Goal: Task Accomplishment & Management: Manage account settings

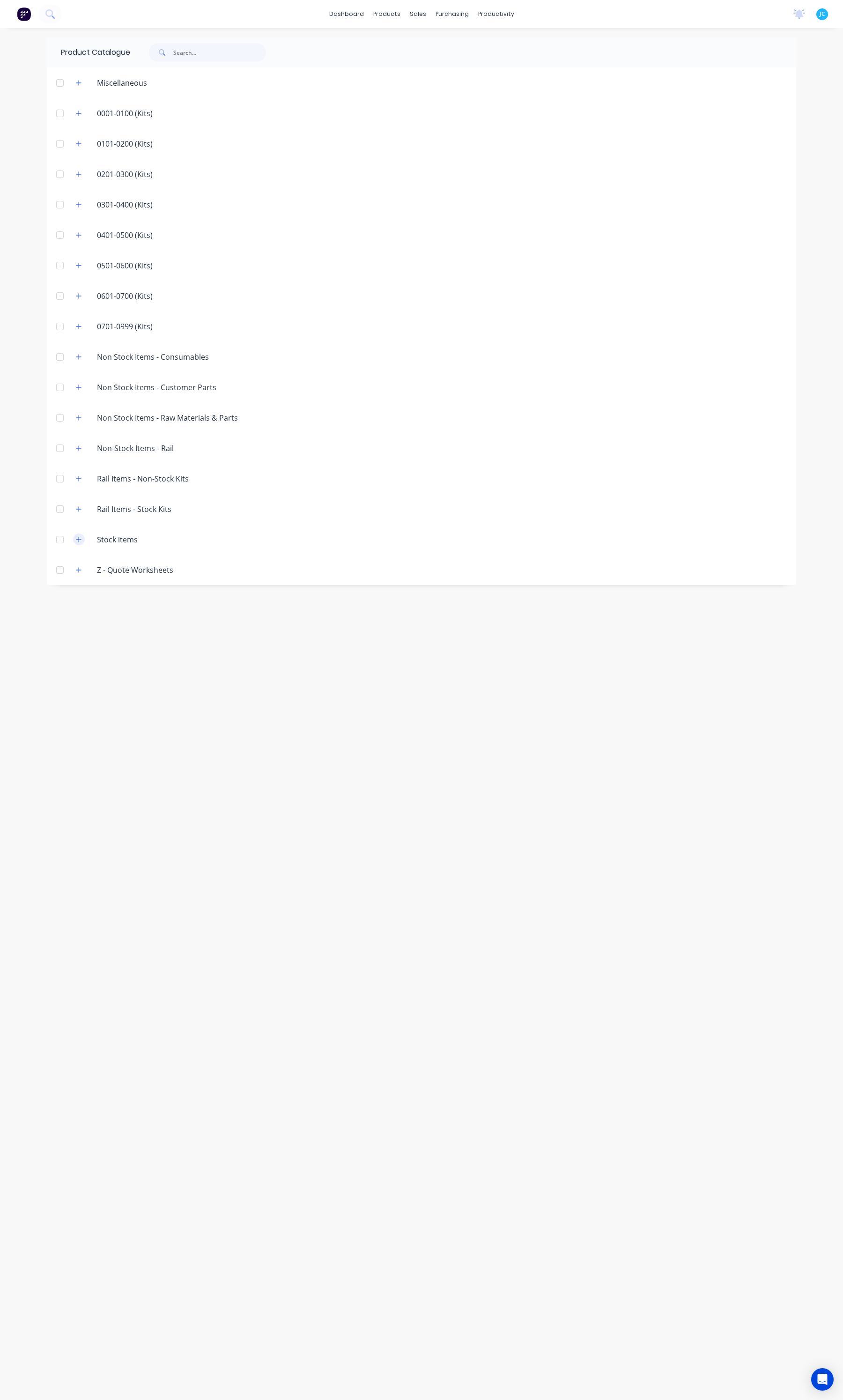
click at [78, 539] on icon "button" at bounding box center [78, 539] width 6 height 6
click at [80, 534] on button "button" at bounding box center [79, 539] width 11 height 11
click at [83, 447] on button "button" at bounding box center [79, 447] width 11 height 11
click at [82, 447] on button "button" at bounding box center [79, 447] width 11 height 11
click at [82, 418] on button "button" at bounding box center [79, 418] width 11 height 11
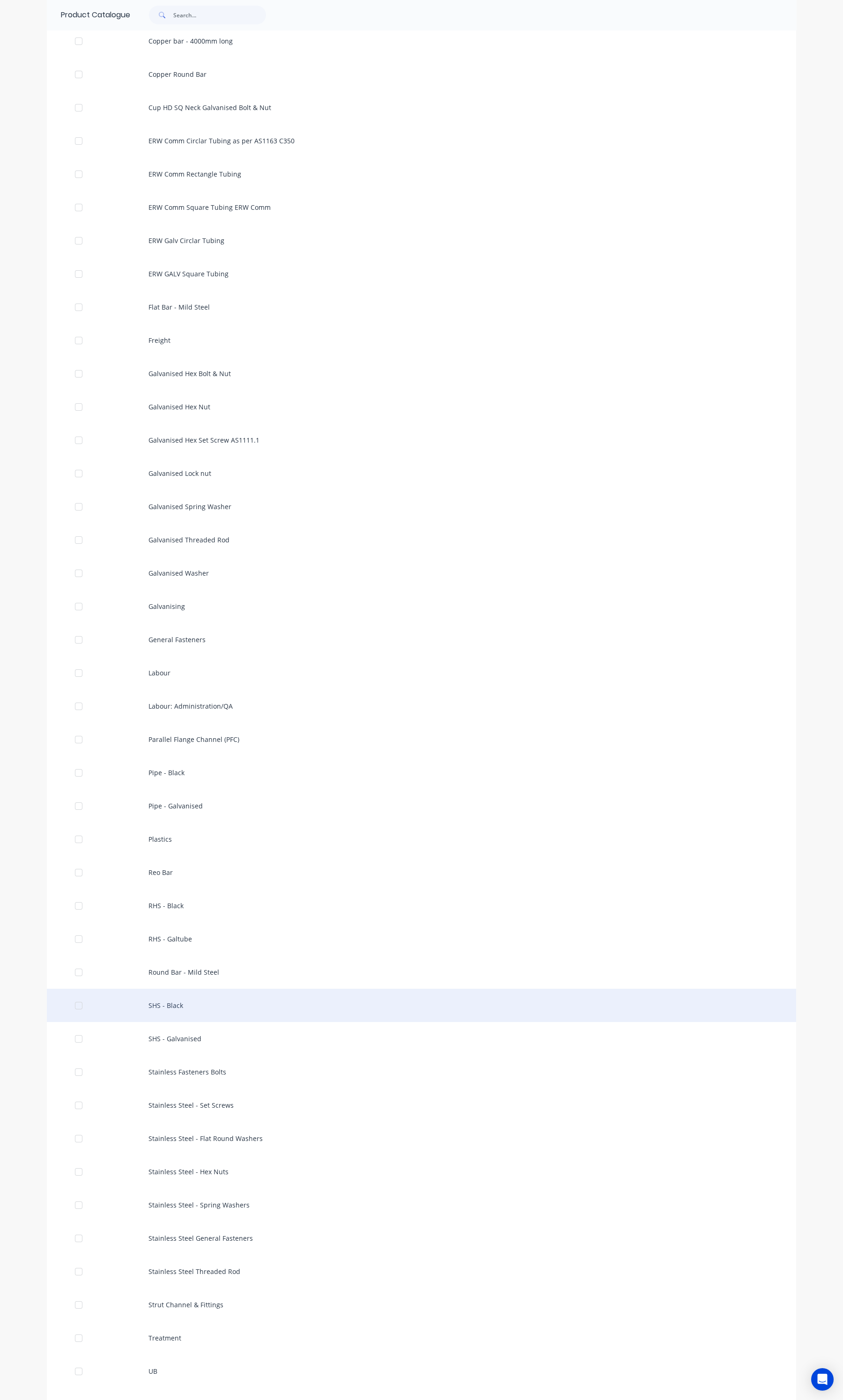
scroll to position [990, 0]
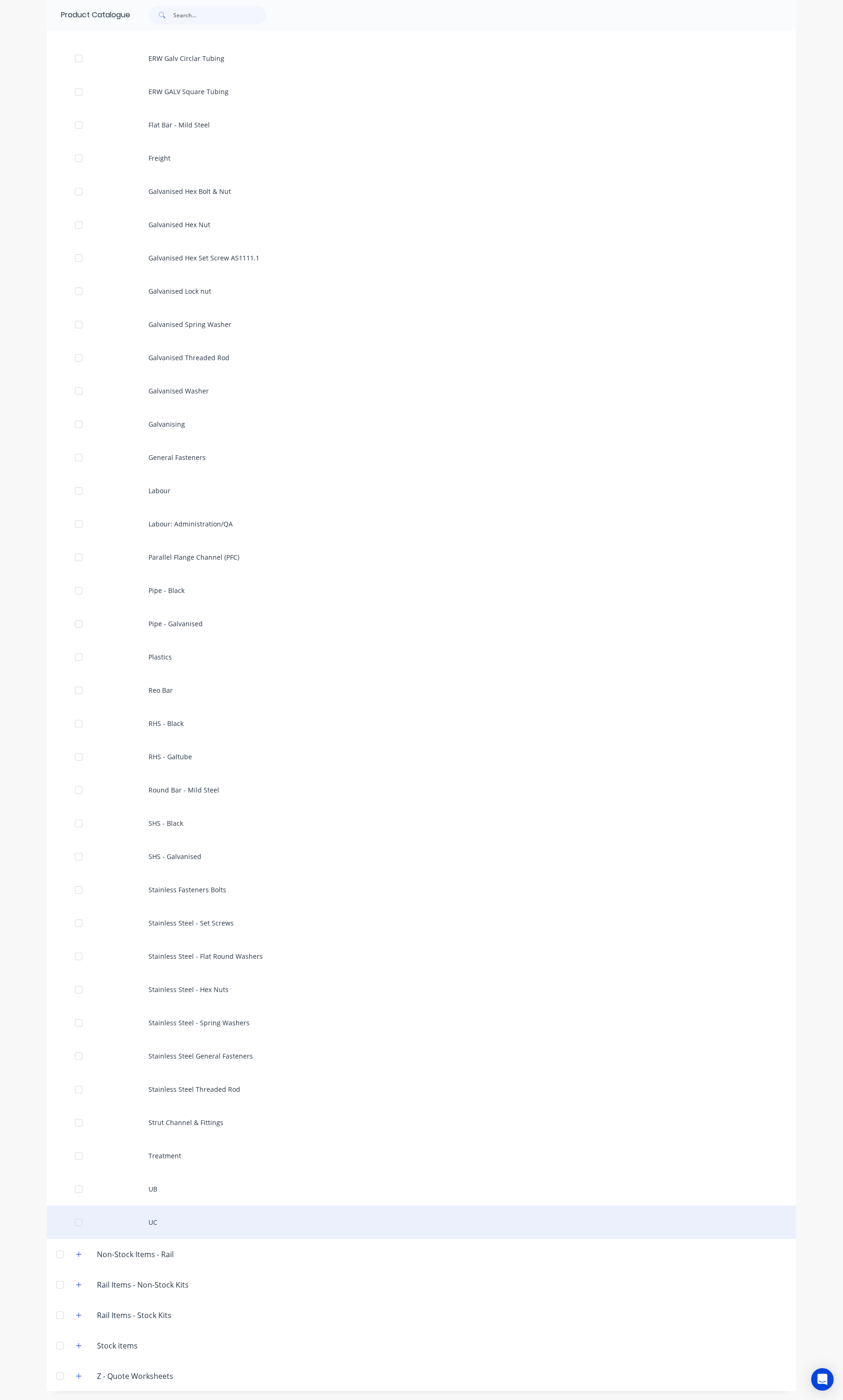
click at [152, 1220] on div "UC" at bounding box center [422, 1222] width 750 height 33
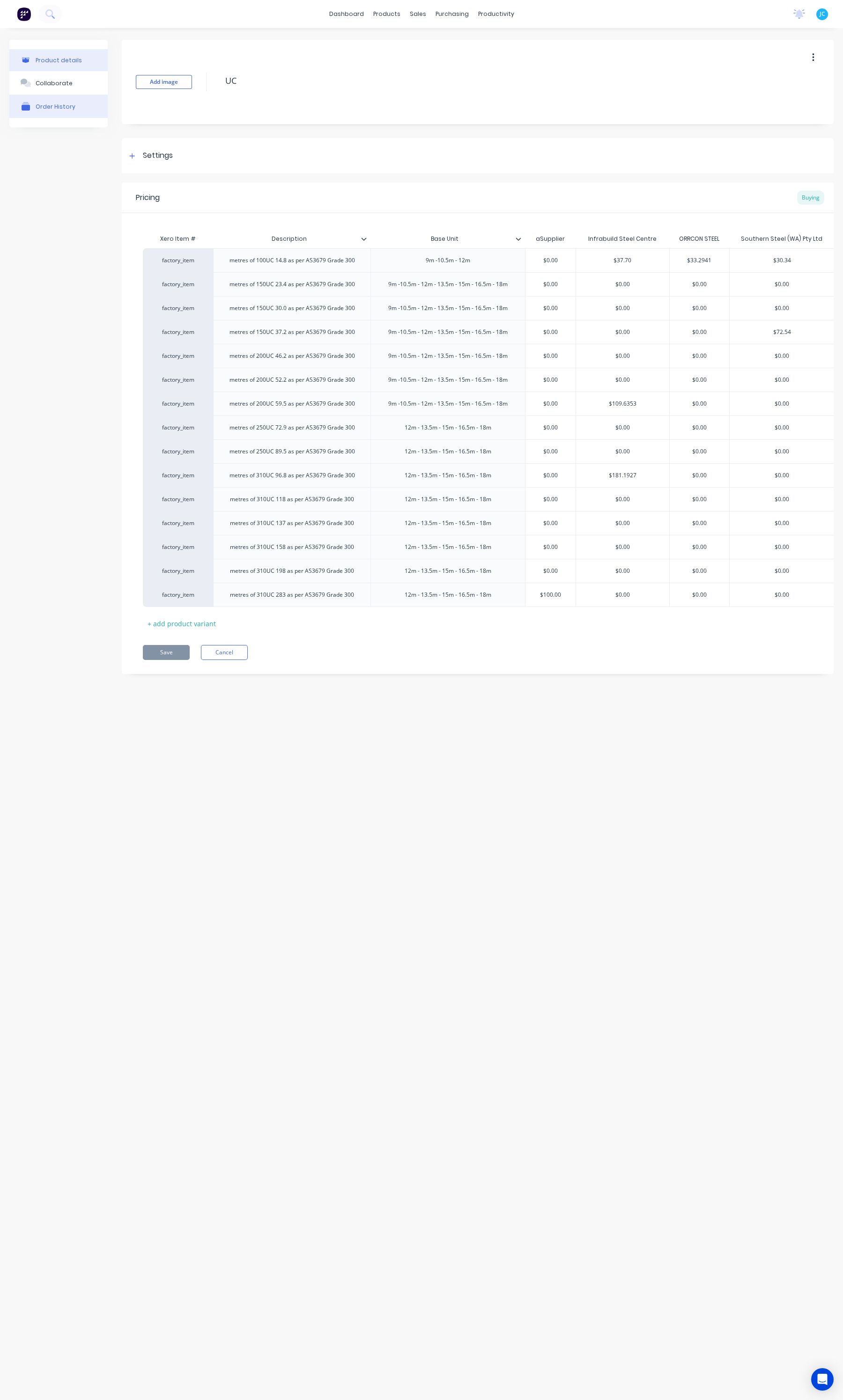
click at [70, 99] on button "Order History" at bounding box center [58, 106] width 98 height 24
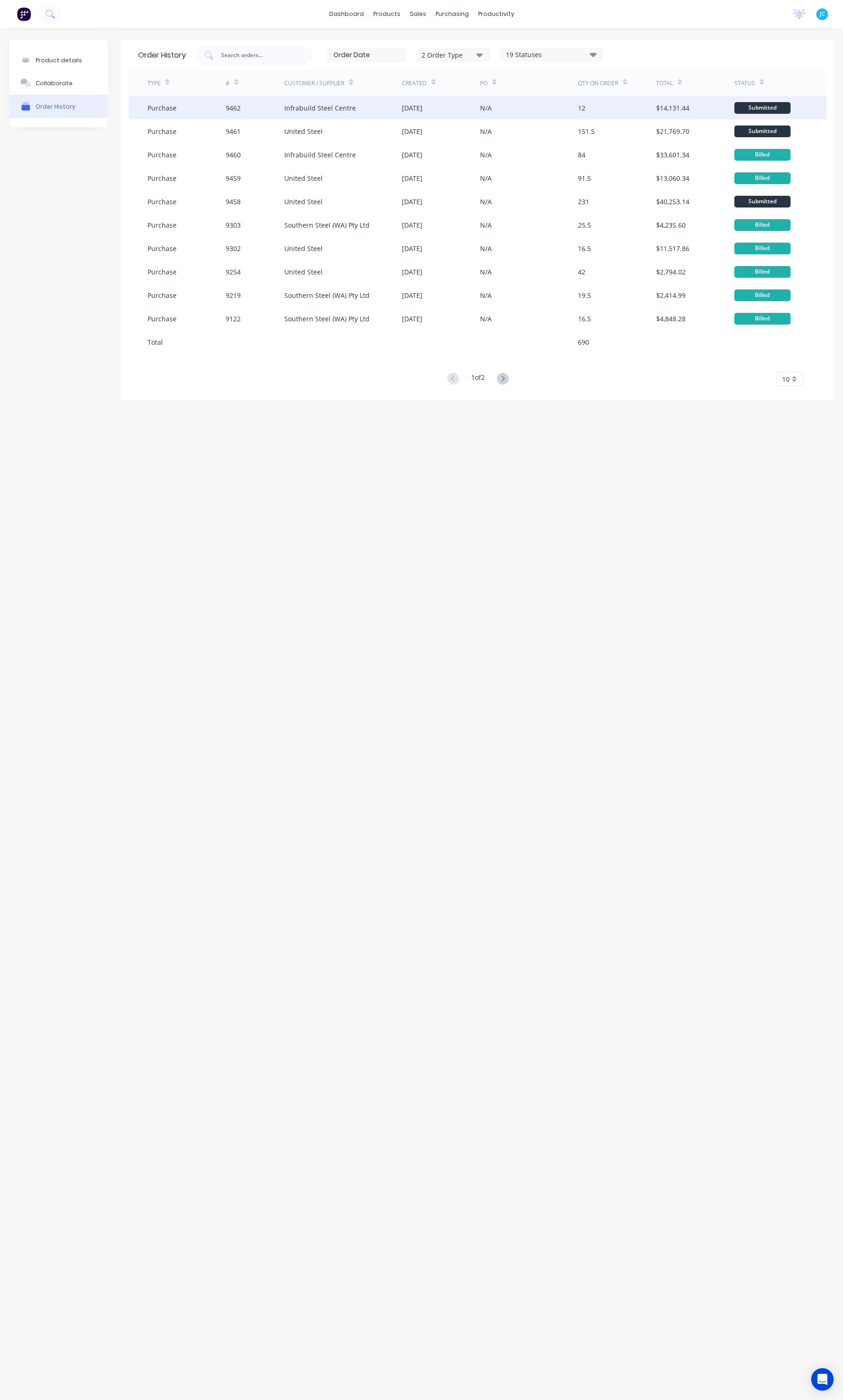
click at [352, 101] on div "Infrabuild Steel Centre" at bounding box center [343, 108] width 118 height 24
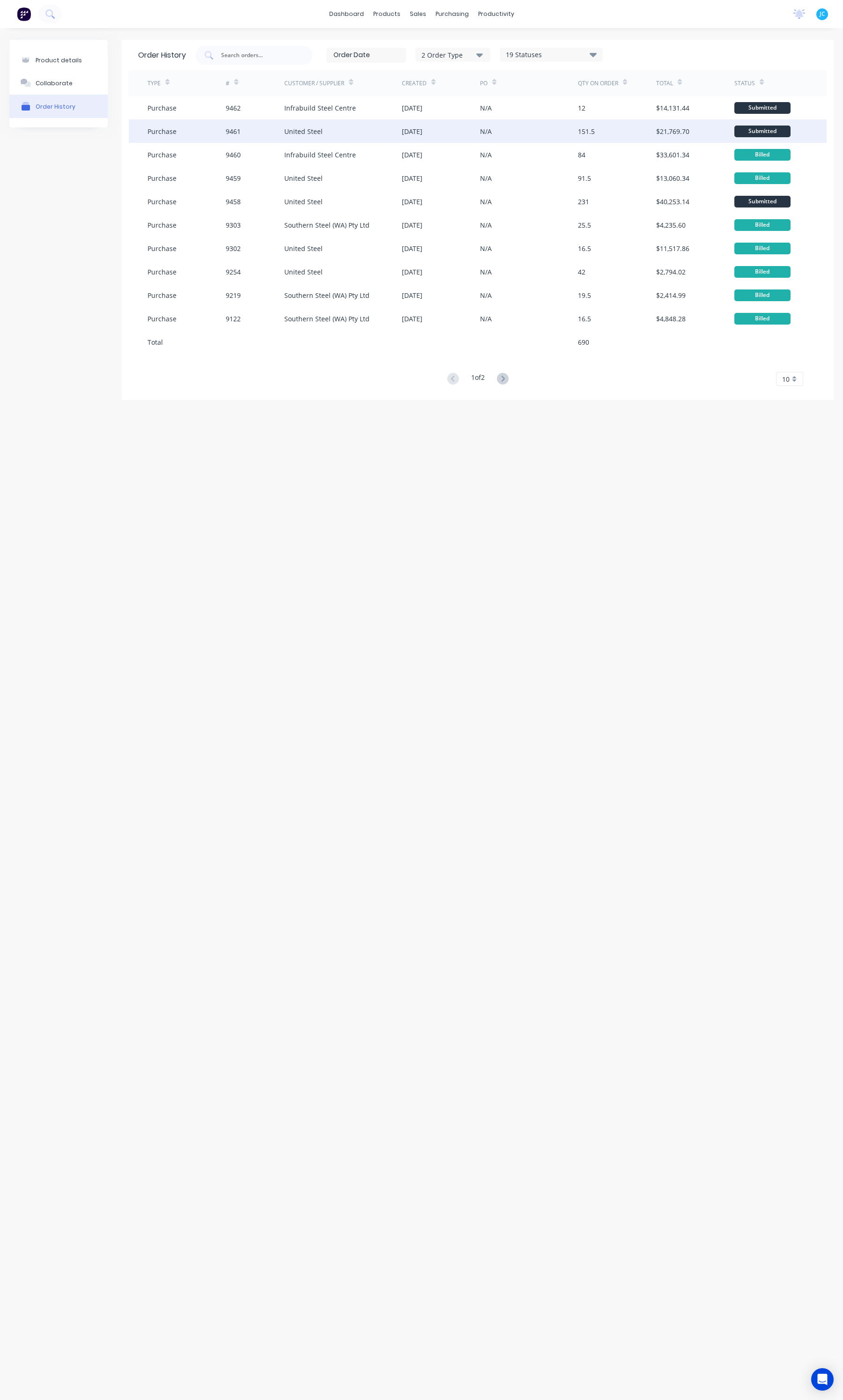
click at [311, 137] on div "United Steel" at bounding box center [343, 131] width 118 height 24
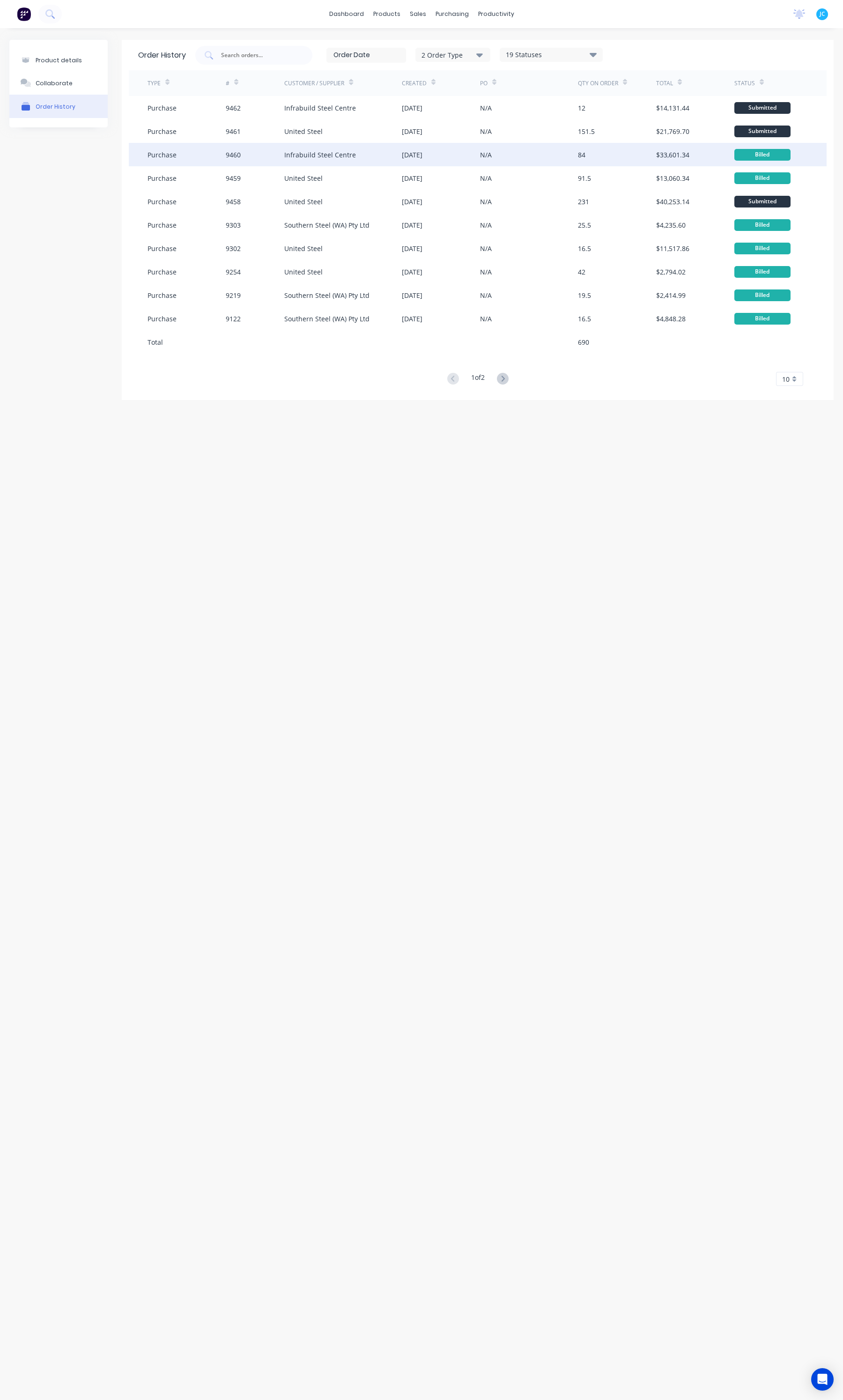
click at [309, 150] on div "Infrabuild Steel Centre" at bounding box center [320, 155] width 72 height 10
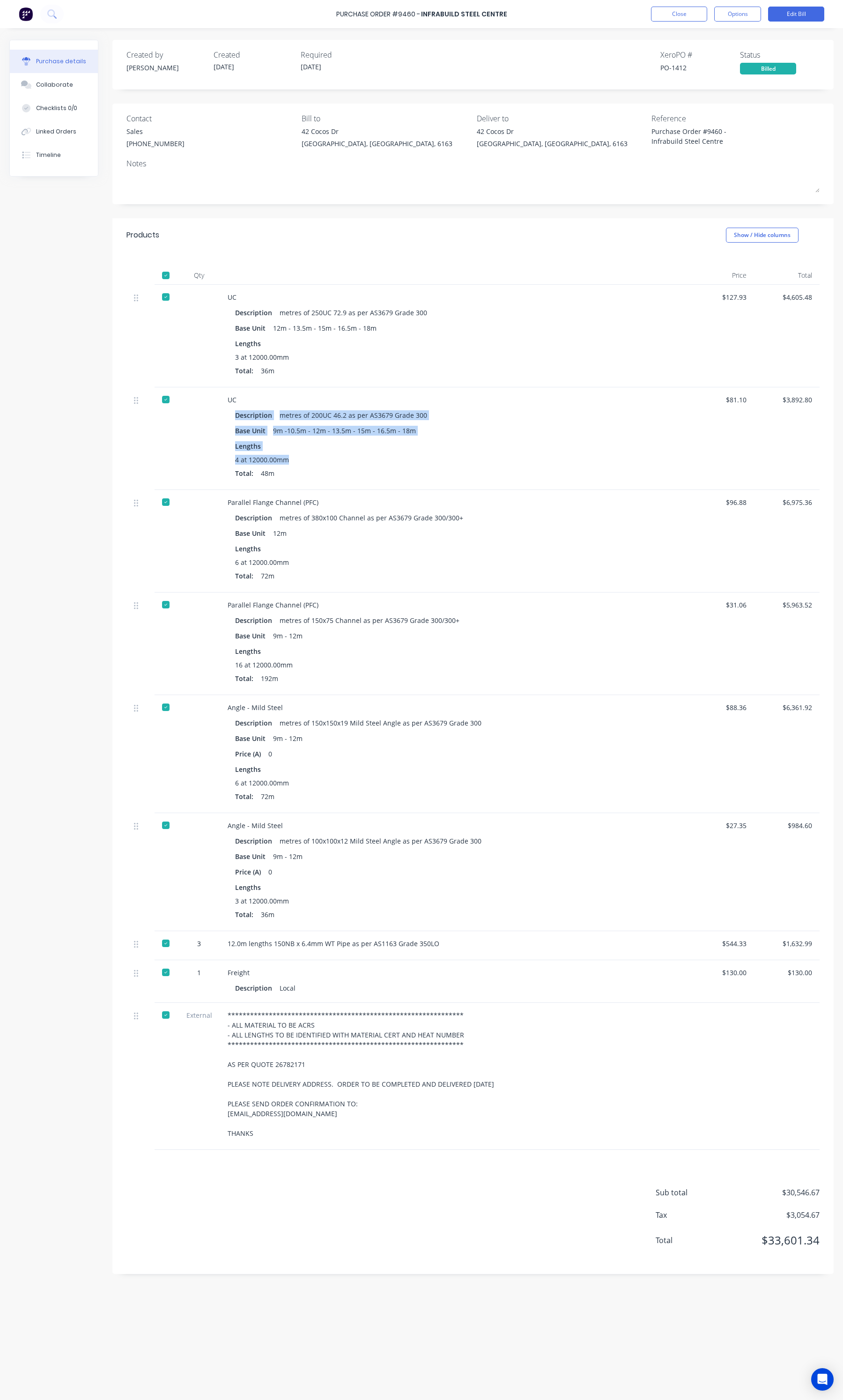
drag, startPoint x: 235, startPoint y: 413, endPoint x: 423, endPoint y: 459, distance: 193.5
click at [423, 459] on div "Description metres of 200UC 46.2 as per AS3679 Grade 300 Base Unit 9m -10.5m - …" at bounding box center [454, 445] width 453 height 73
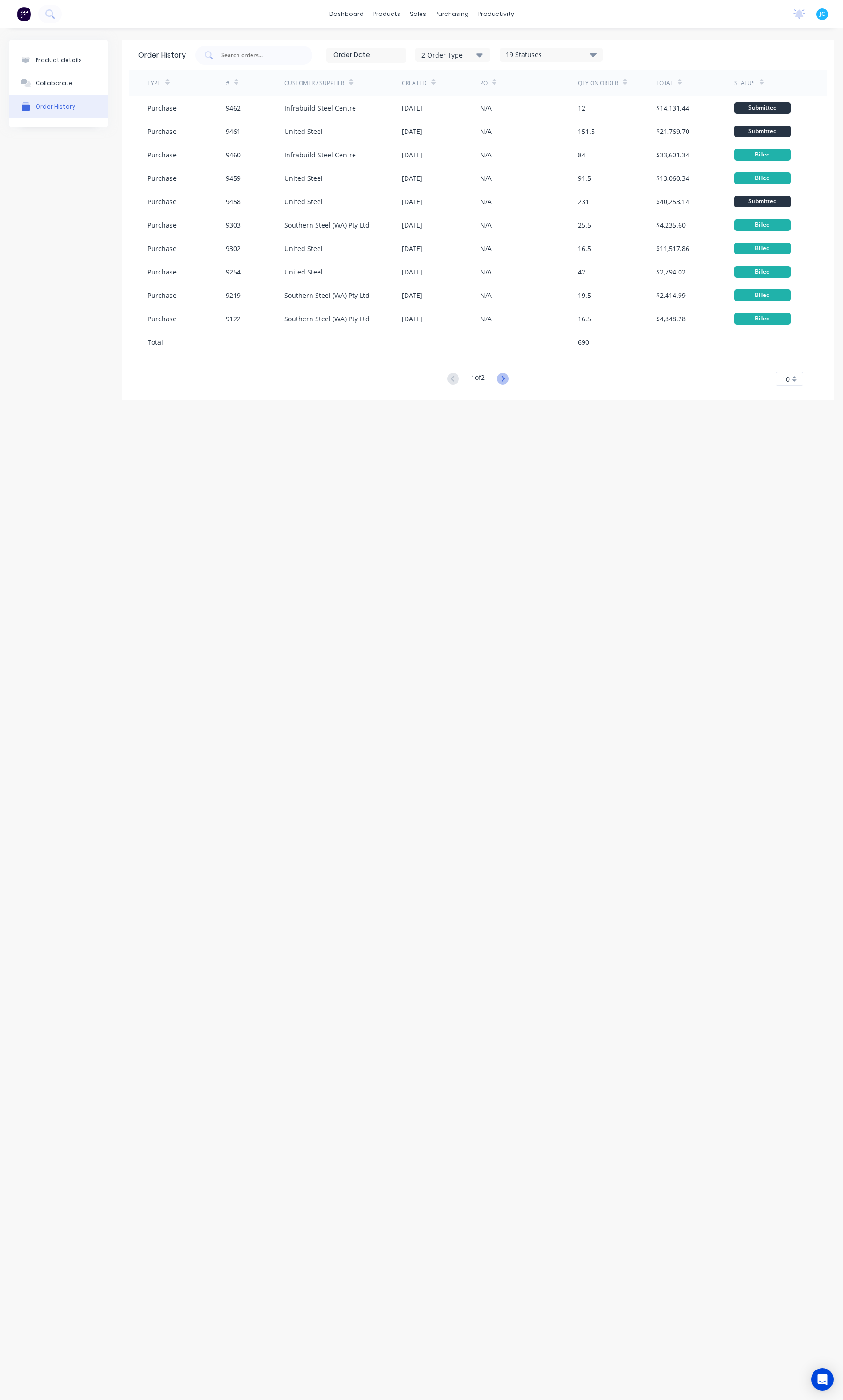
click at [507, 375] on icon at bounding box center [502, 378] width 11 height 11
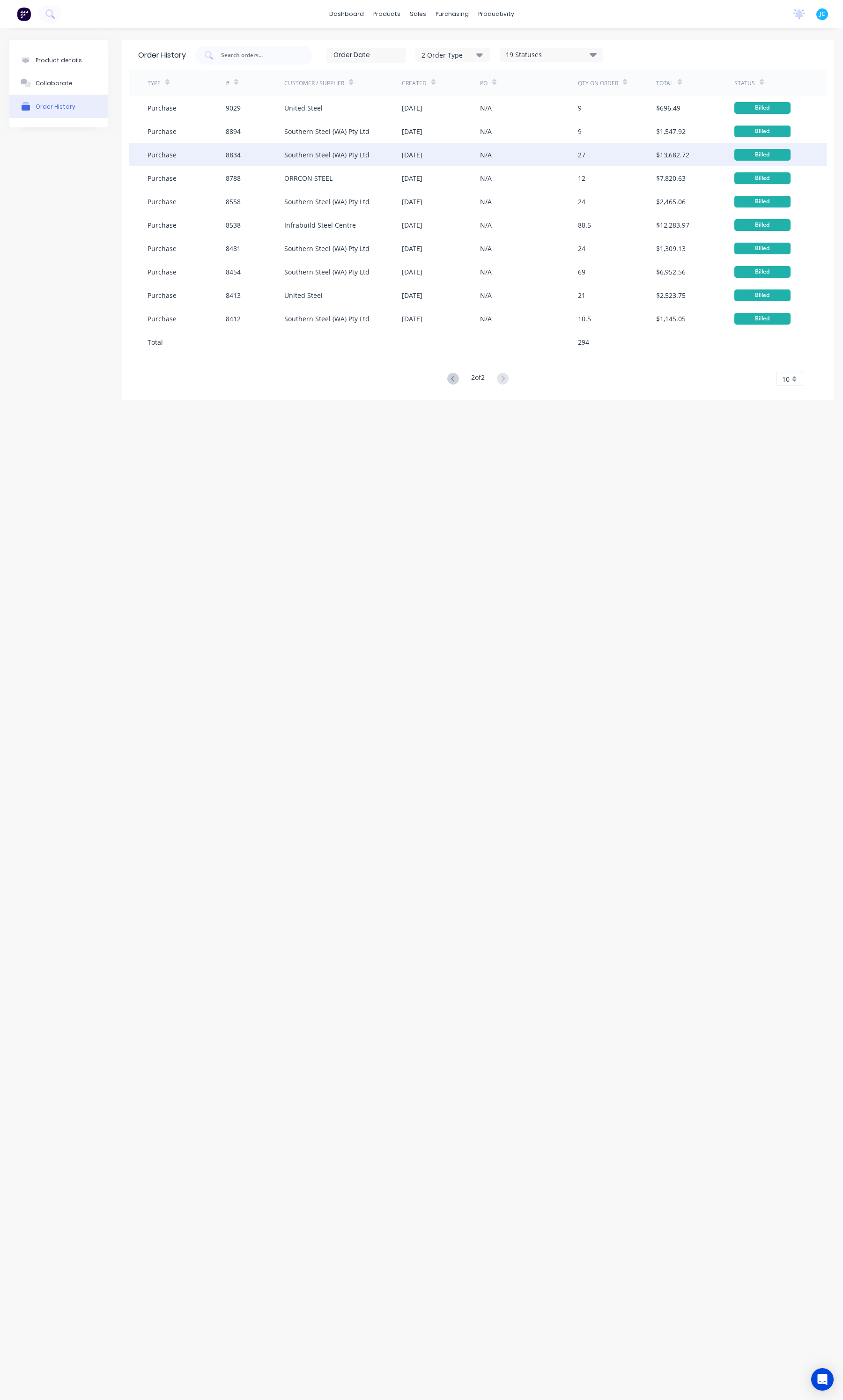
click at [314, 143] on div "Southern Steel (WA) Pty Ltd" at bounding box center [343, 154] width 118 height 24
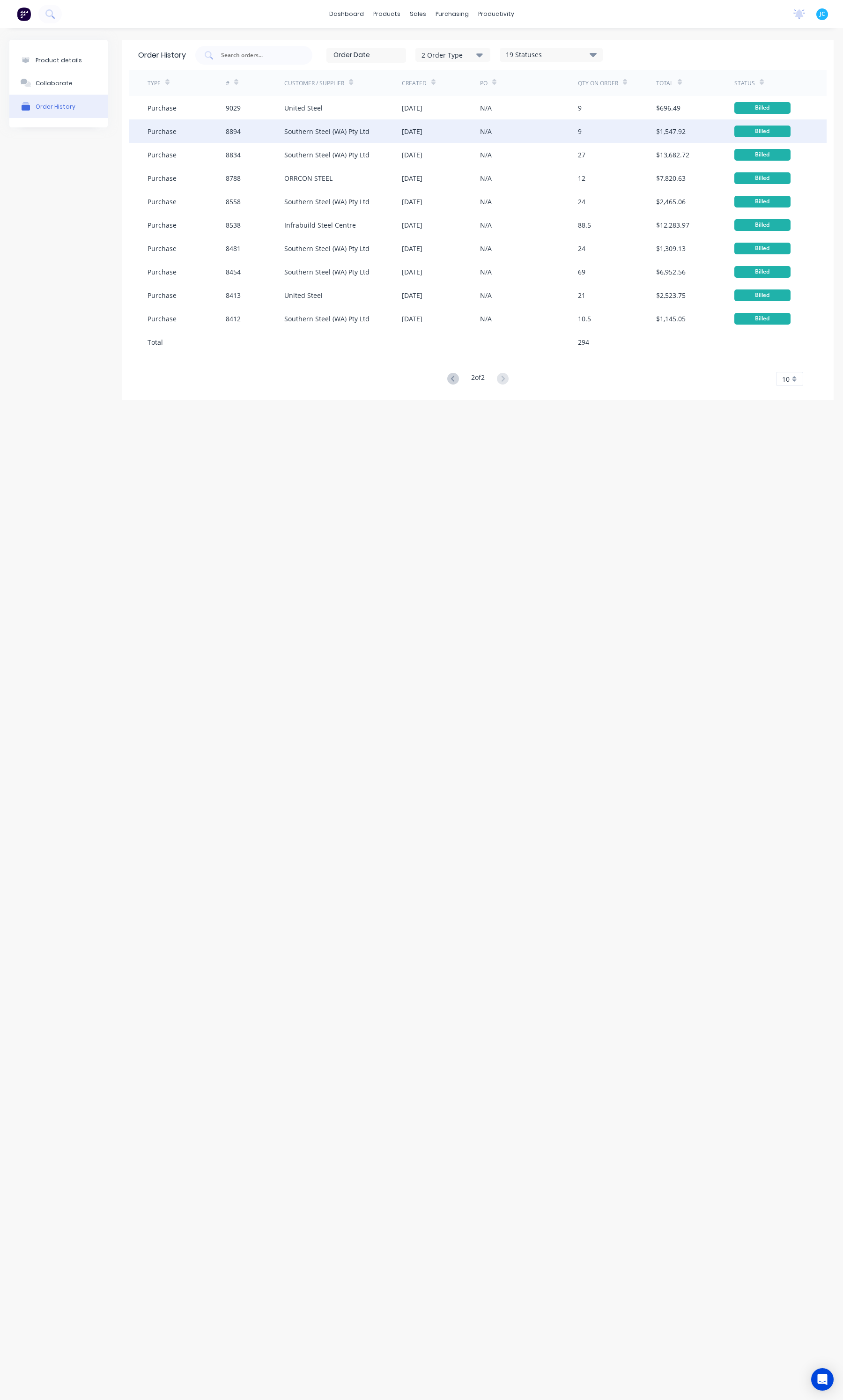
click at [313, 135] on div "Southern Steel (WA) Pty Ltd" at bounding box center [327, 131] width 86 height 10
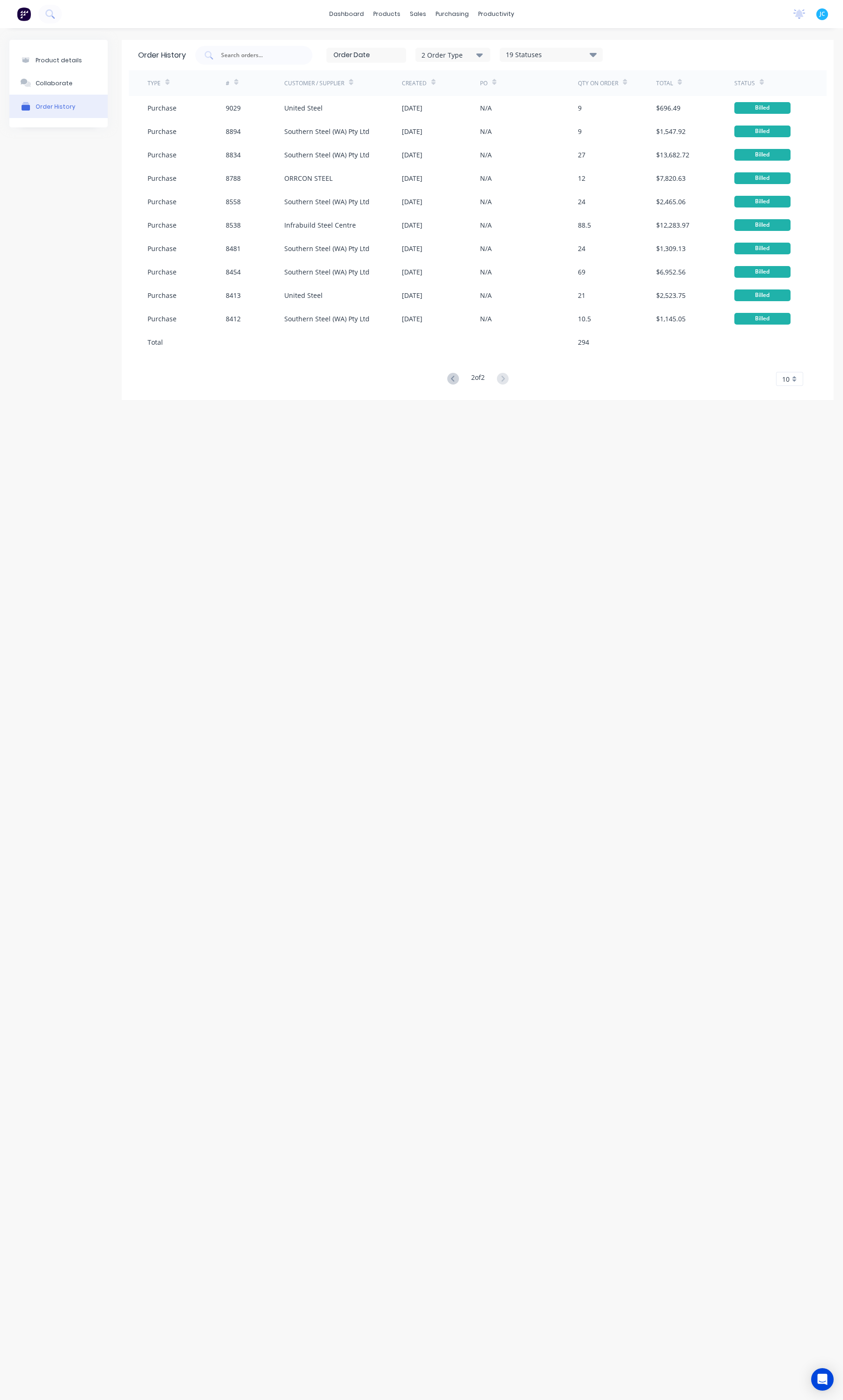
click at [794, 378] on div "10" at bounding box center [790, 379] width 27 height 14
click at [796, 370] on div "35" at bounding box center [790, 364] width 26 height 16
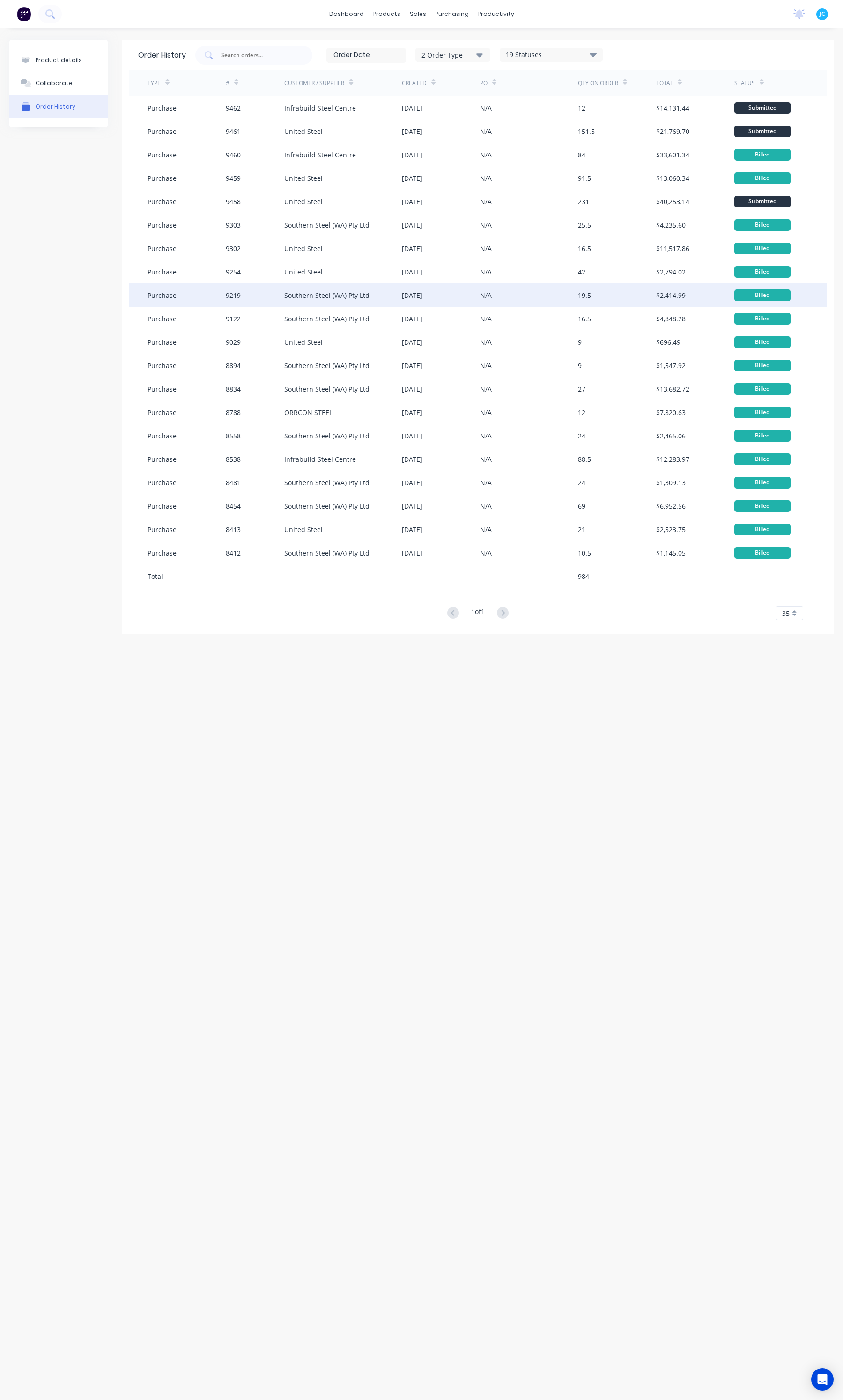
click at [366, 296] on div "Southern Steel (WA) Pty Ltd" at bounding box center [327, 295] width 86 height 10
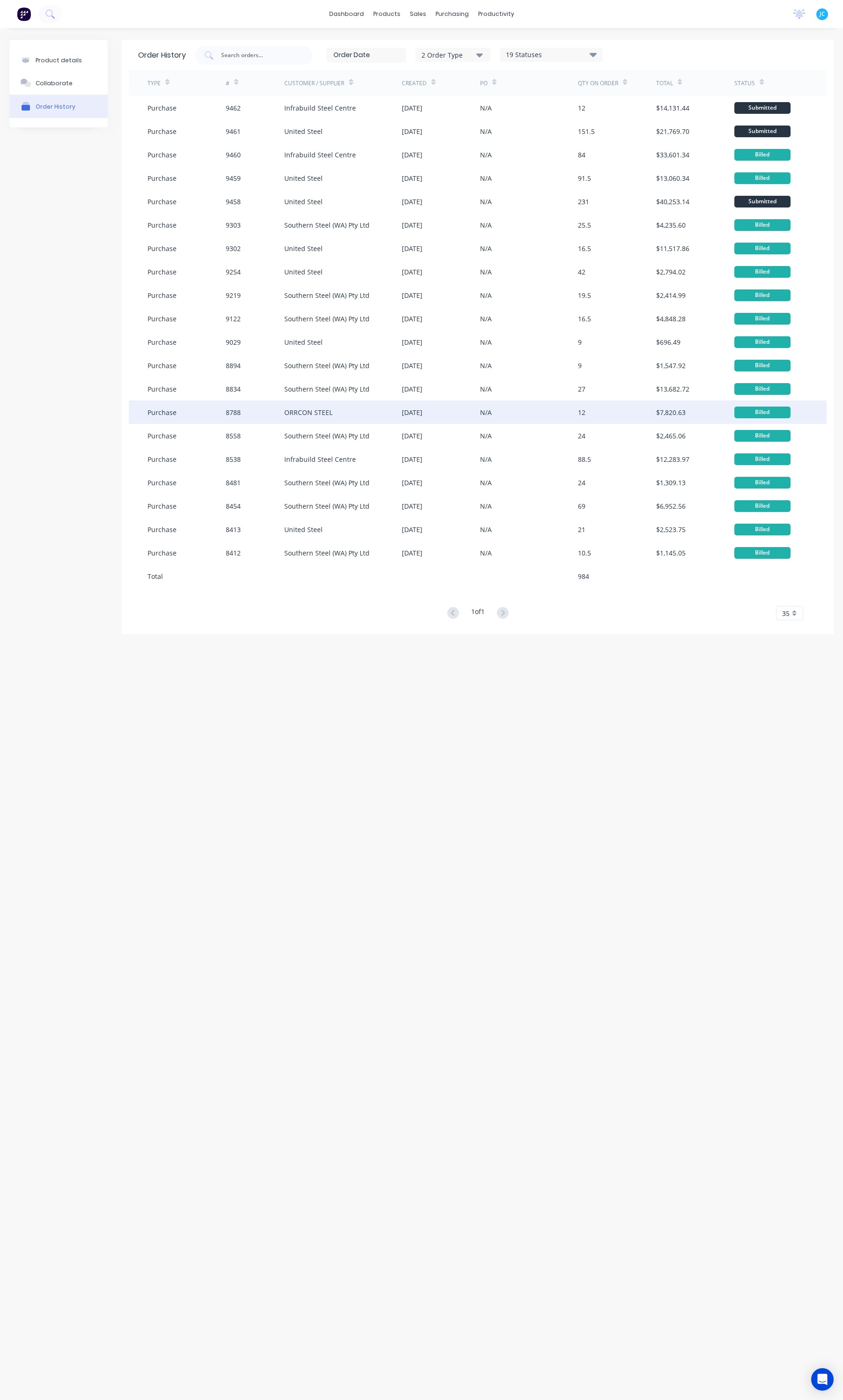
click at [333, 421] on div "ORRCON STEEL" at bounding box center [343, 412] width 118 height 24
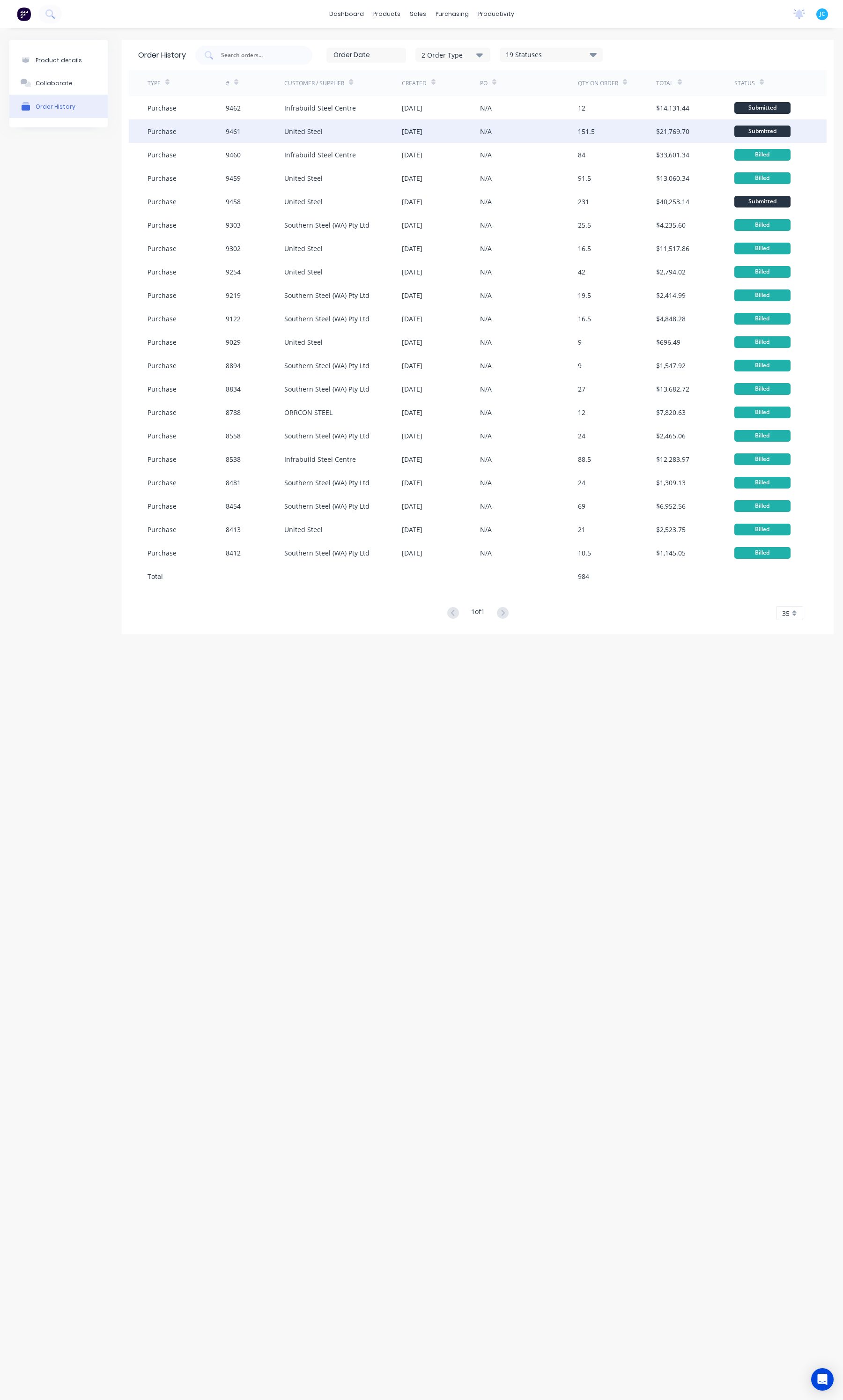
click at [338, 140] on div "United Steel" at bounding box center [343, 131] width 118 height 24
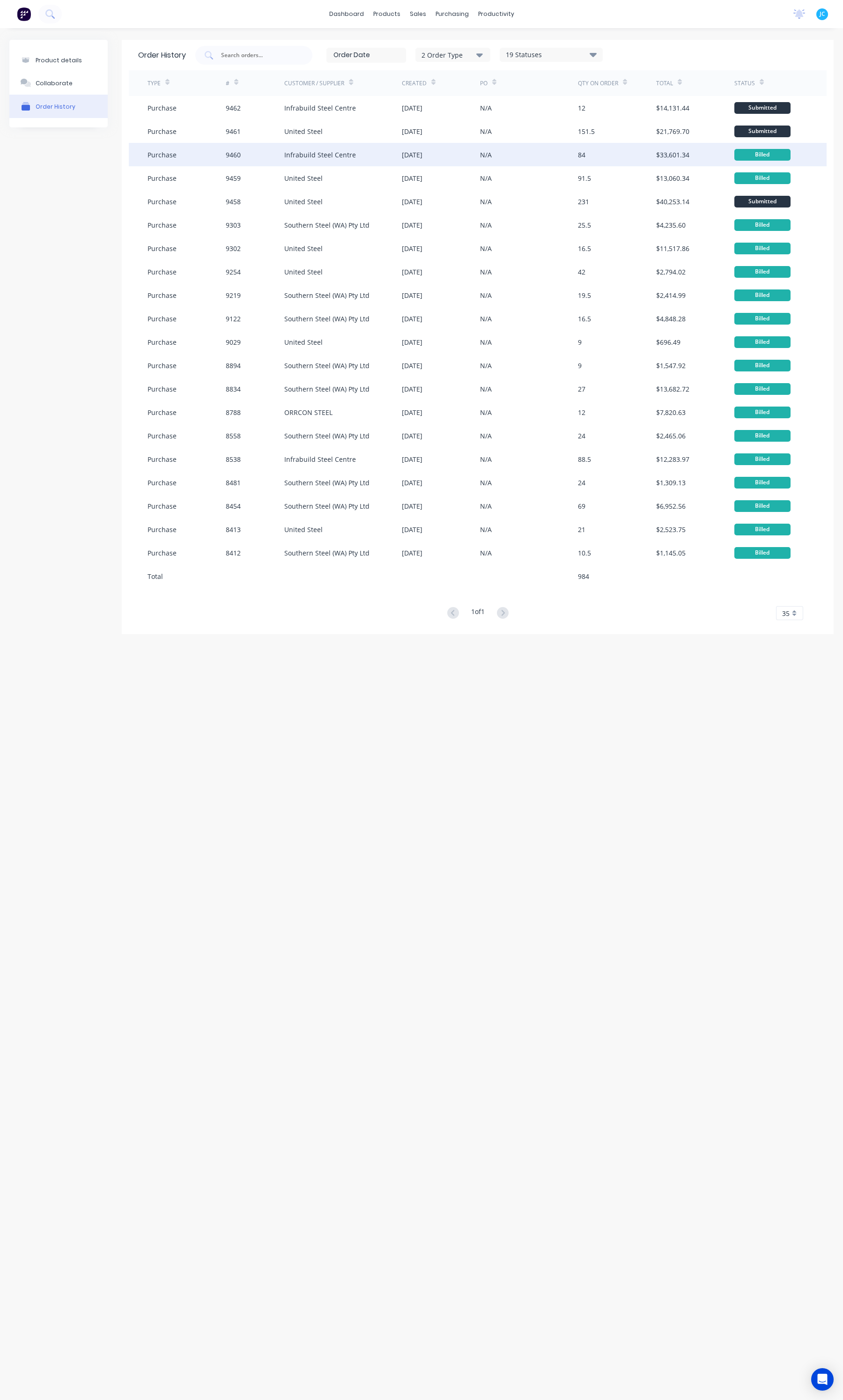
click at [334, 161] on div "Infrabuild Steel Centre" at bounding box center [343, 154] width 118 height 24
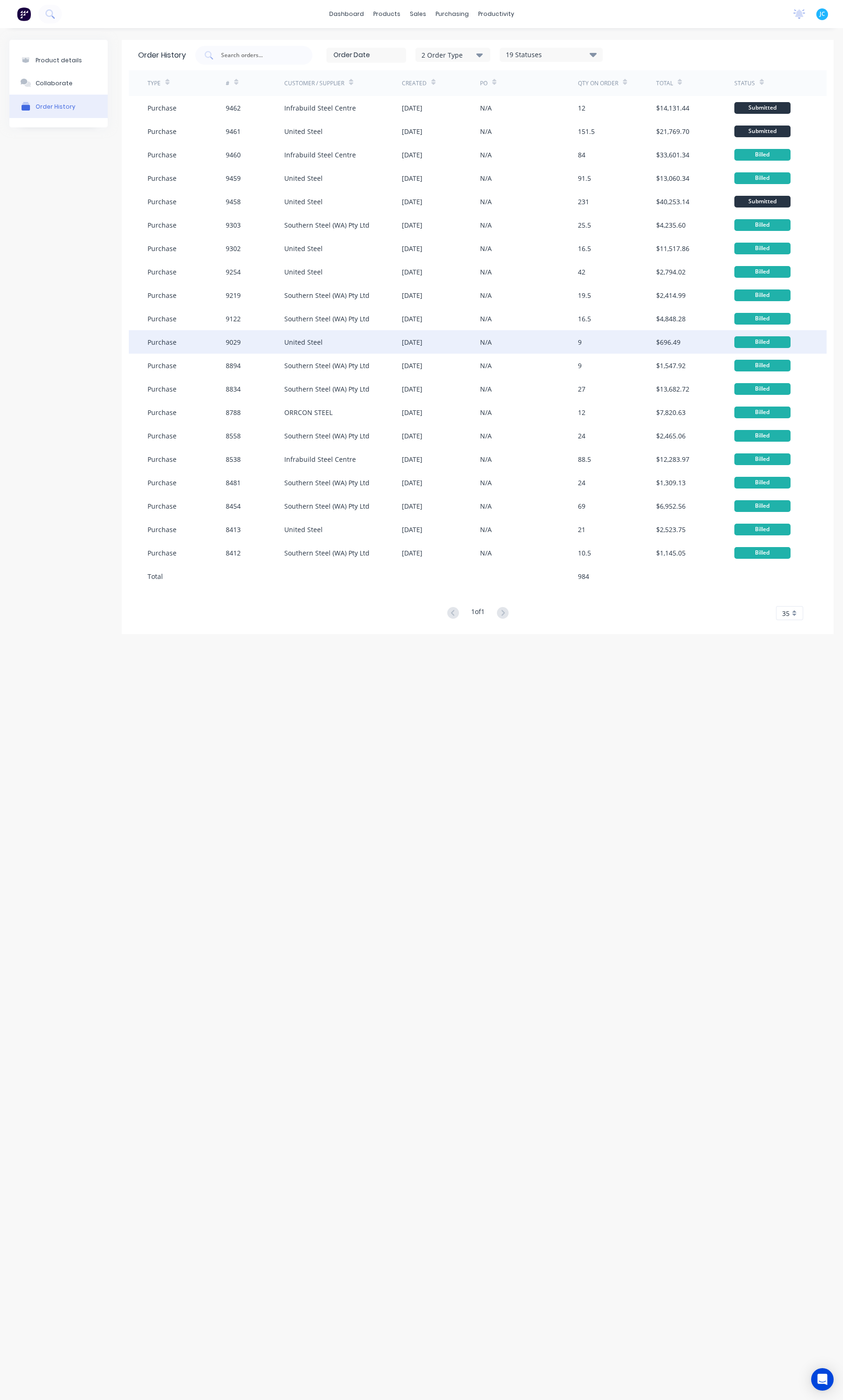
click at [264, 348] on div "9029" at bounding box center [255, 341] width 58 height 24
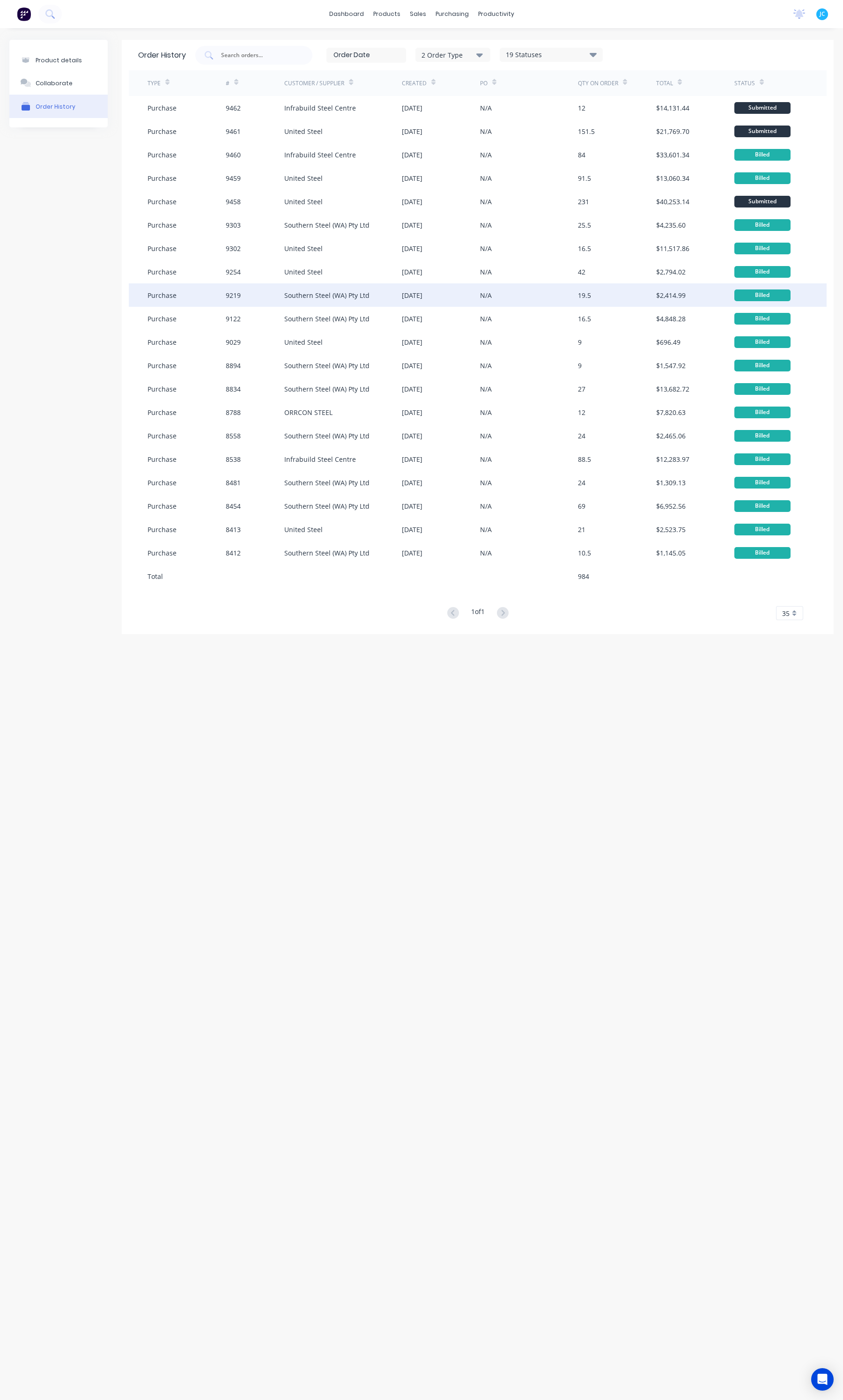
click at [271, 293] on div "9219" at bounding box center [255, 295] width 58 height 24
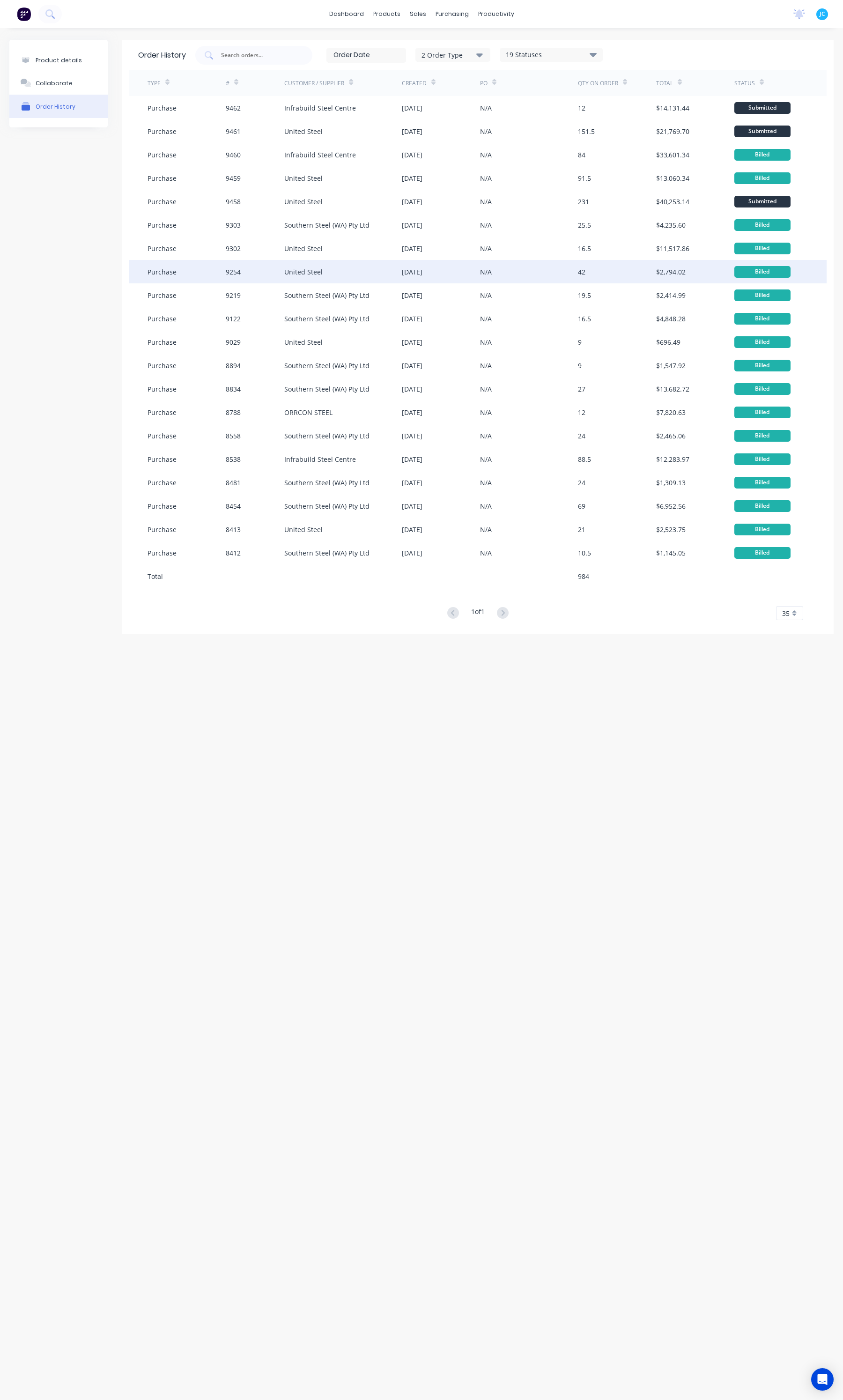
click at [267, 274] on div "9254" at bounding box center [255, 271] width 58 height 24
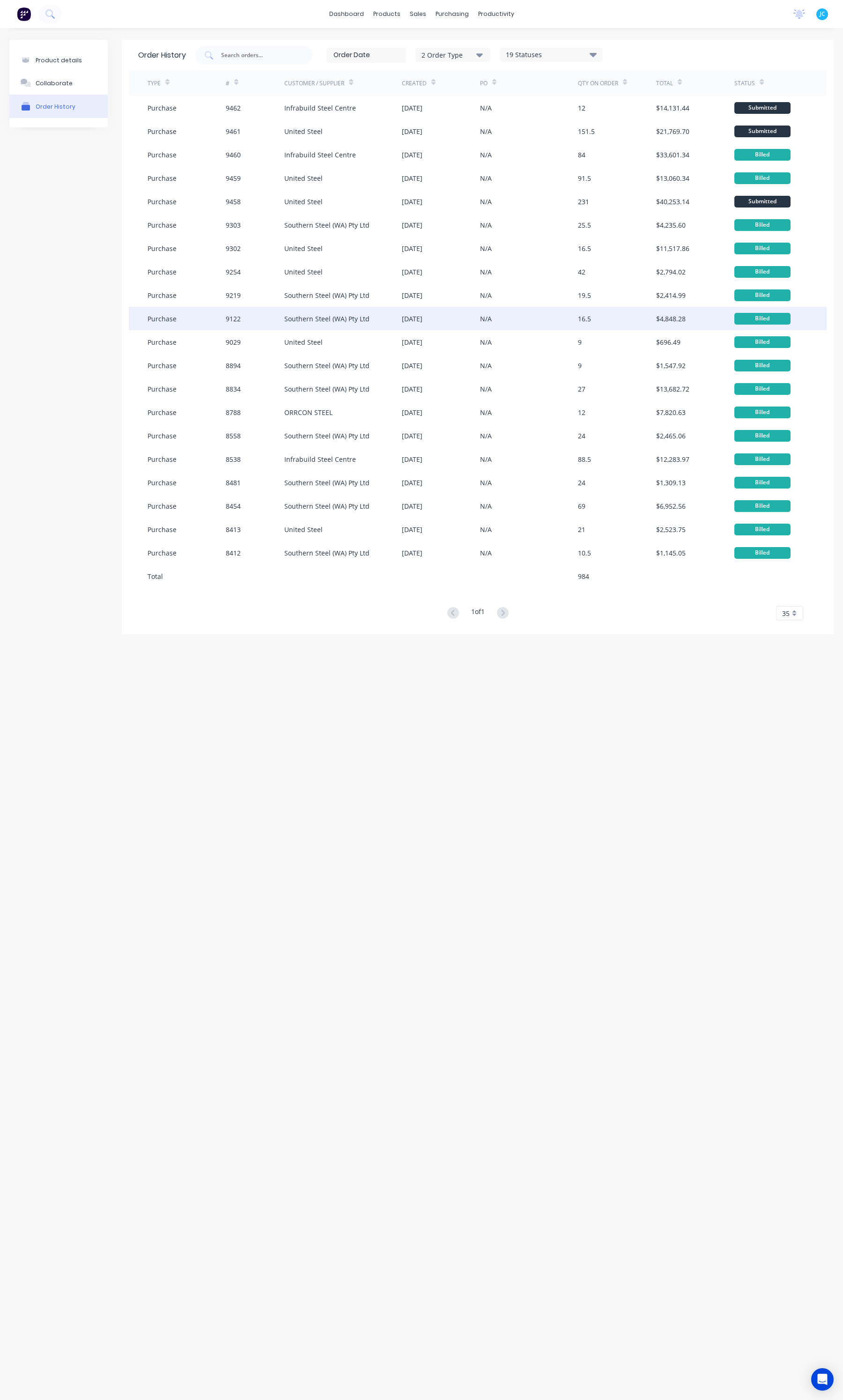
click at [288, 324] on div "Southern Steel (WA) Pty Ltd" at bounding box center [343, 318] width 118 height 24
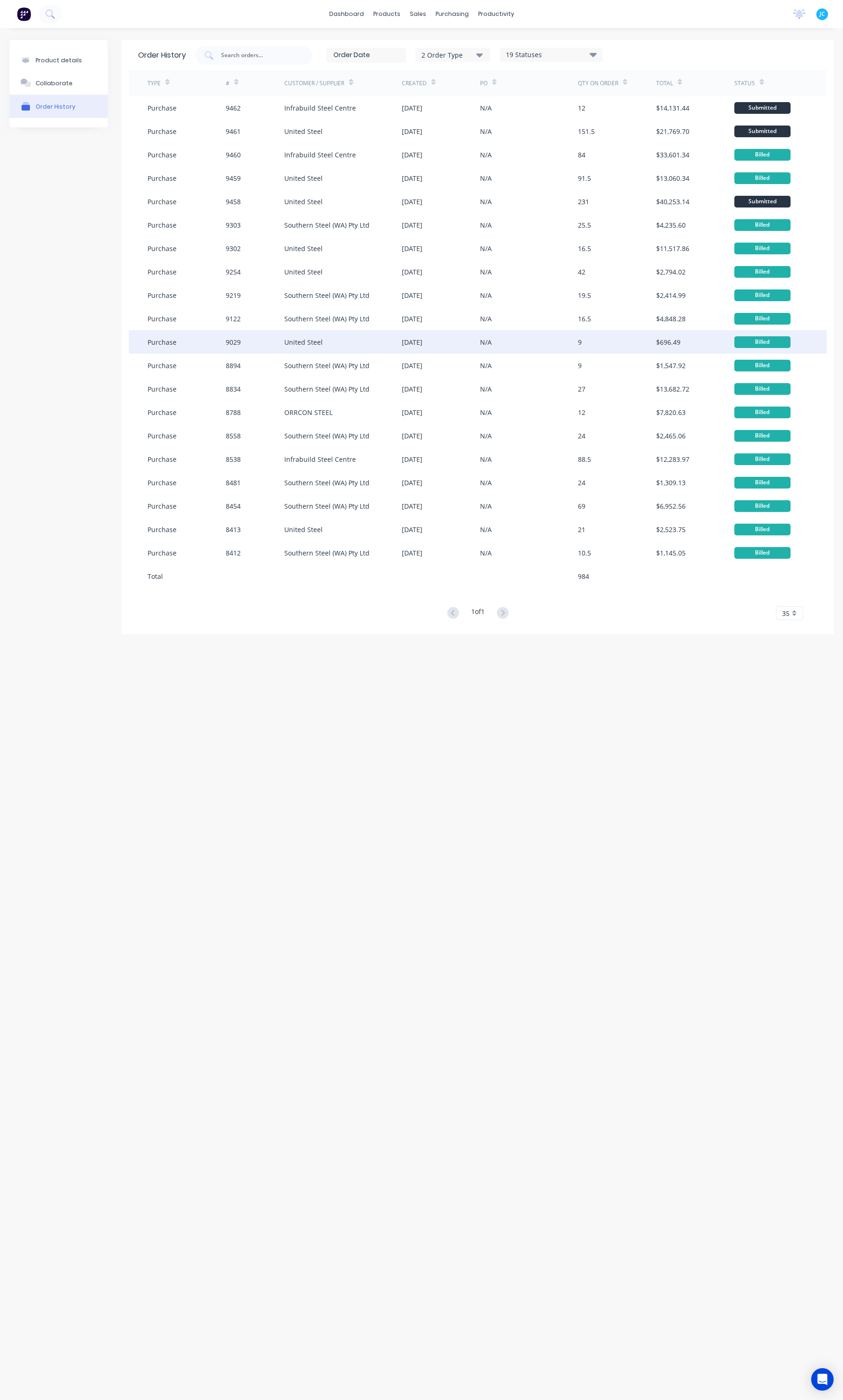
click at [284, 344] on div "United Steel" at bounding box center [304, 342] width 38 height 10
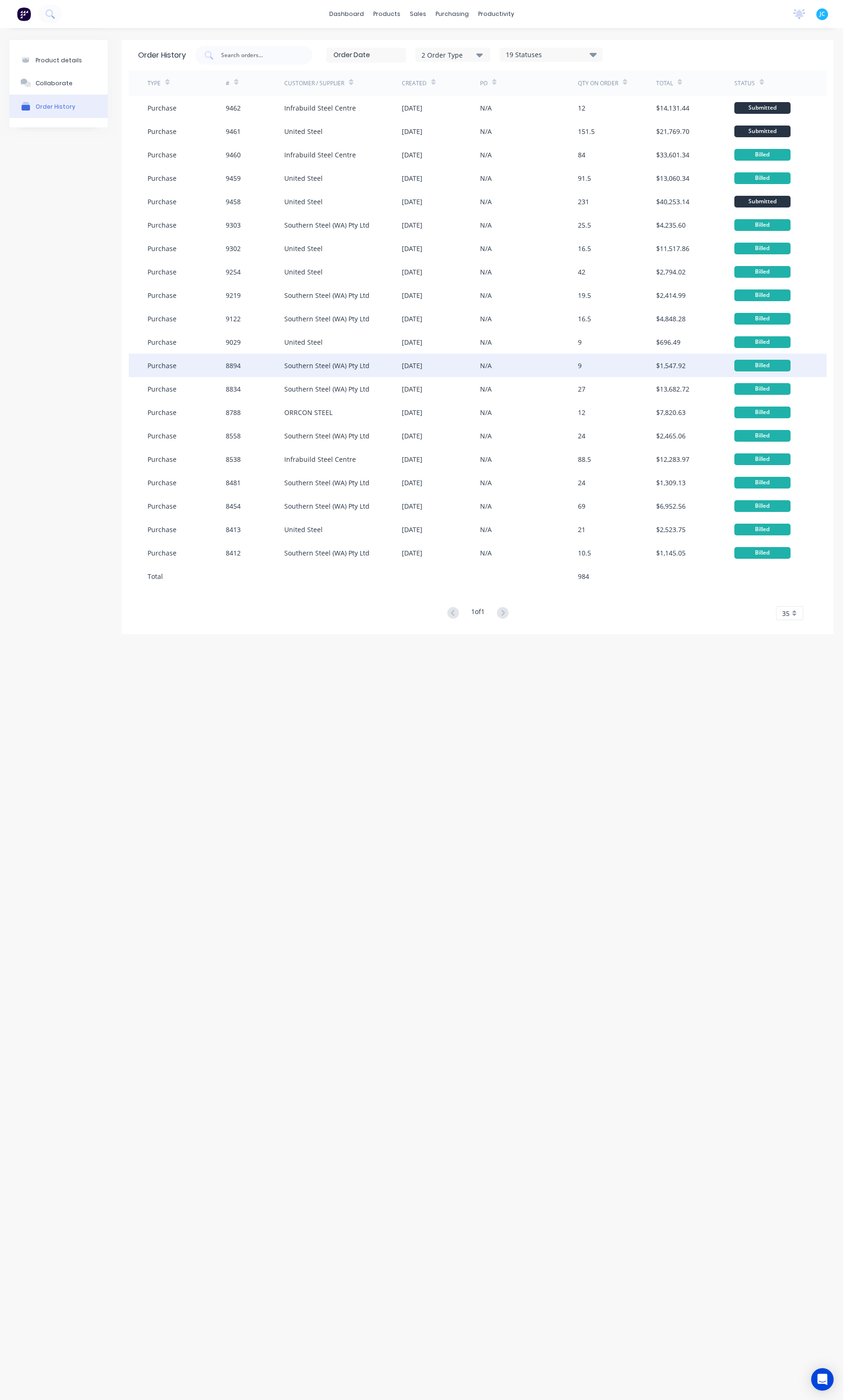
click at [276, 377] on div "8834" at bounding box center [255, 388] width 58 height 24
click at [281, 359] on div "8894" at bounding box center [255, 365] width 58 height 24
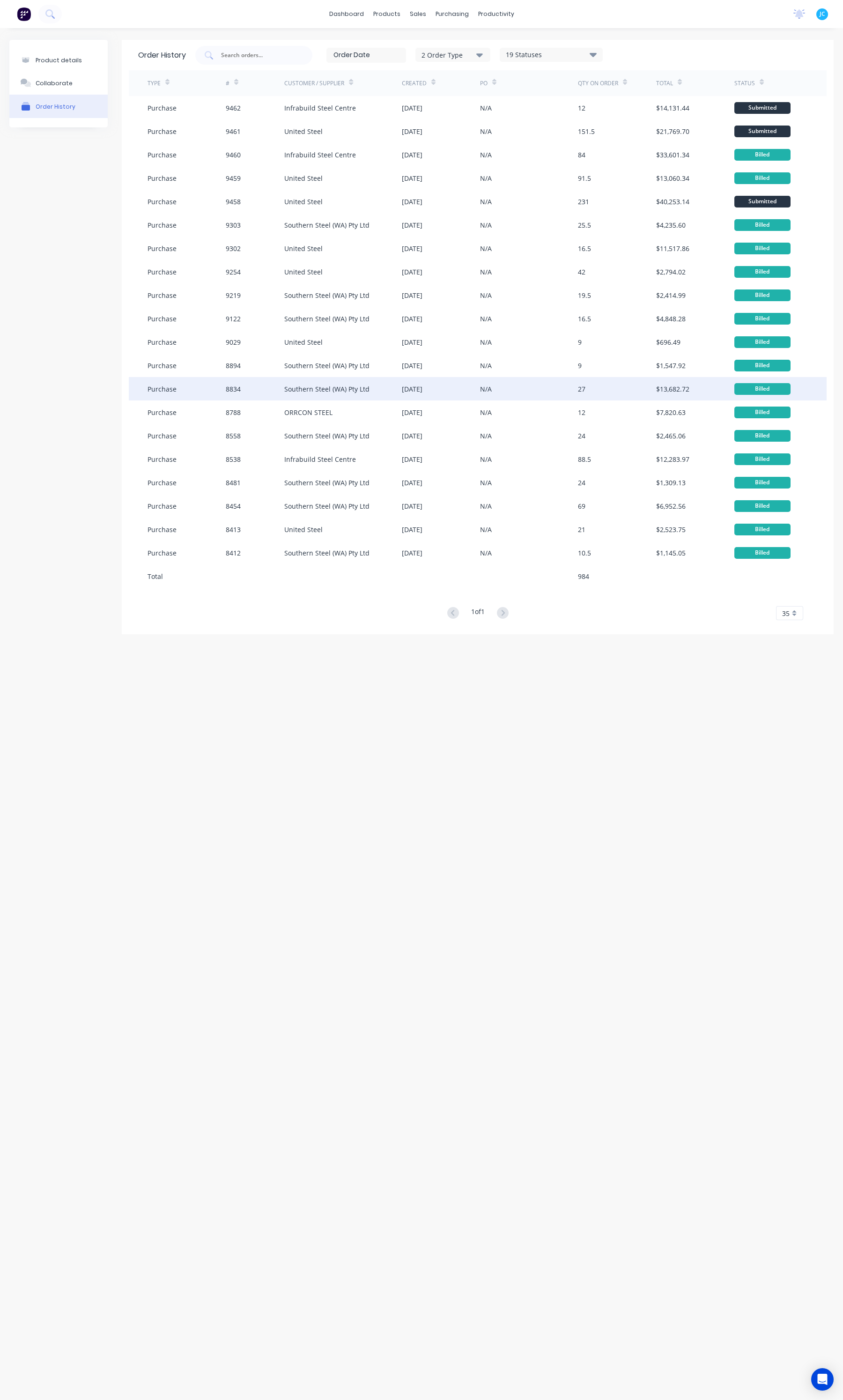
click at [277, 390] on div "8834" at bounding box center [255, 388] width 58 height 24
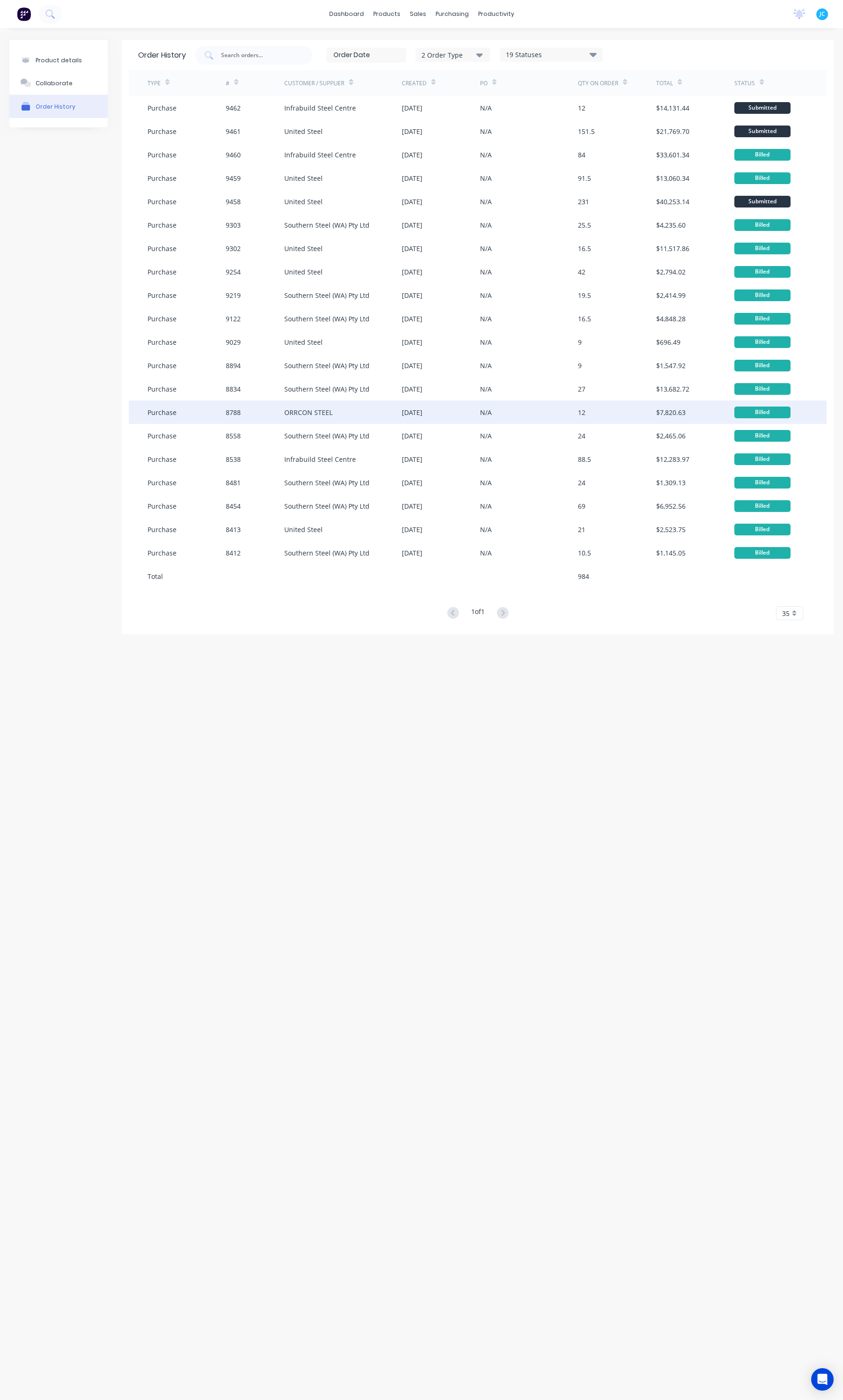
click at [279, 415] on div "8788" at bounding box center [255, 412] width 58 height 24
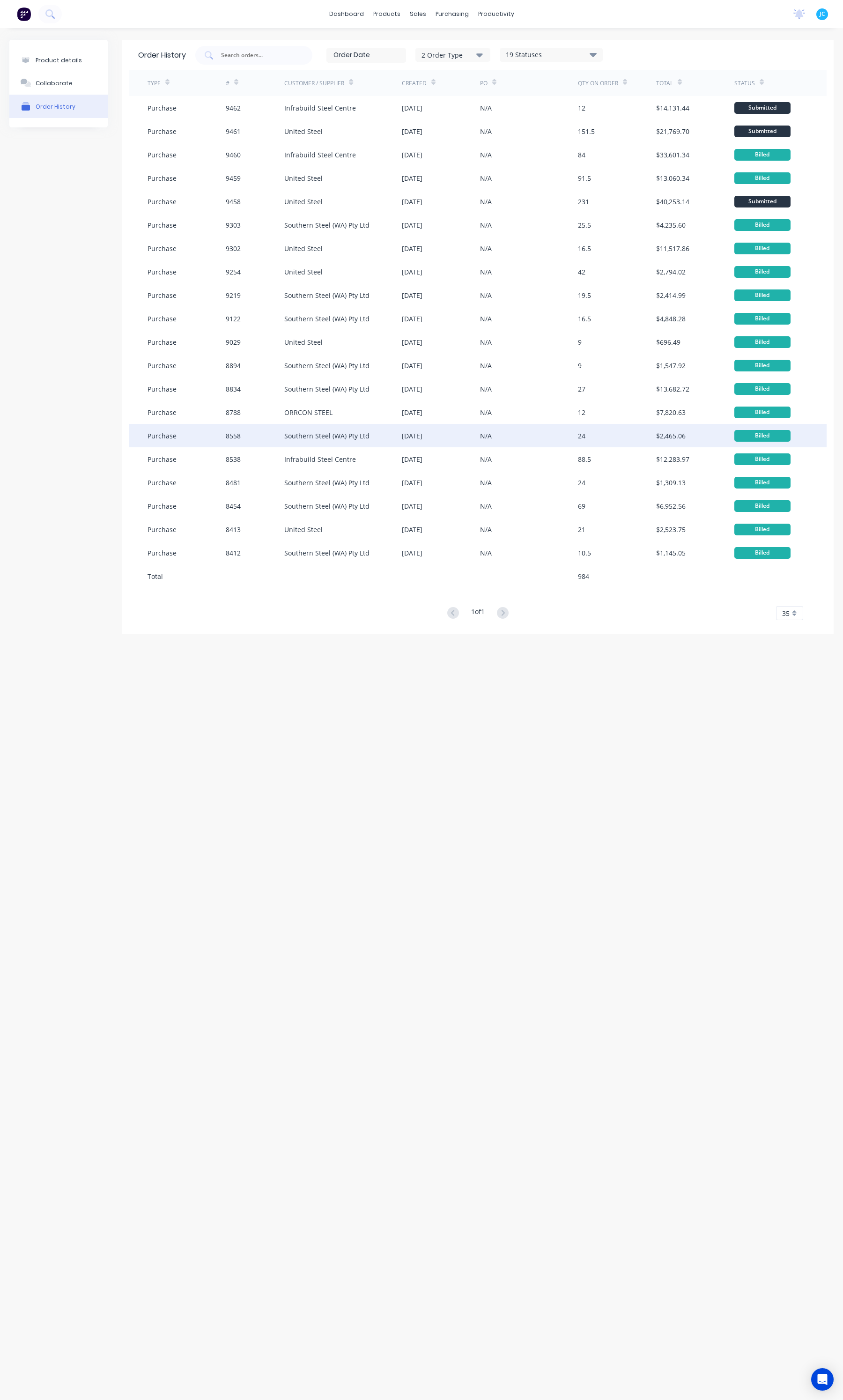
click at [270, 445] on div "8558" at bounding box center [255, 435] width 58 height 24
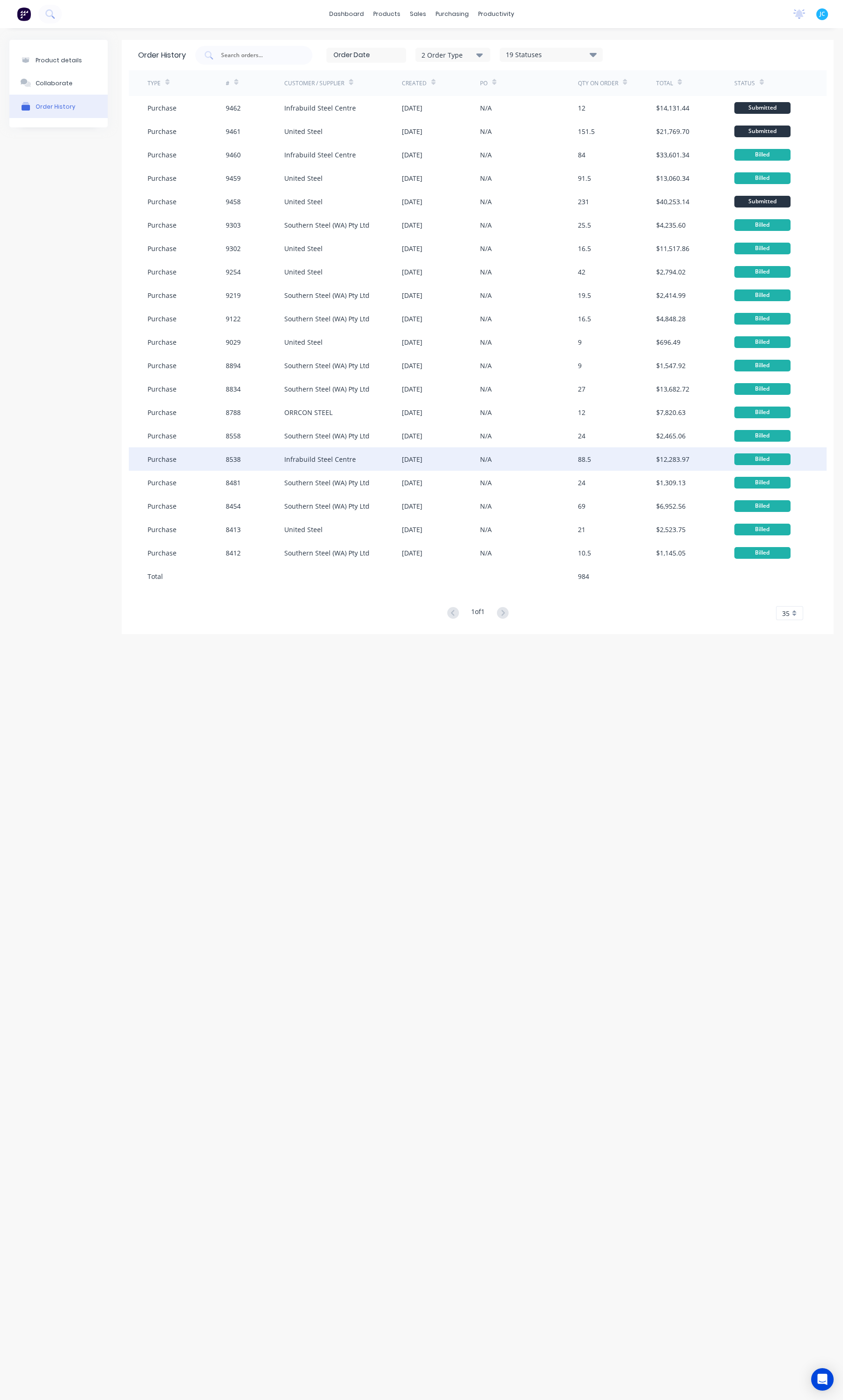
click at [271, 462] on div "8538" at bounding box center [255, 459] width 58 height 24
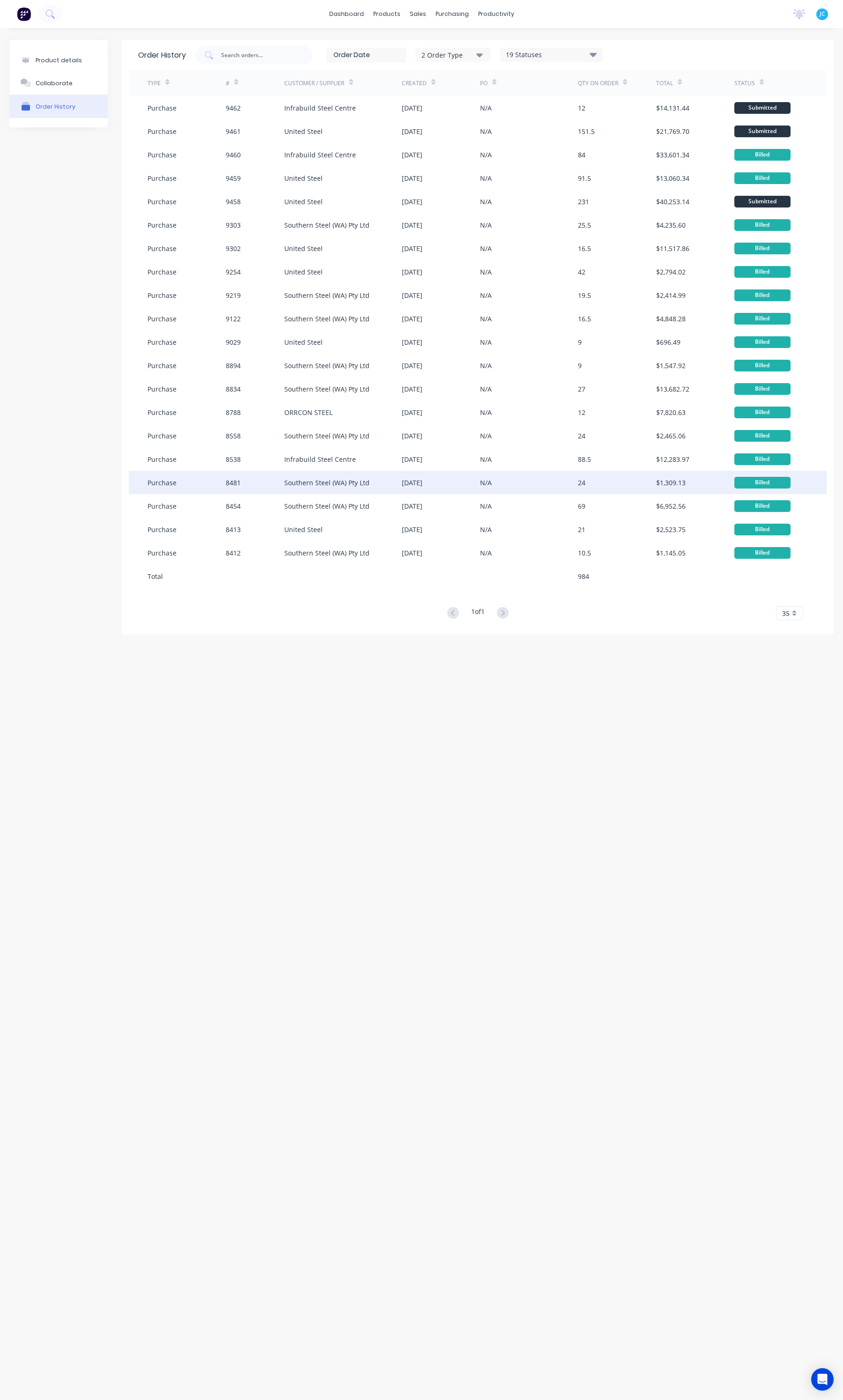
click at [269, 483] on div "8481" at bounding box center [255, 482] width 58 height 24
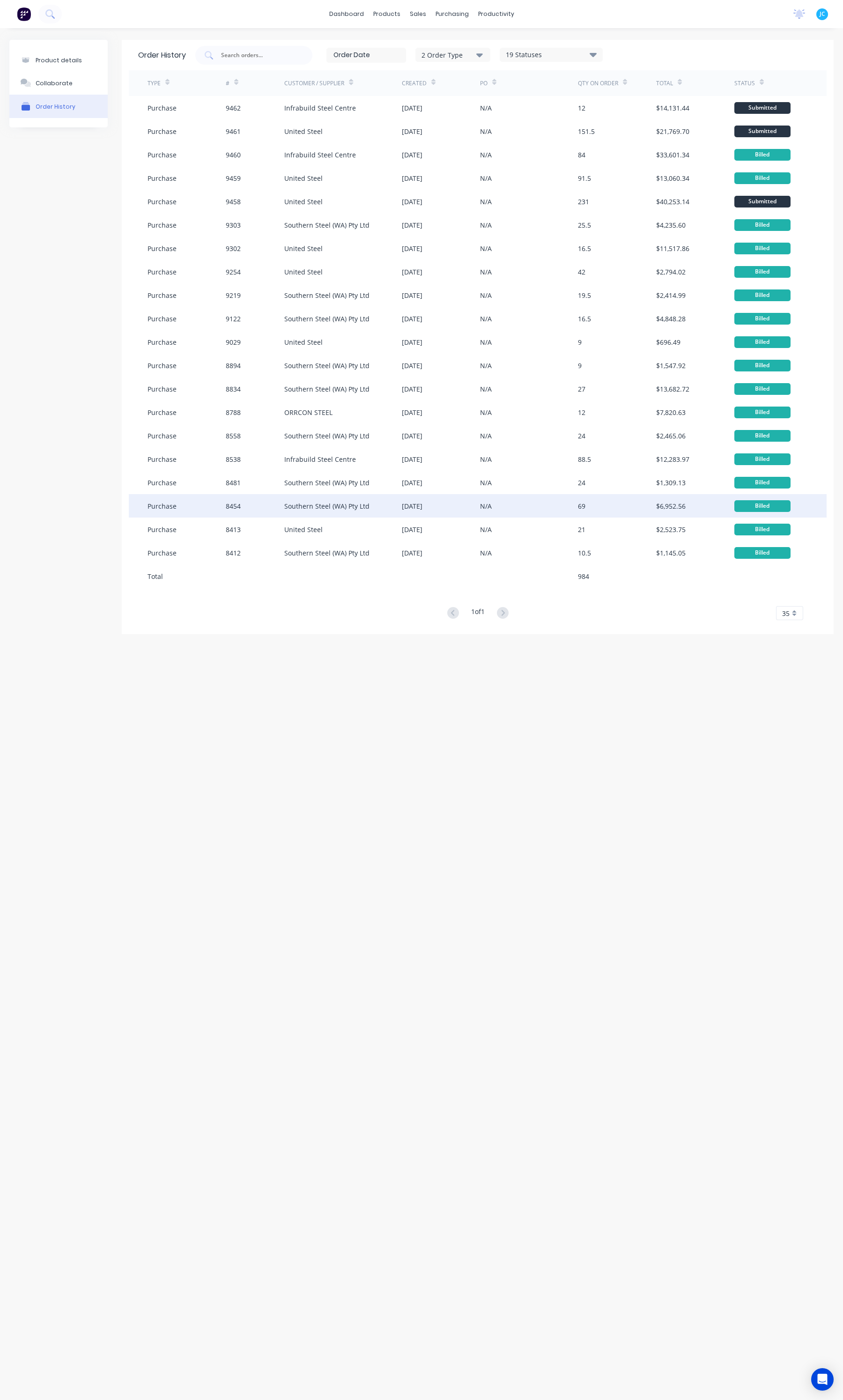
click at [271, 502] on div "8454" at bounding box center [255, 505] width 58 height 24
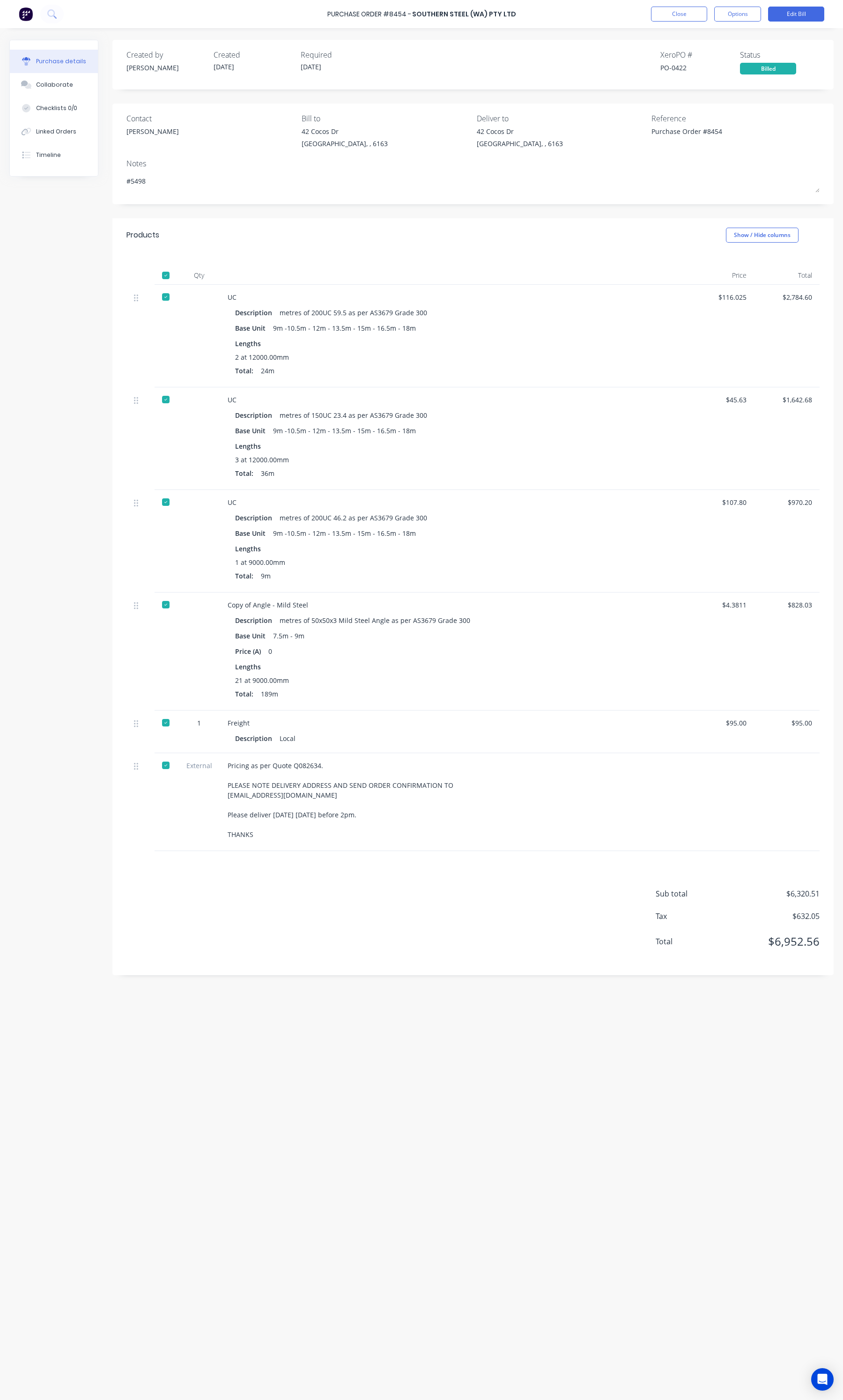
type textarea "x"
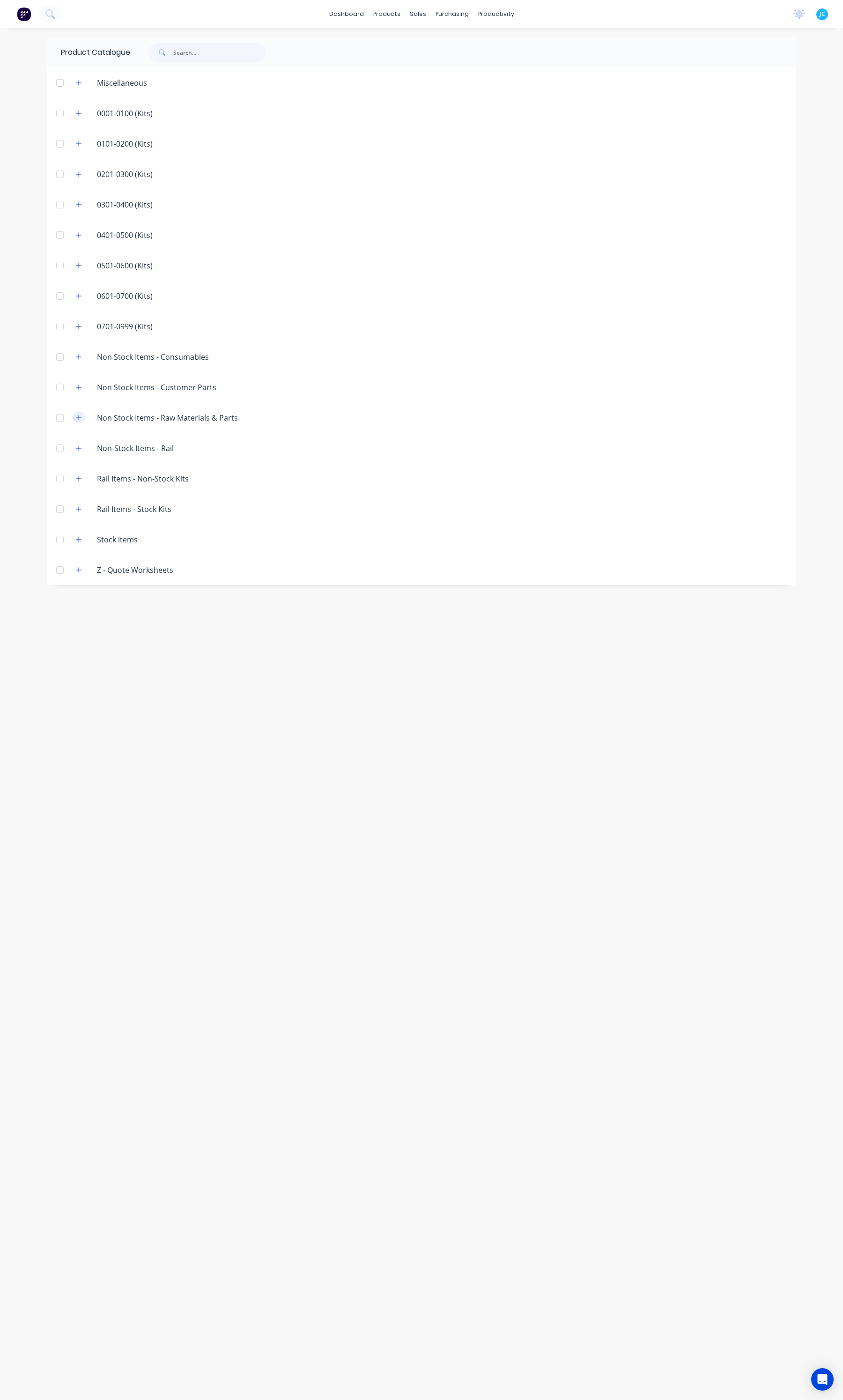
click at [79, 415] on icon "button" at bounding box center [78, 418] width 6 height 6
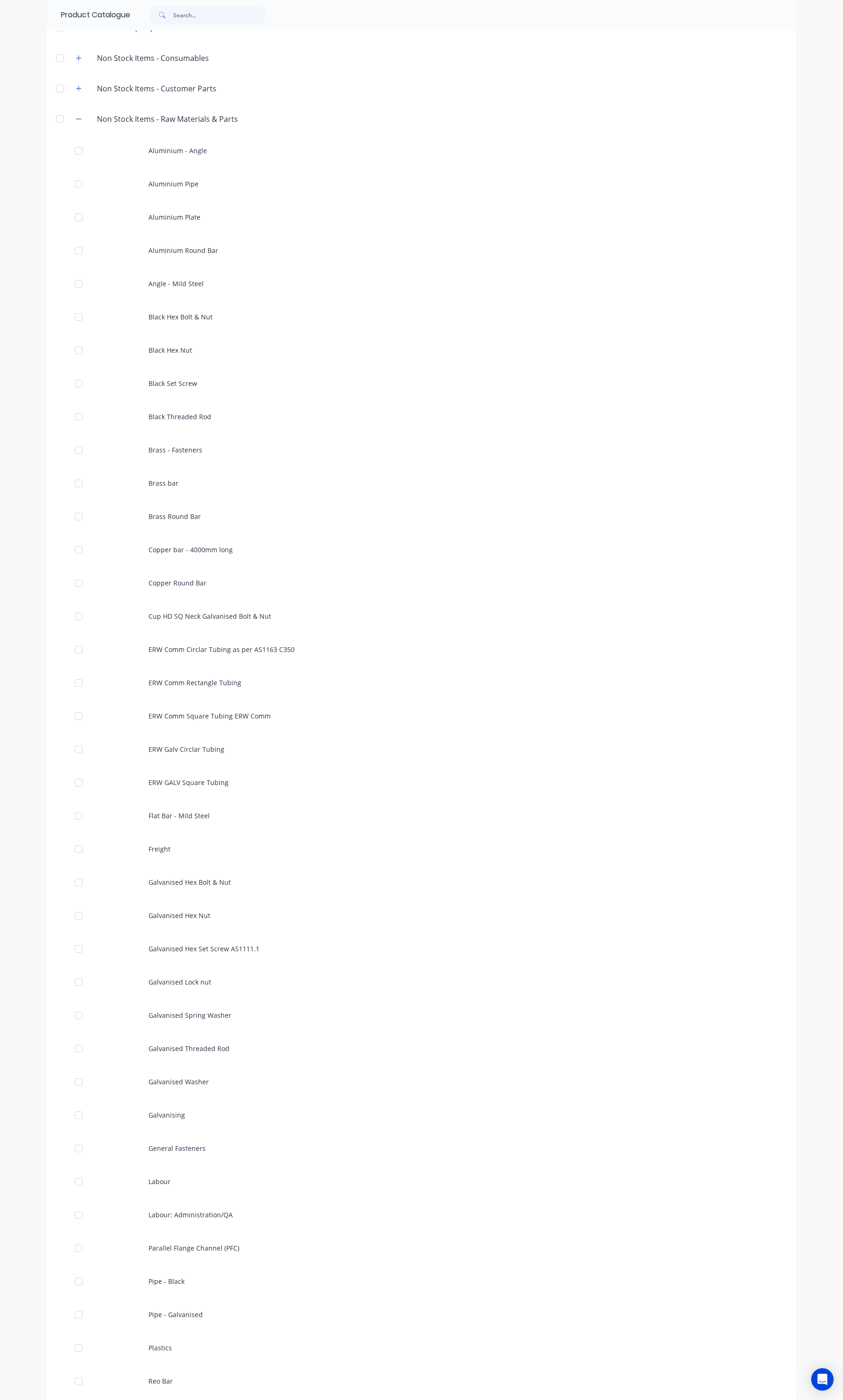
scroll to position [170, 0]
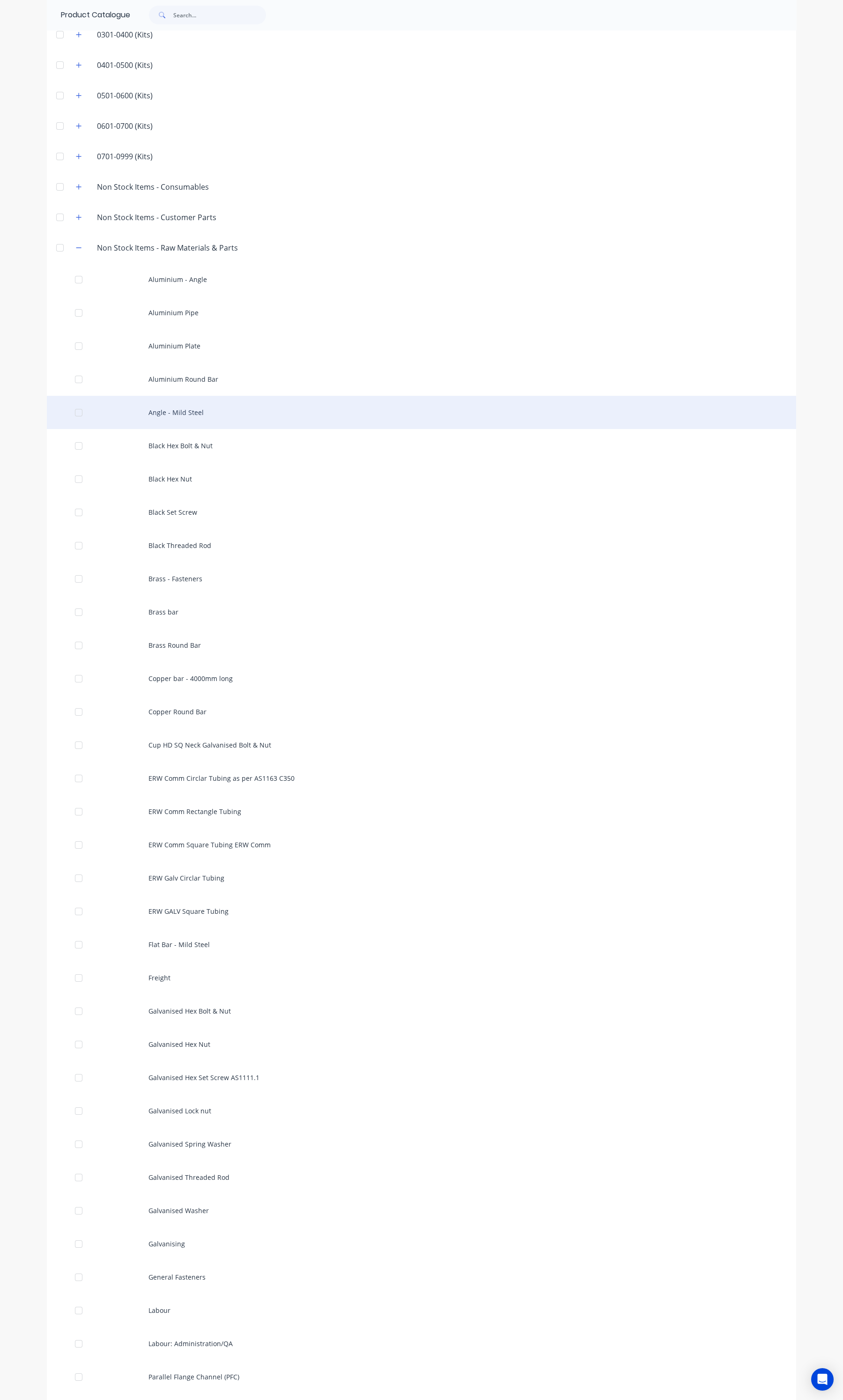
click at [202, 408] on div "Angle - Mild Steel" at bounding box center [422, 412] width 750 height 33
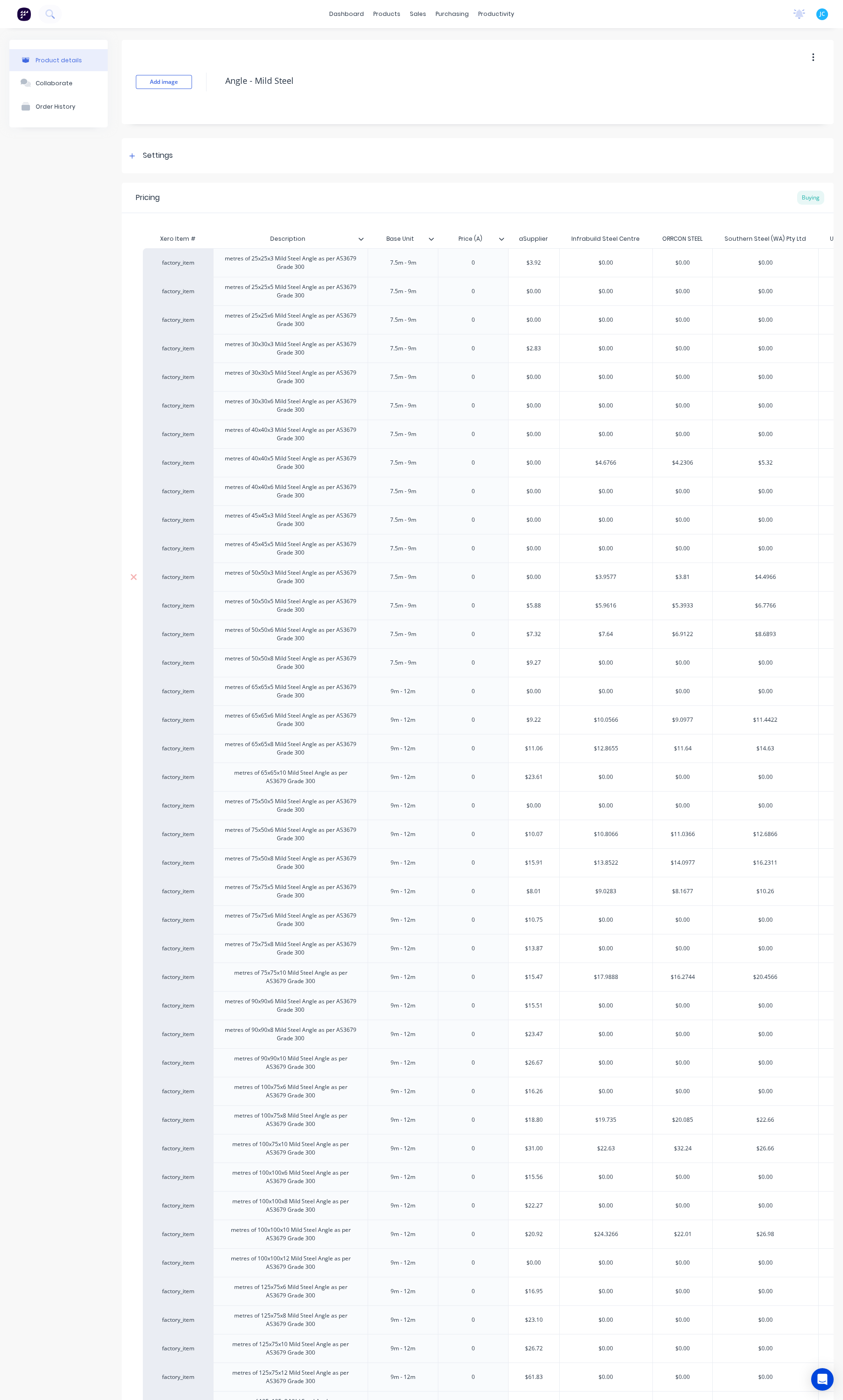
type textarea "x"
click at [56, 103] on div "Order History" at bounding box center [56, 107] width 40 height 7
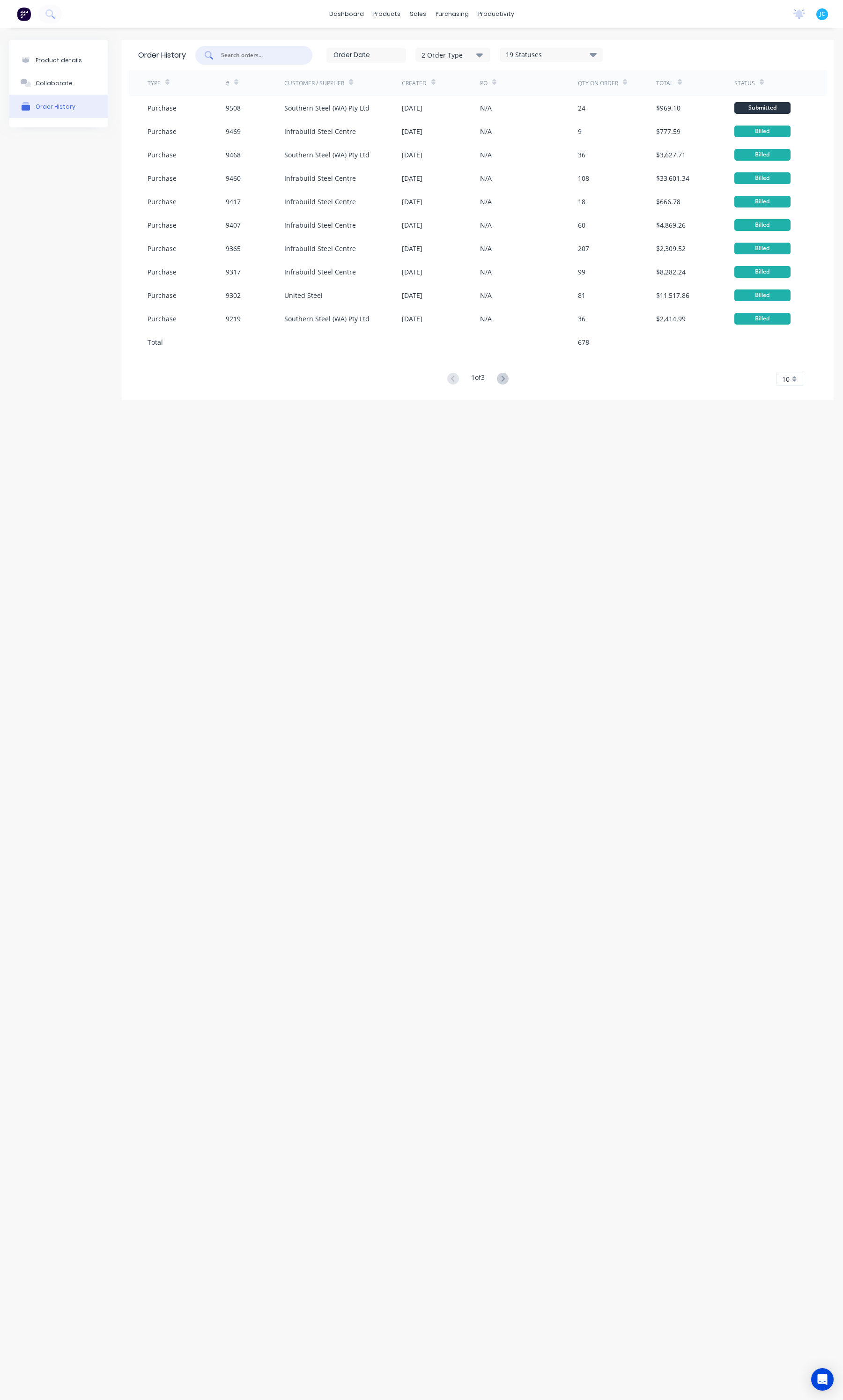
click at [276, 53] on input "text" at bounding box center [259, 55] width 78 height 9
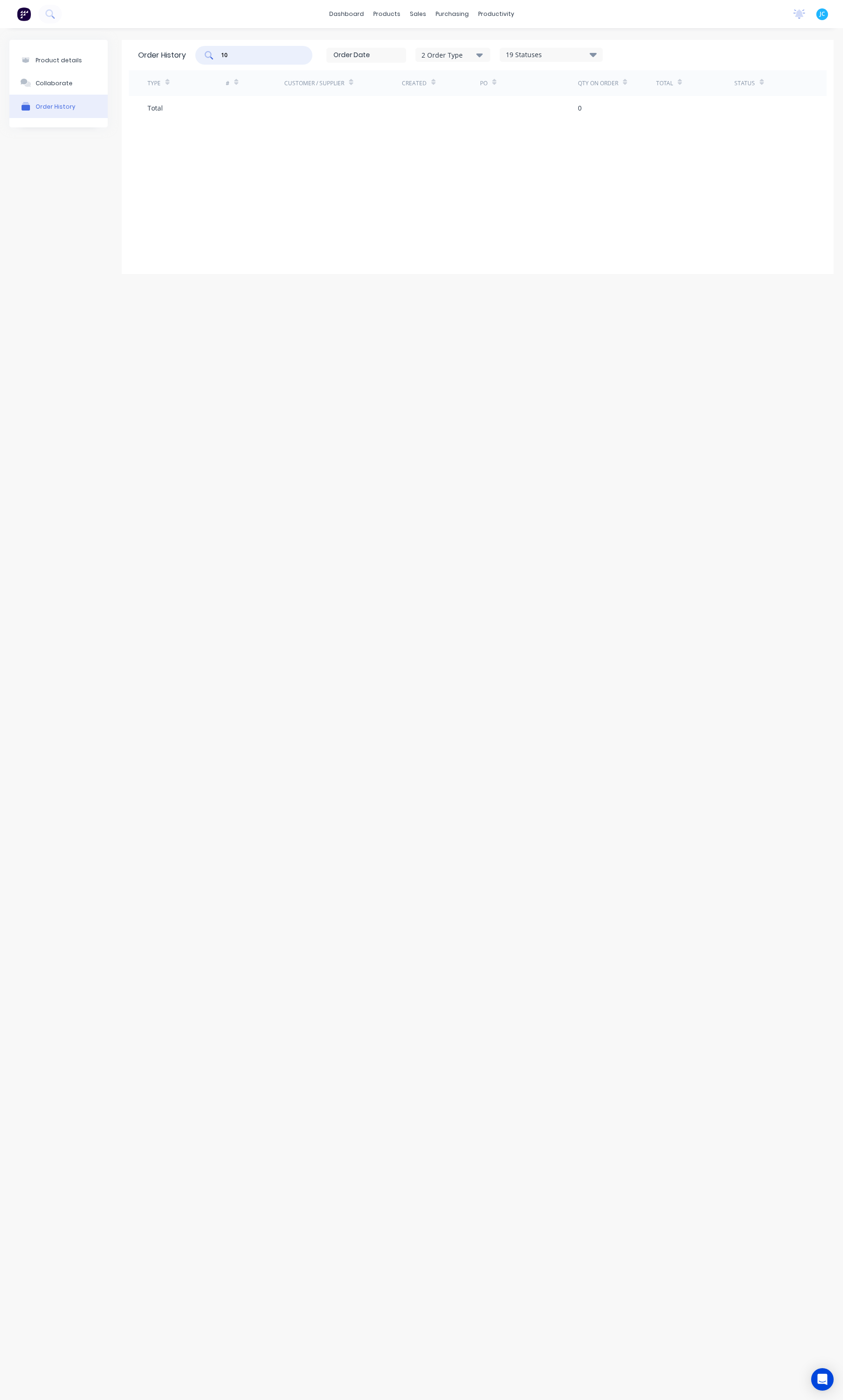
type input "1"
click at [50, 111] on button "Order History" at bounding box center [58, 106] width 98 height 24
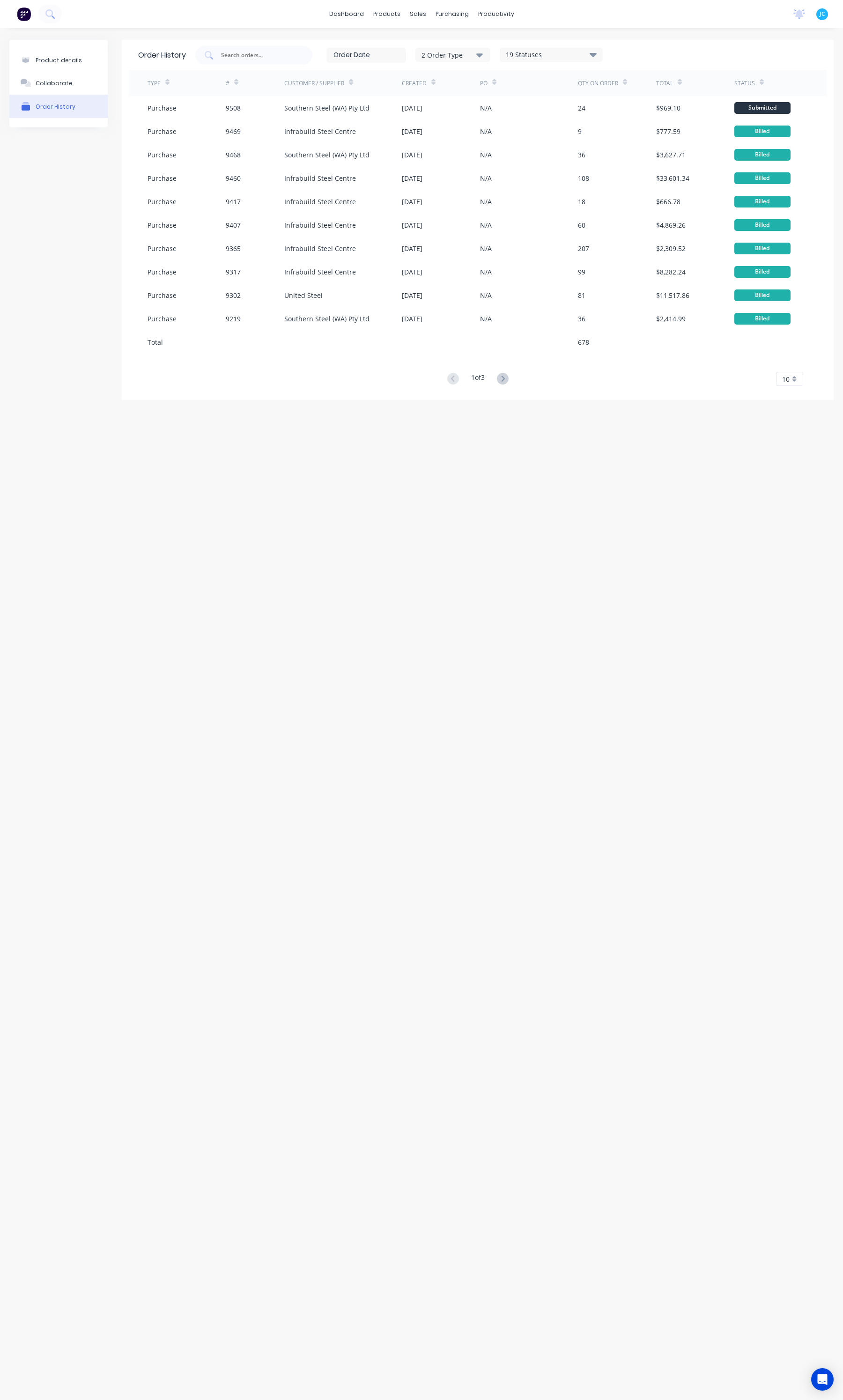
click at [790, 375] on div "10" at bounding box center [790, 379] width 27 height 14
click at [790, 361] on div "35" at bounding box center [790, 364] width 26 height 16
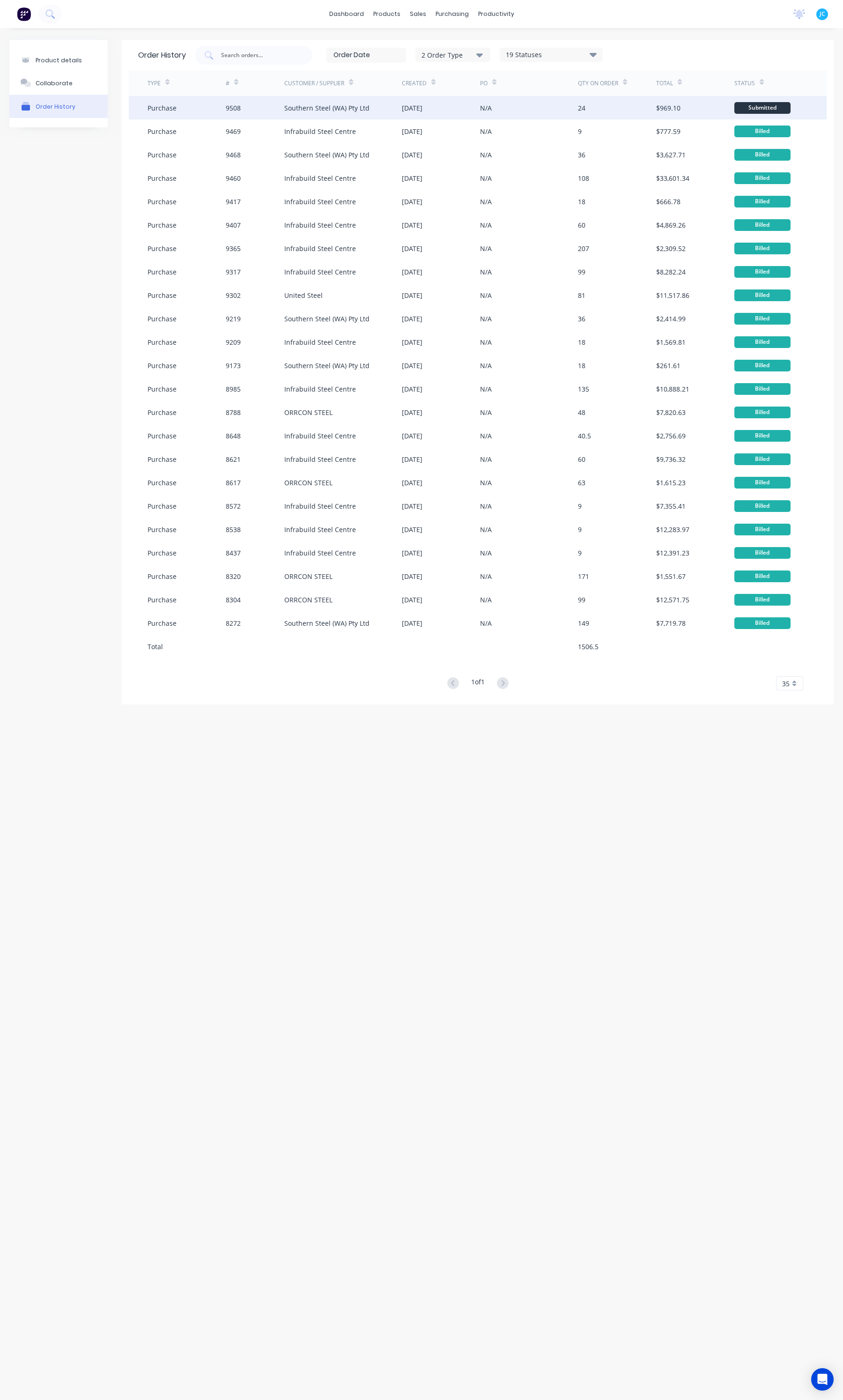
click at [327, 98] on div "Southern Steel (WA) Pty Ltd" at bounding box center [343, 108] width 118 height 24
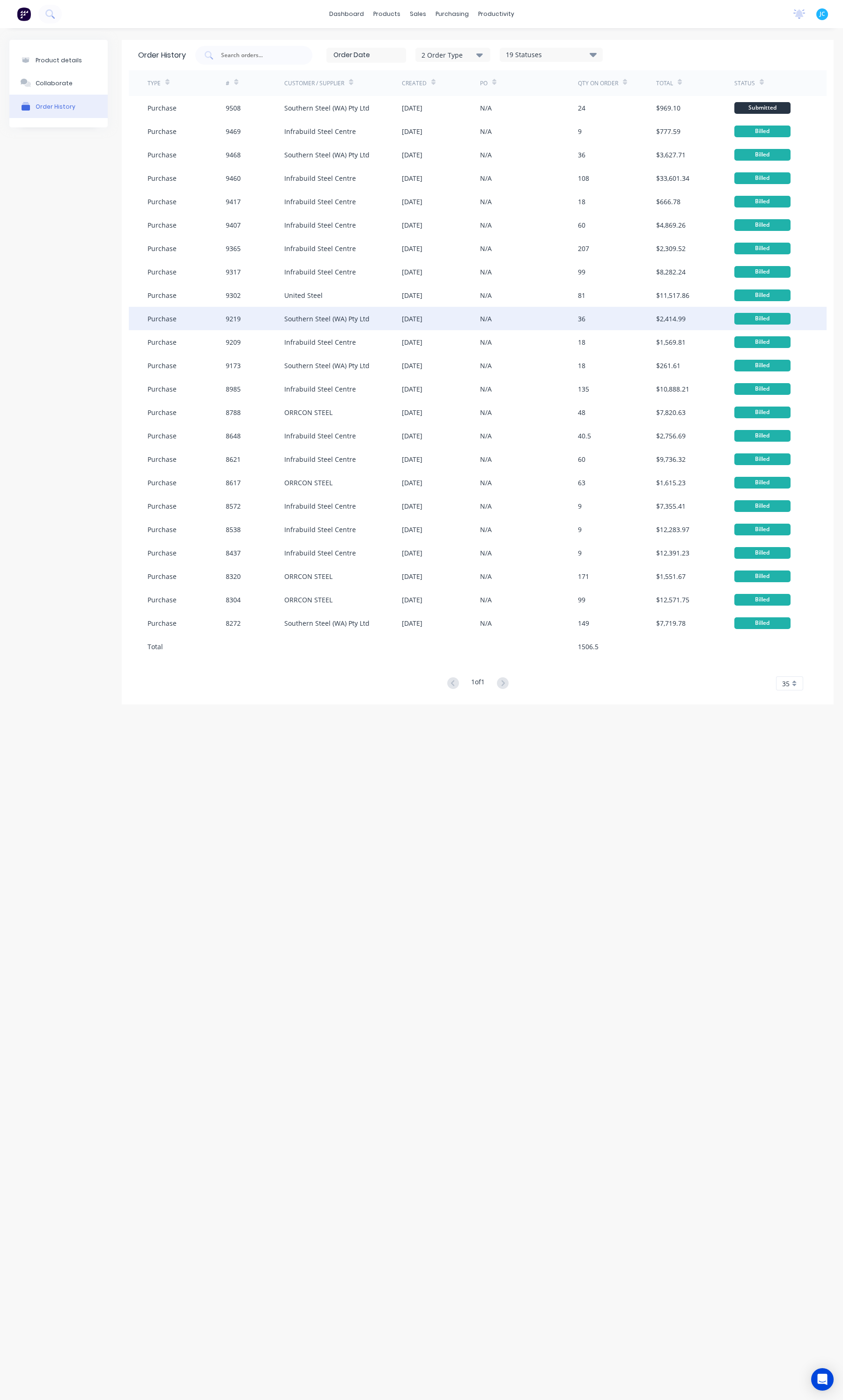
click at [337, 311] on div "Southern Steel (WA) Pty Ltd" at bounding box center [343, 318] width 118 height 24
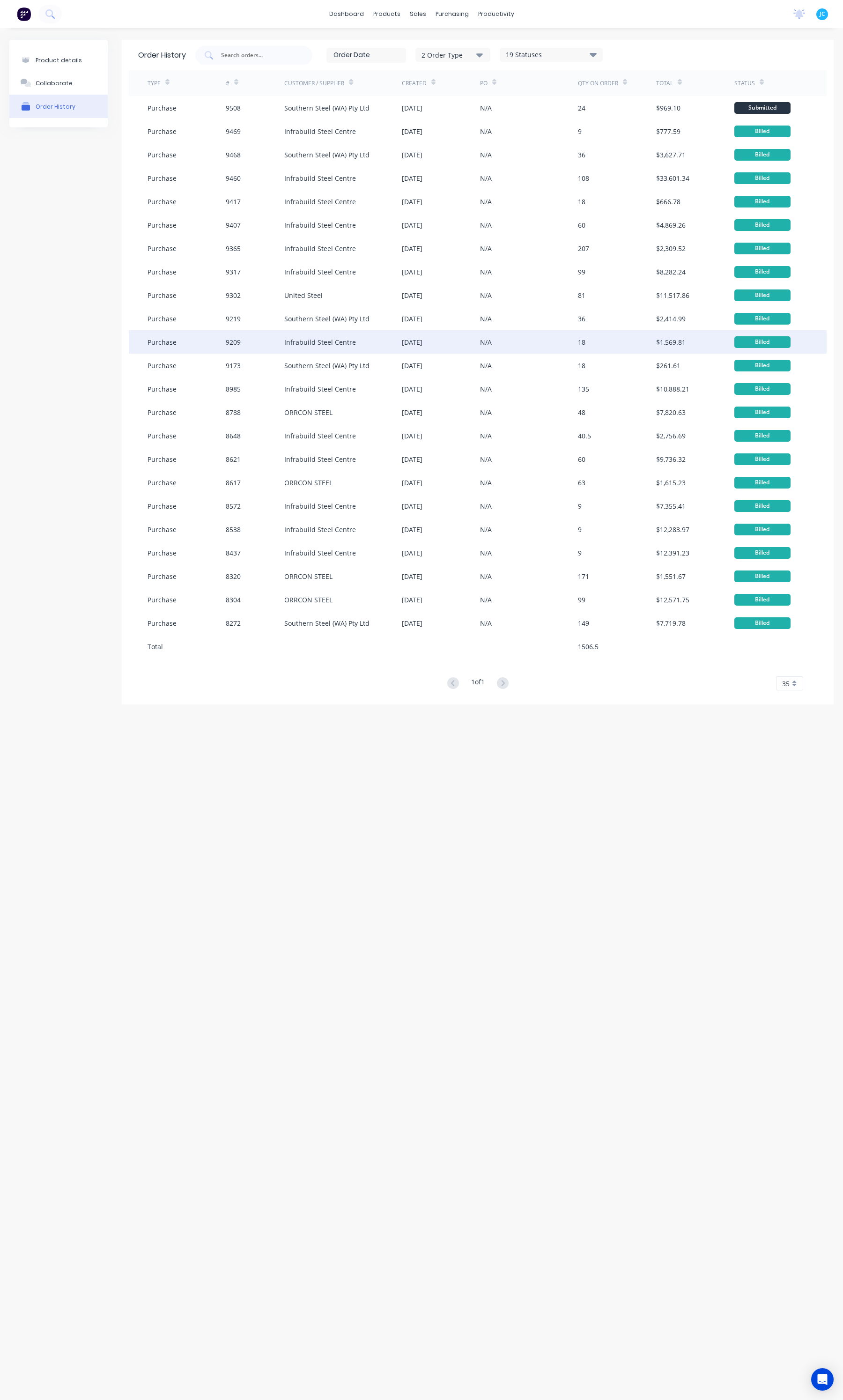
click at [316, 350] on div "Infrabuild Steel Centre" at bounding box center [343, 341] width 118 height 24
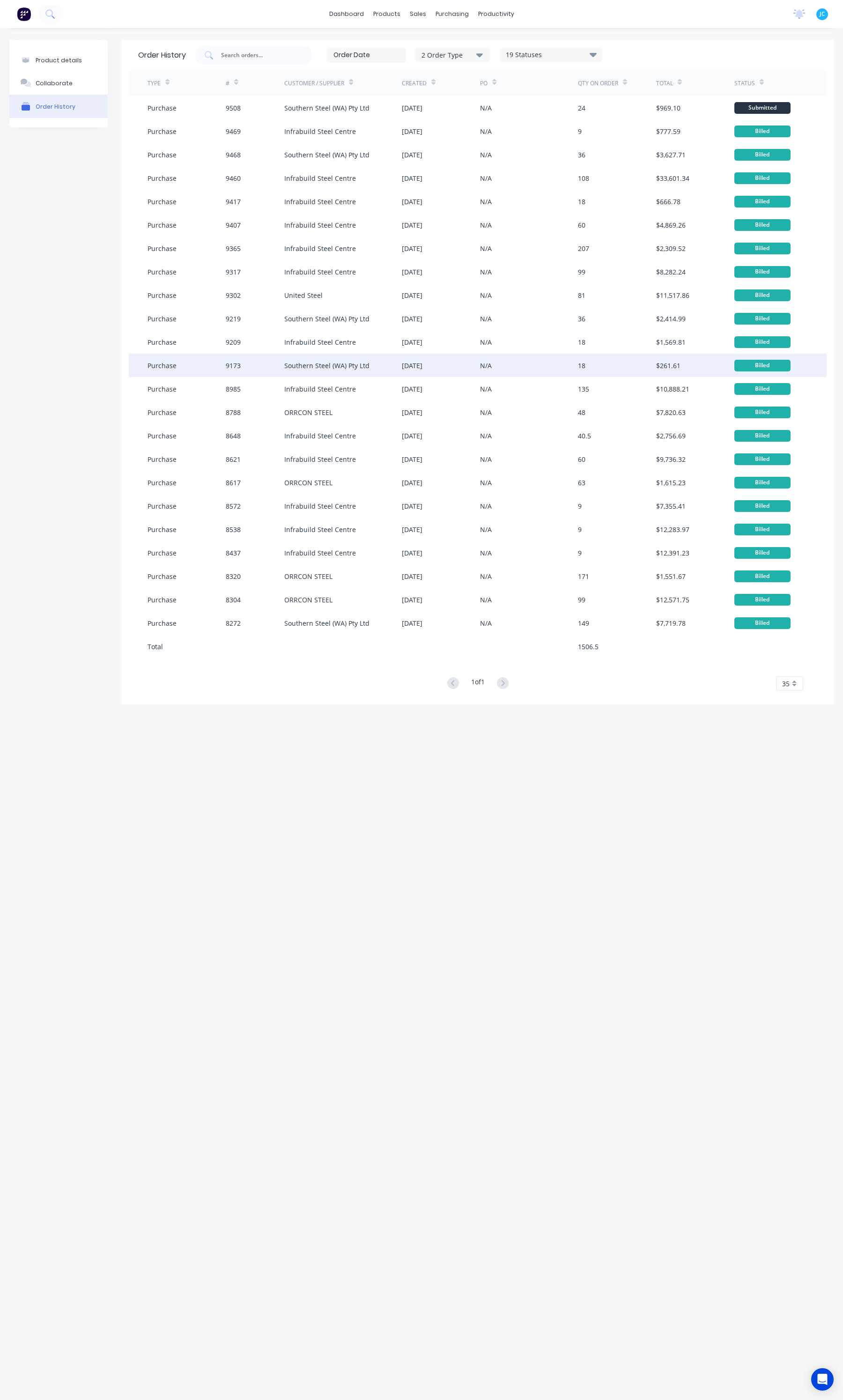
click at [316, 361] on div "Southern Steel (WA) Pty Ltd" at bounding box center [327, 365] width 86 height 10
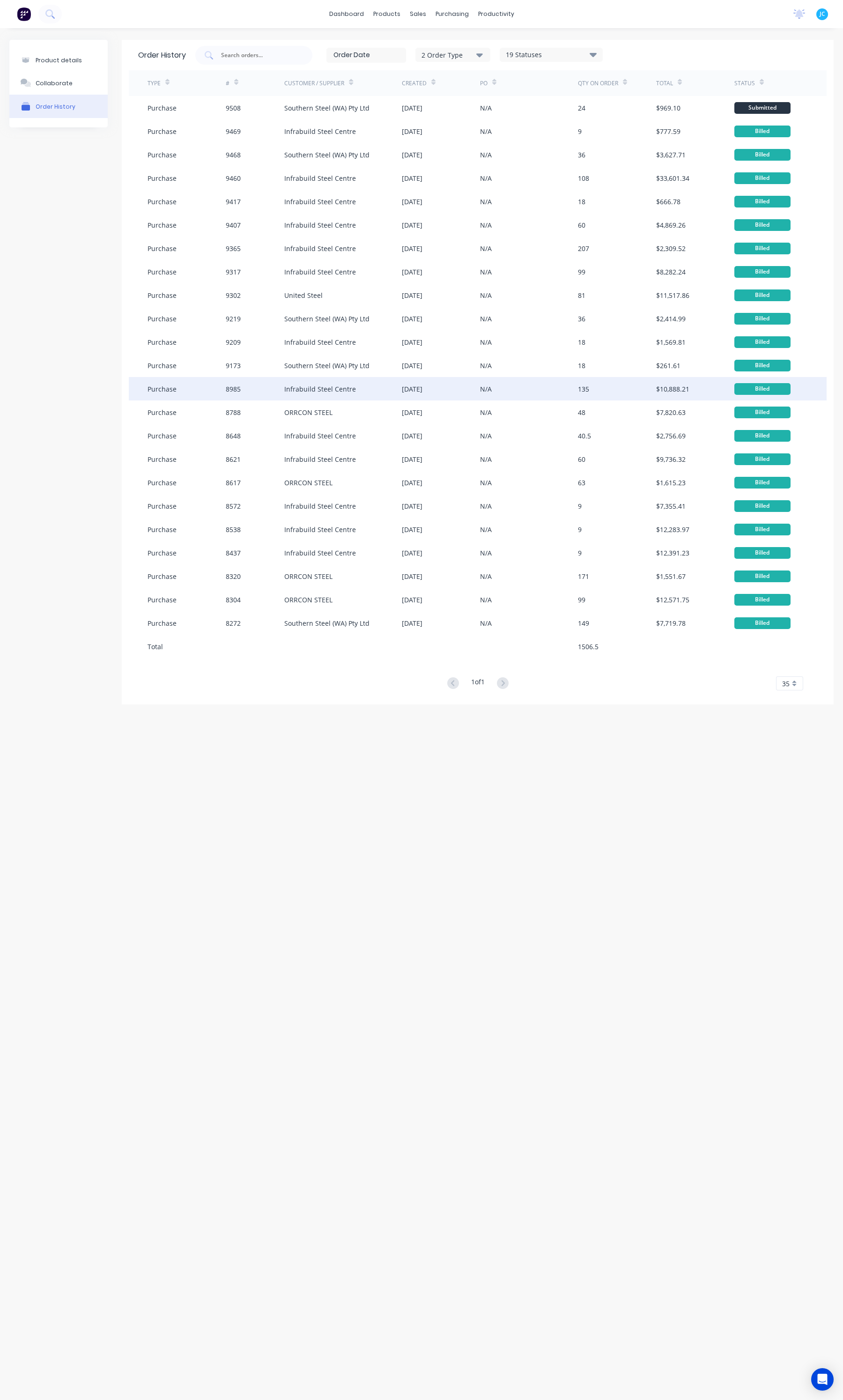
click at [316, 382] on div "Infrabuild Steel Centre" at bounding box center [343, 388] width 118 height 24
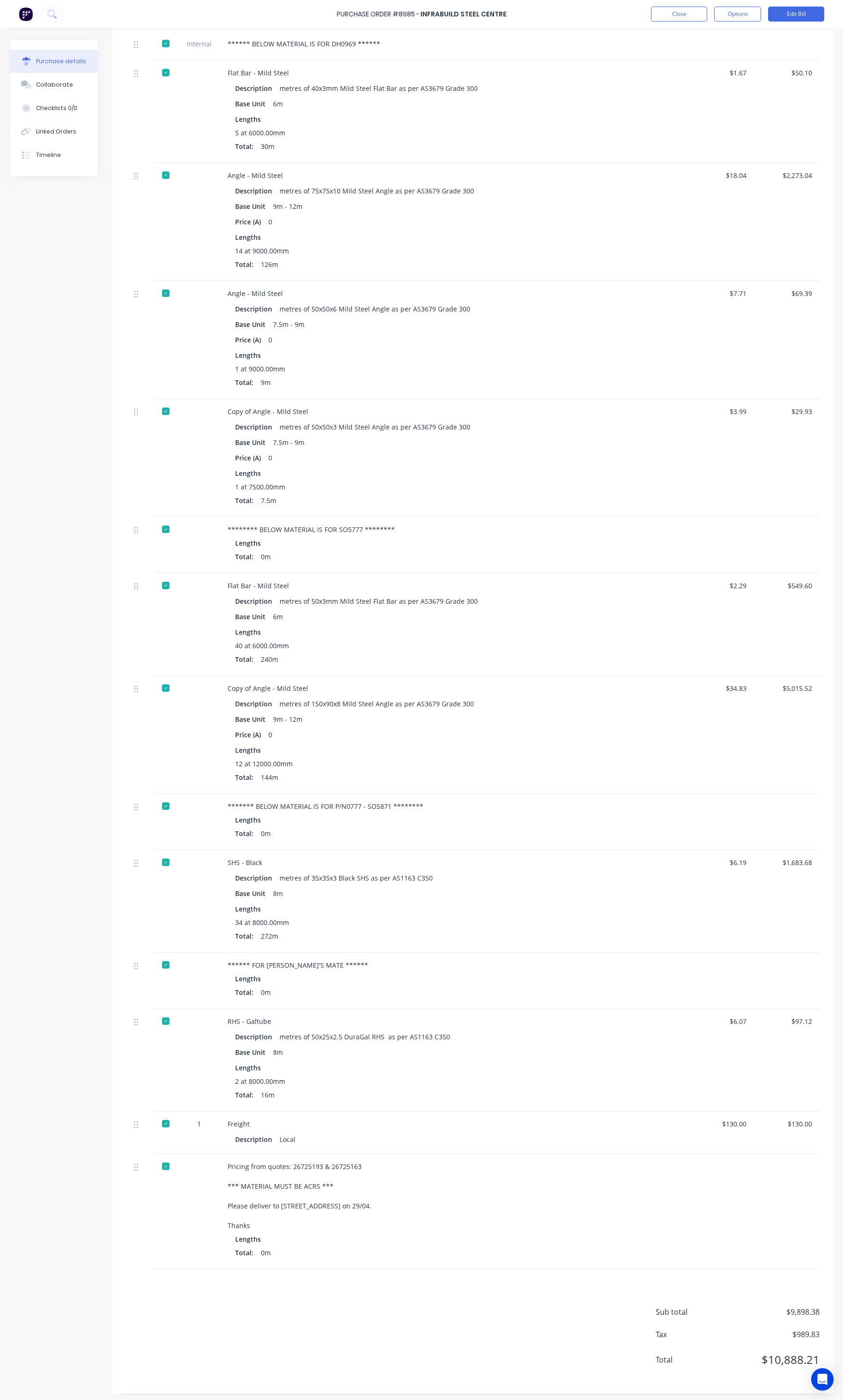
scroll to position [254, 0]
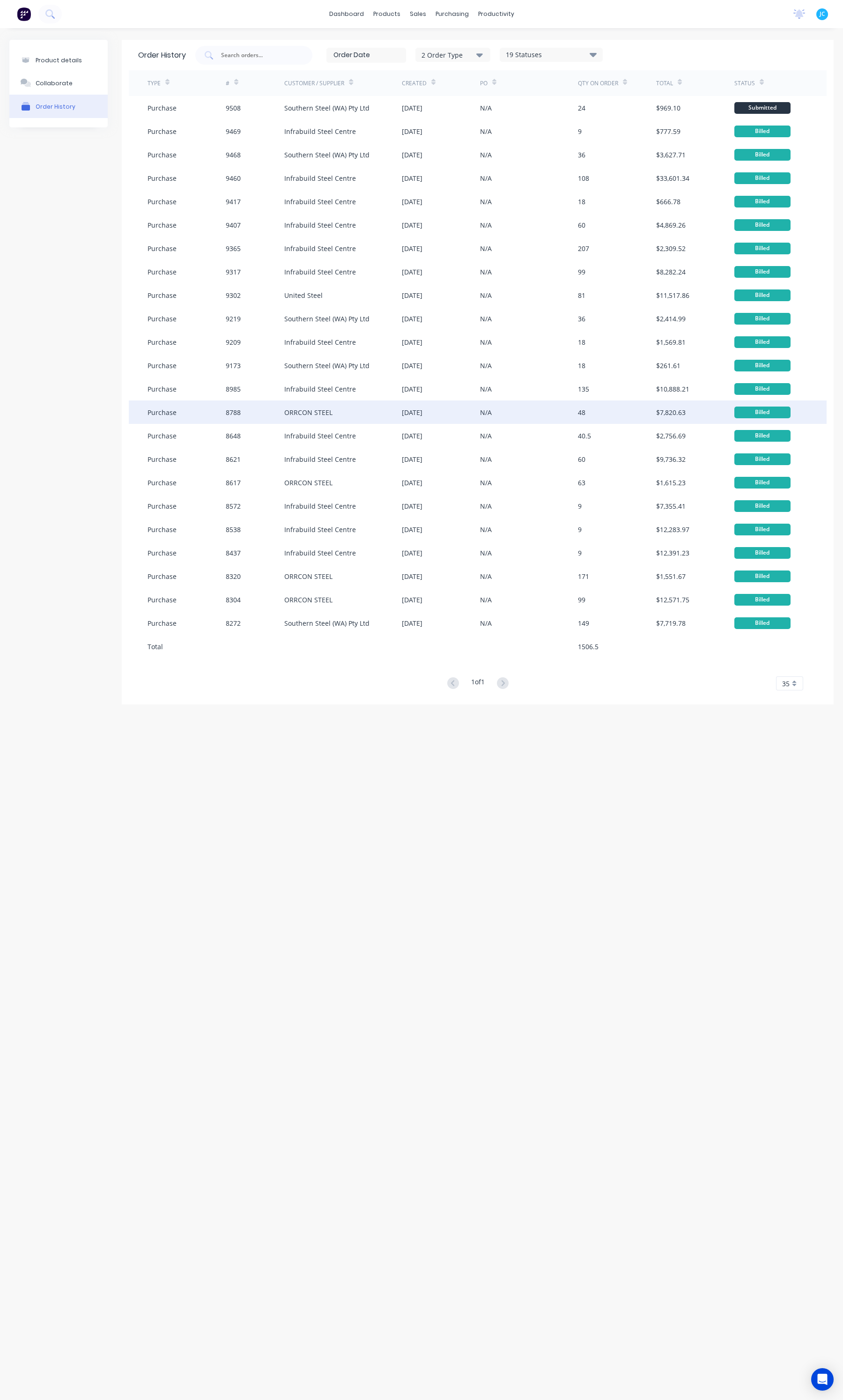
click at [316, 413] on div "ORRCON STEEL" at bounding box center [309, 413] width 48 height 10
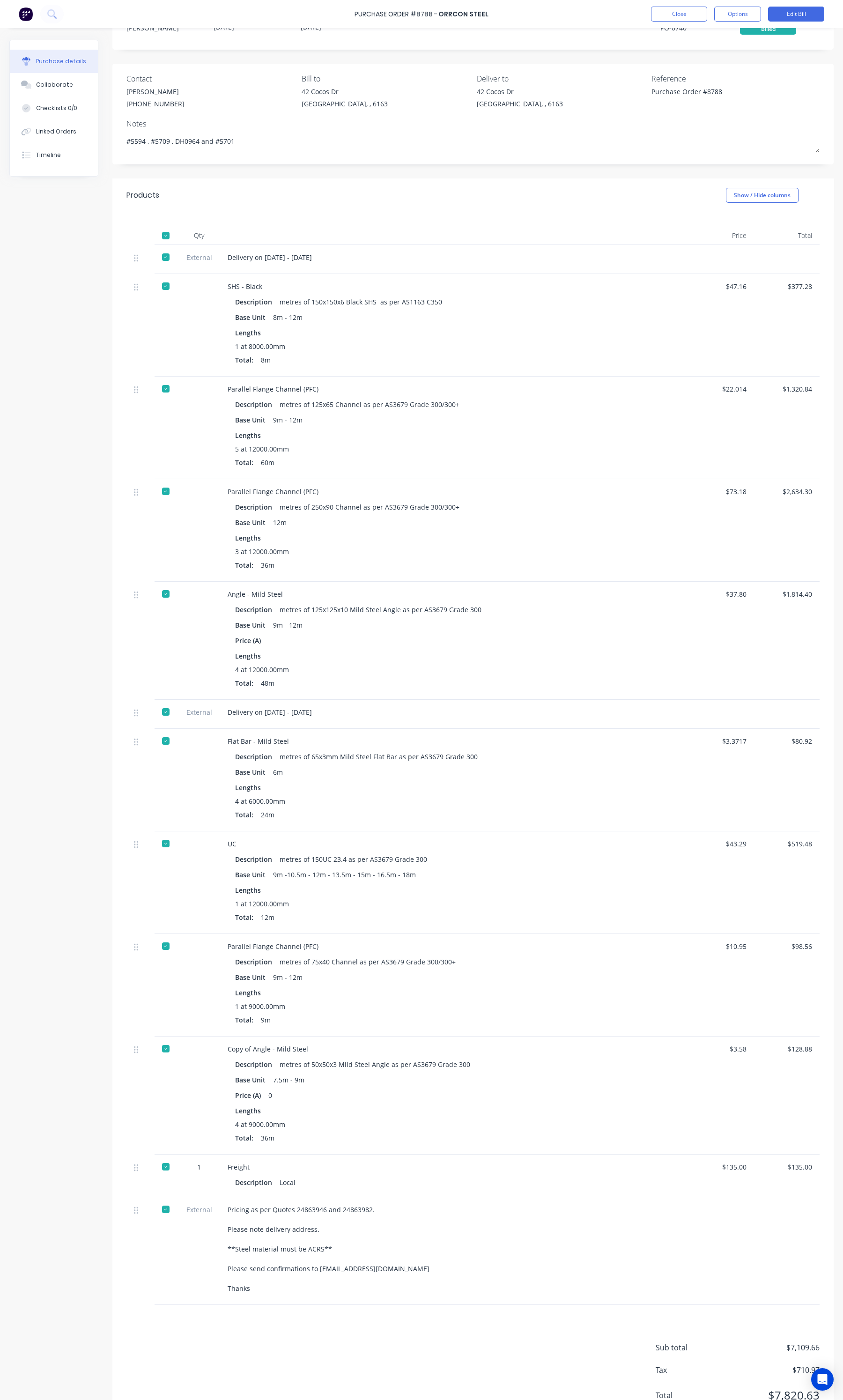
scroll to position [76, 0]
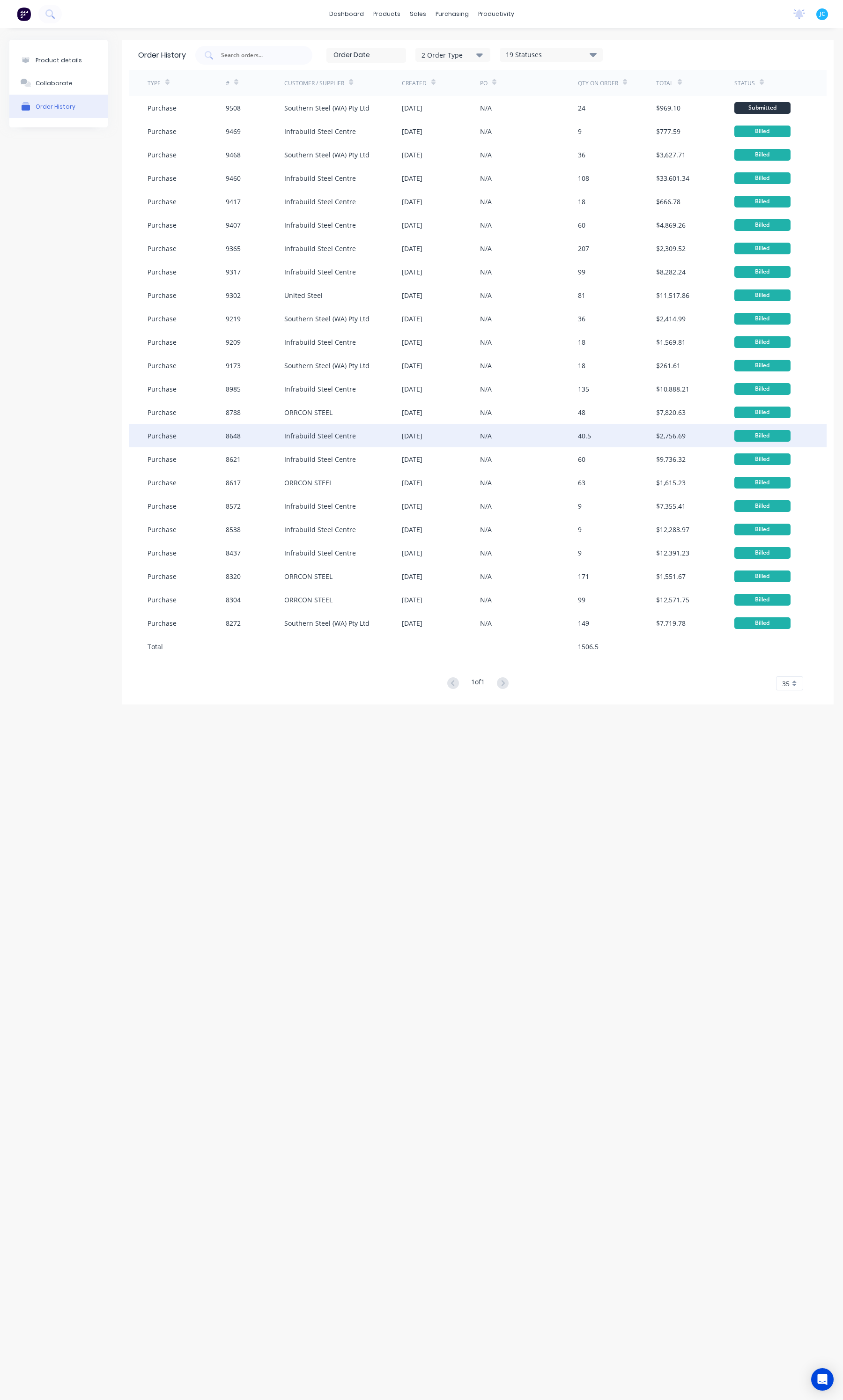
click at [306, 442] on div "Infrabuild Steel Centre" at bounding box center [343, 435] width 118 height 24
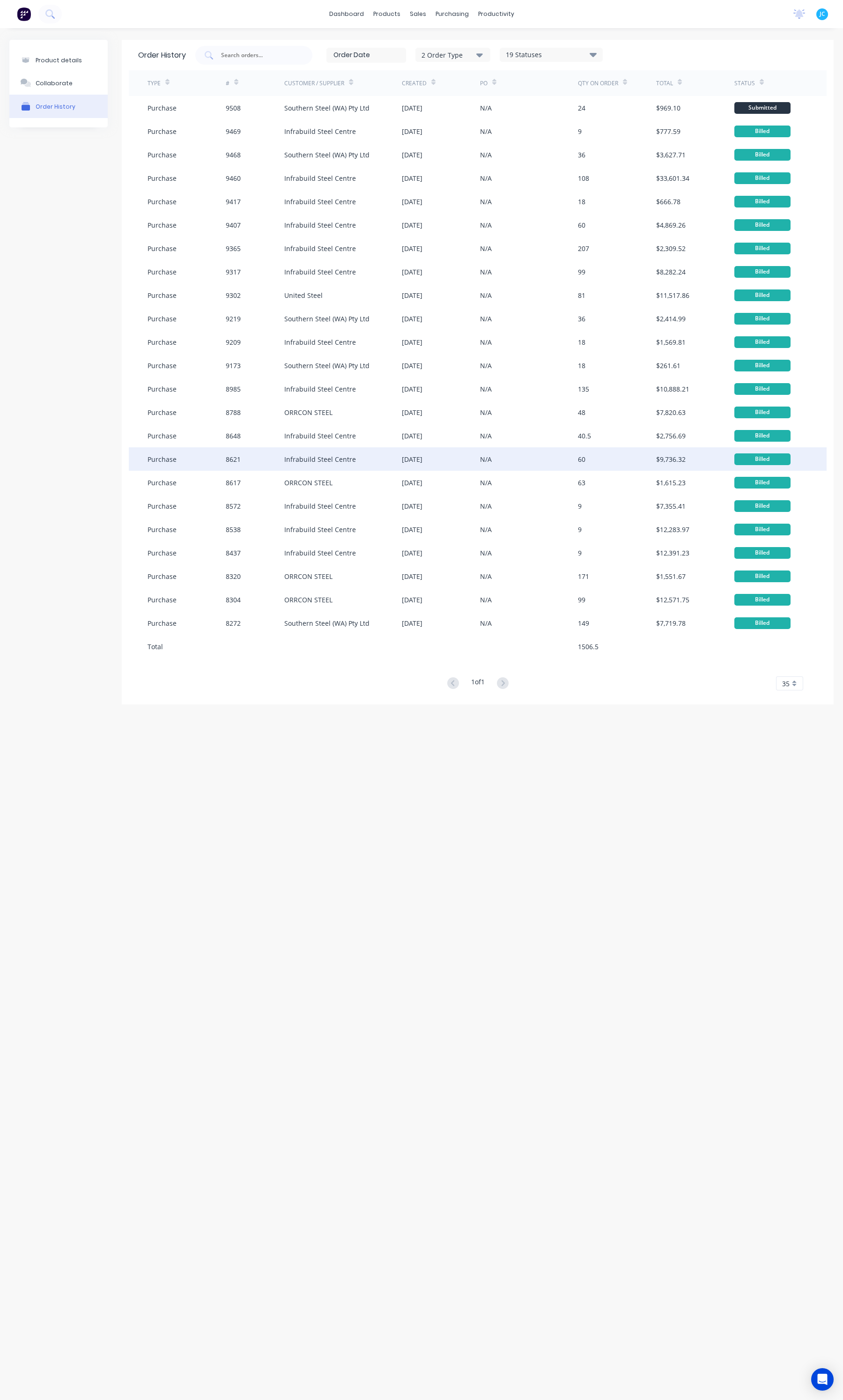
click at [306, 467] on div "Infrabuild Steel Centre" at bounding box center [343, 459] width 118 height 24
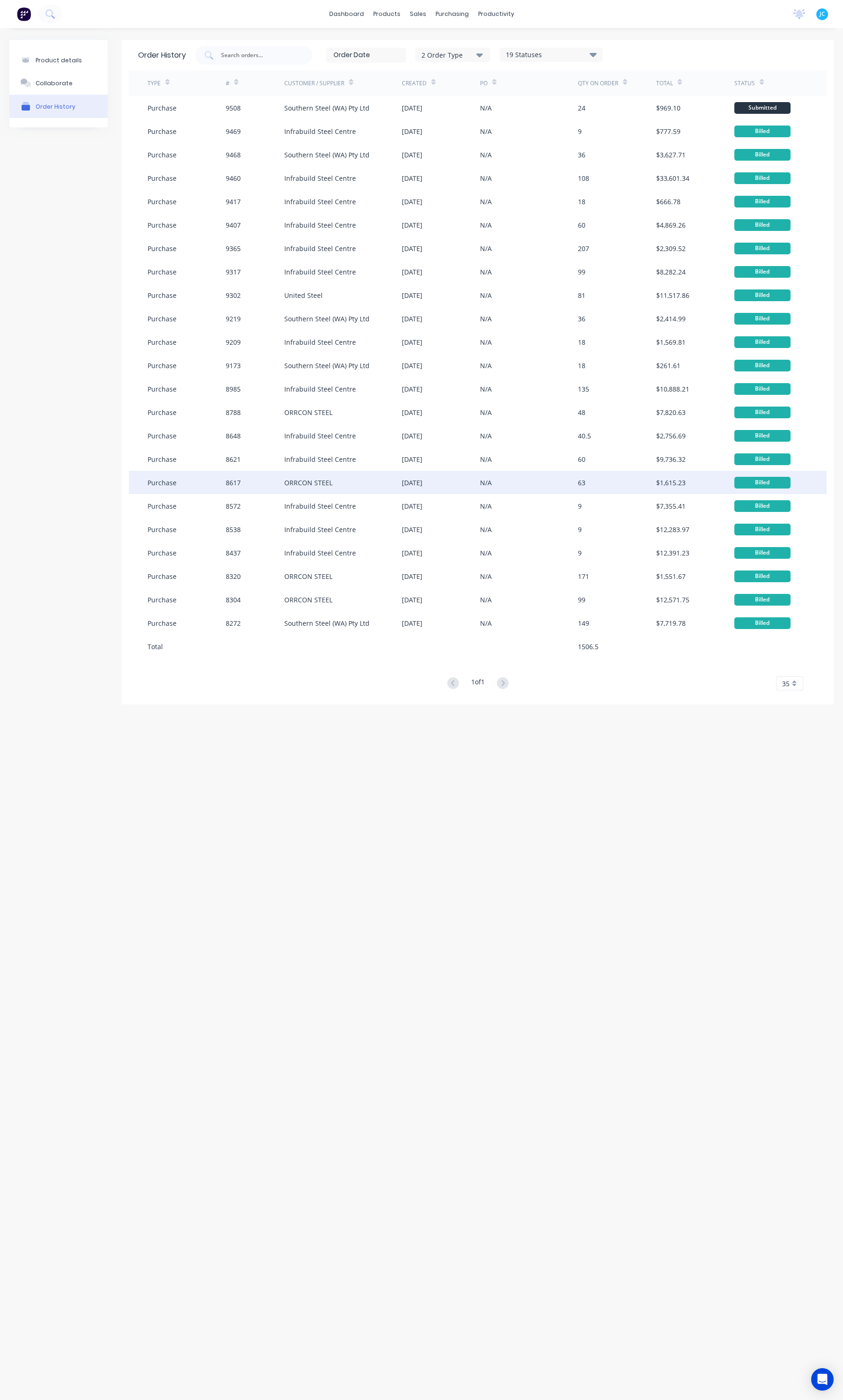
click at [304, 487] on div "ORRCON STEEL" at bounding box center [343, 482] width 118 height 24
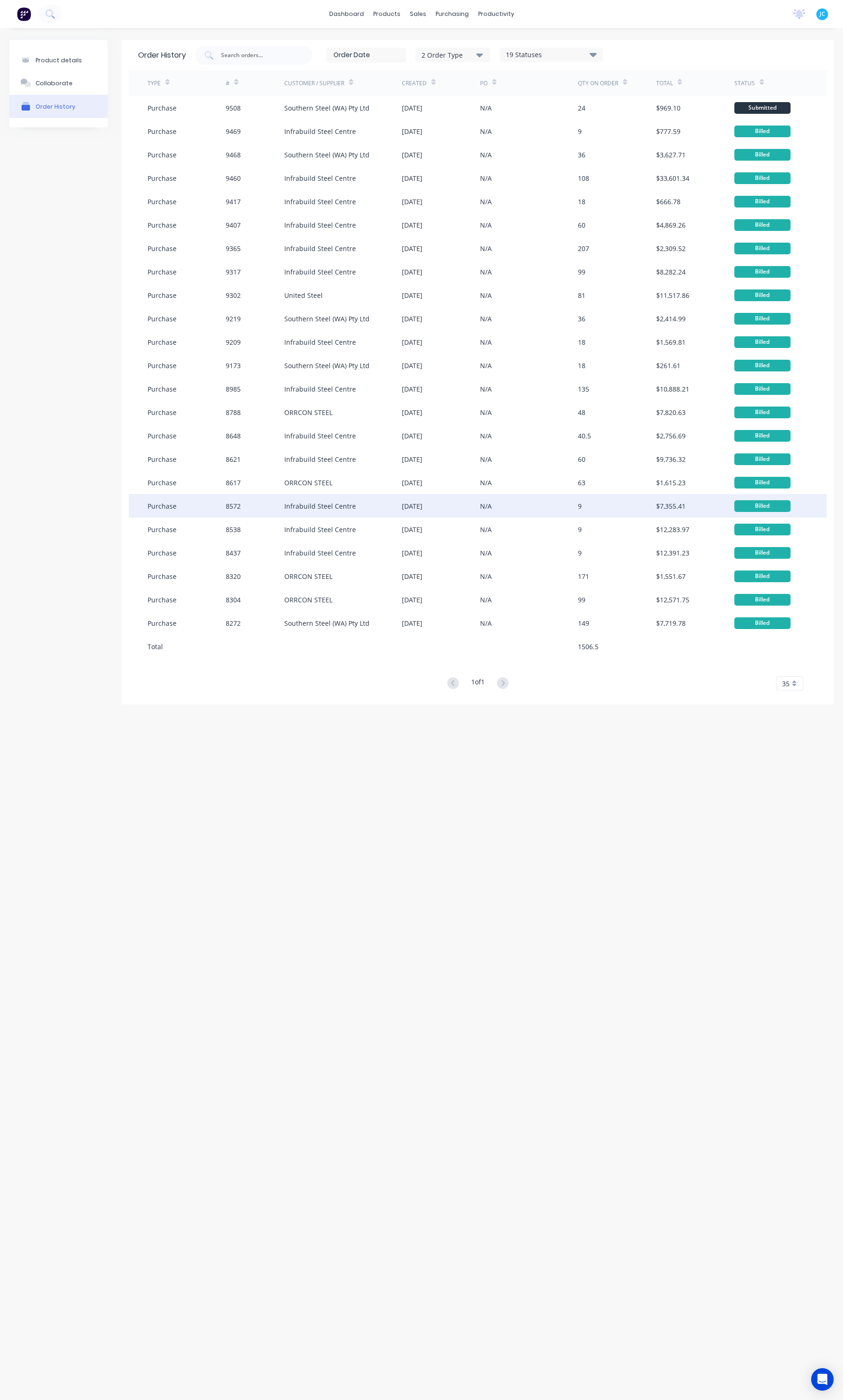
click at [304, 506] on div "Infrabuild Steel Centre" at bounding box center [320, 506] width 72 height 10
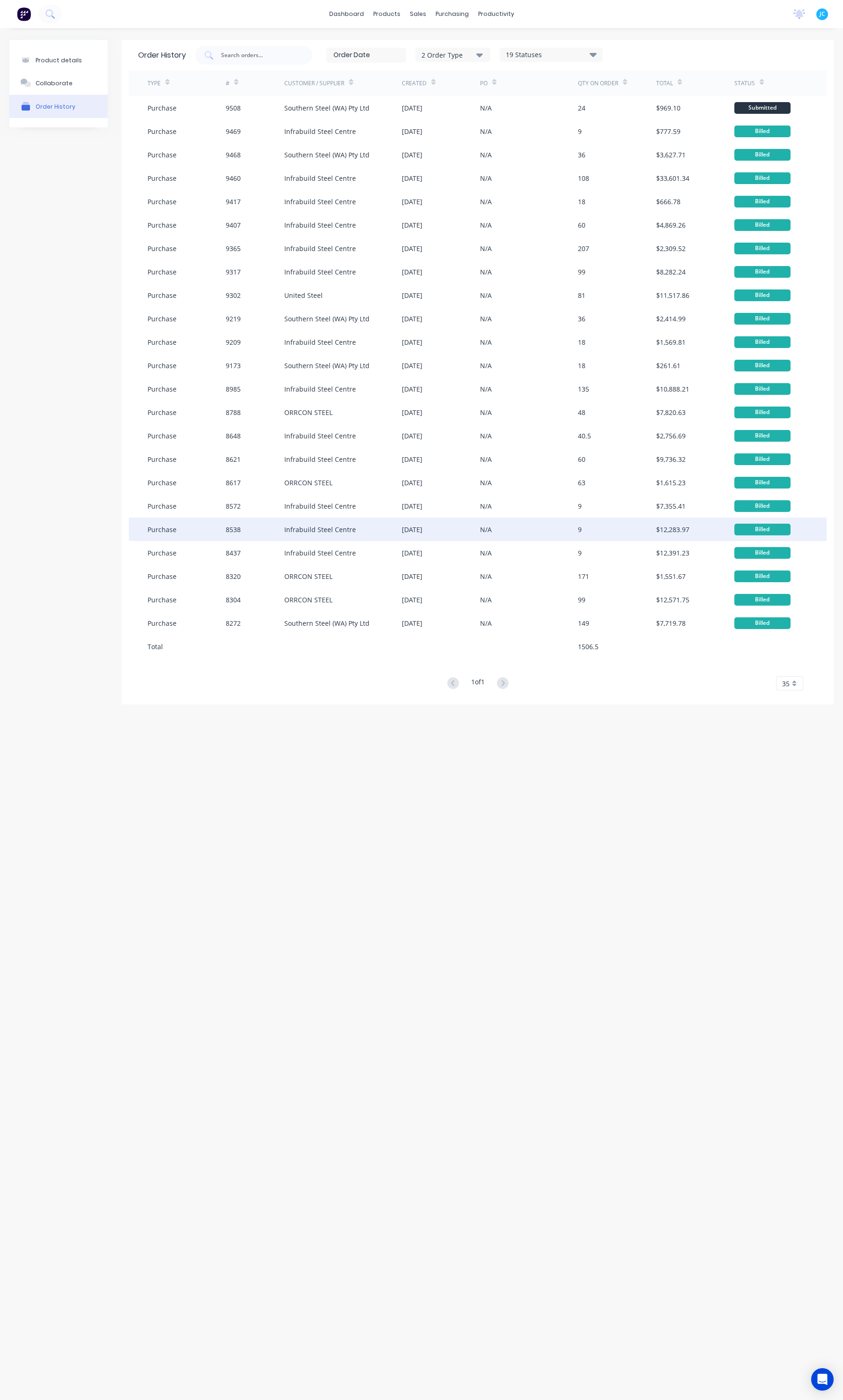
click at [309, 537] on div "Infrabuild Steel Centre" at bounding box center [343, 529] width 118 height 24
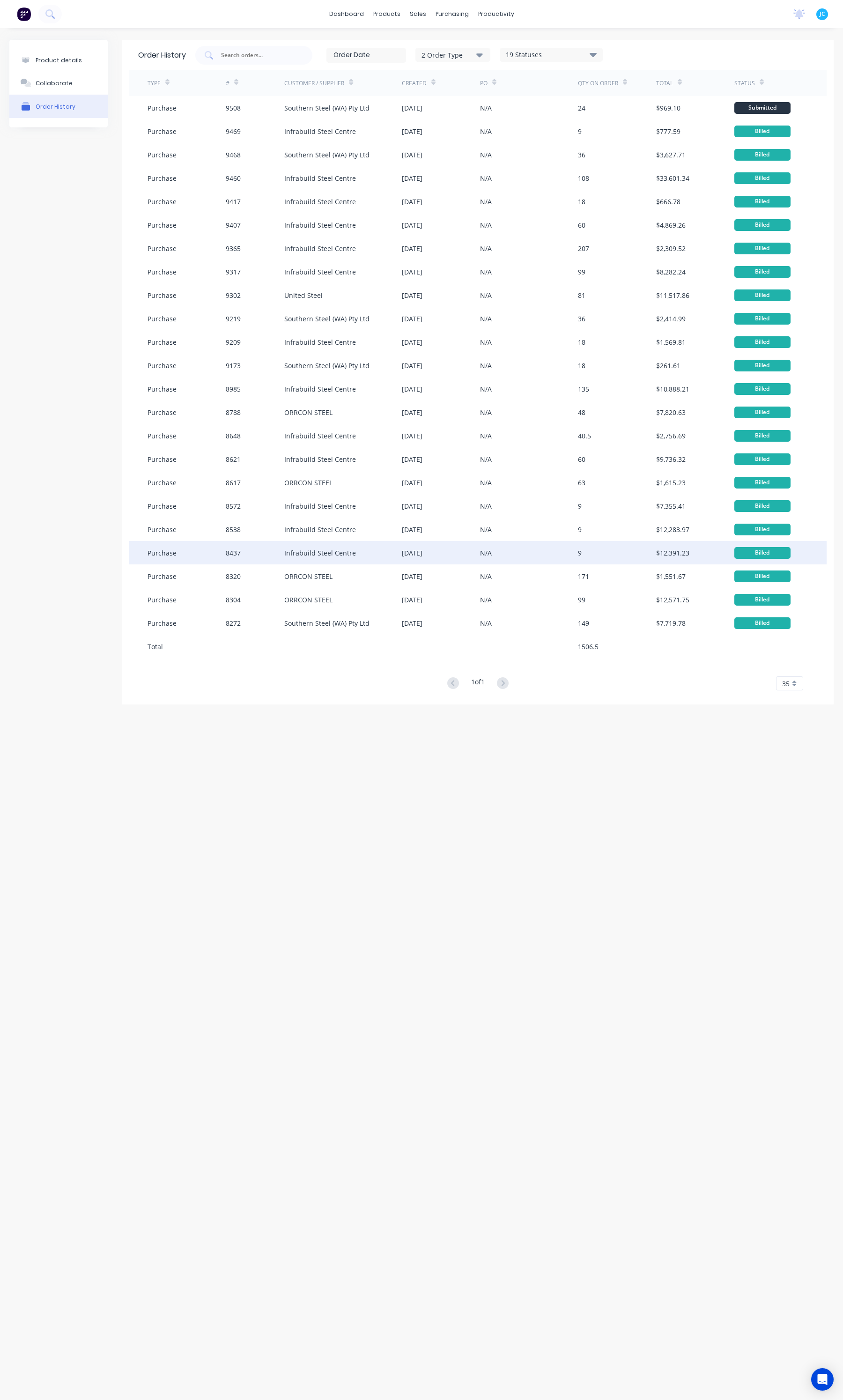
click at [310, 558] on div "Infrabuild Steel Centre" at bounding box center [343, 552] width 118 height 24
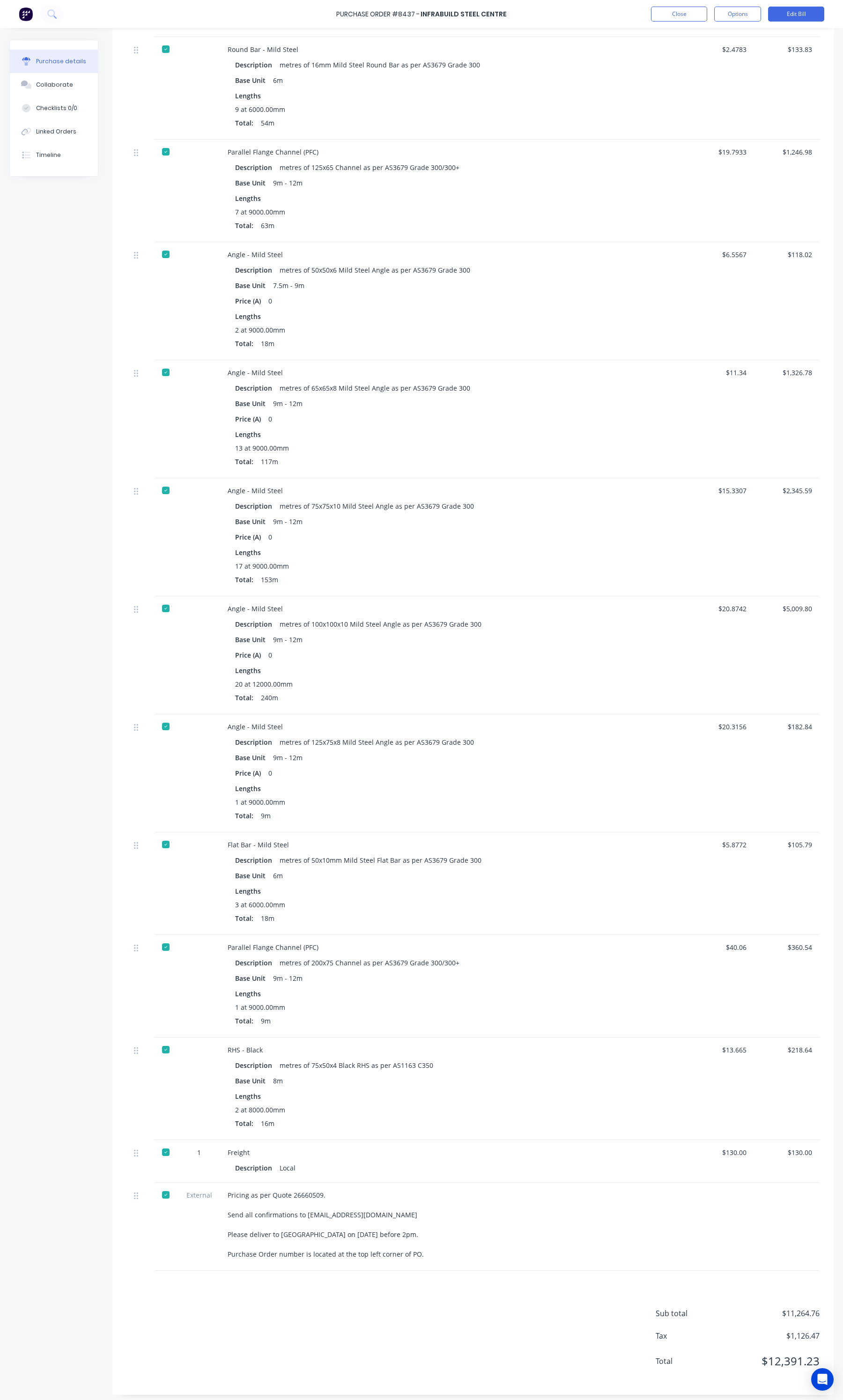
scroll to position [353, 0]
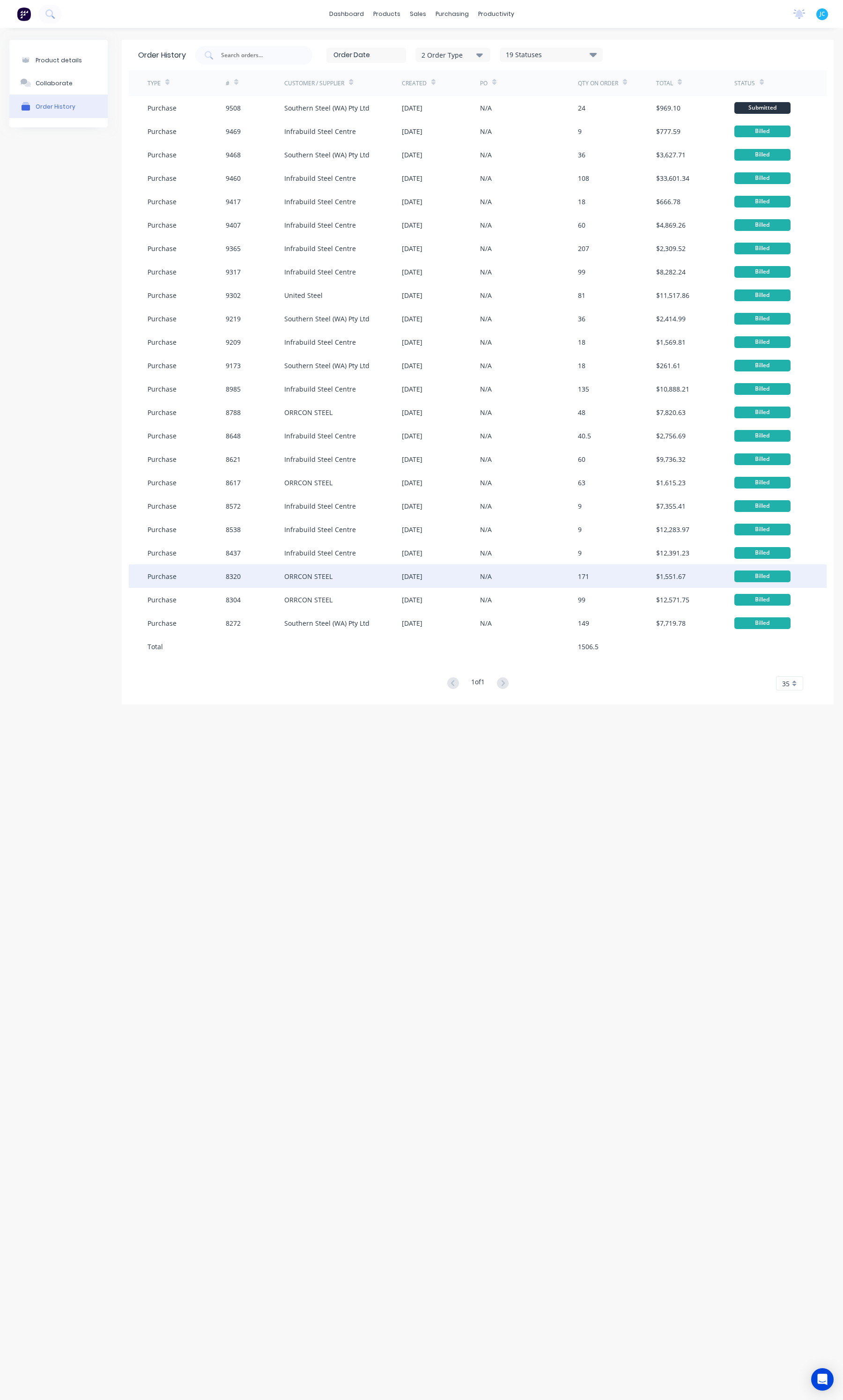
click at [293, 570] on div "ORRCON STEEL" at bounding box center [343, 576] width 118 height 24
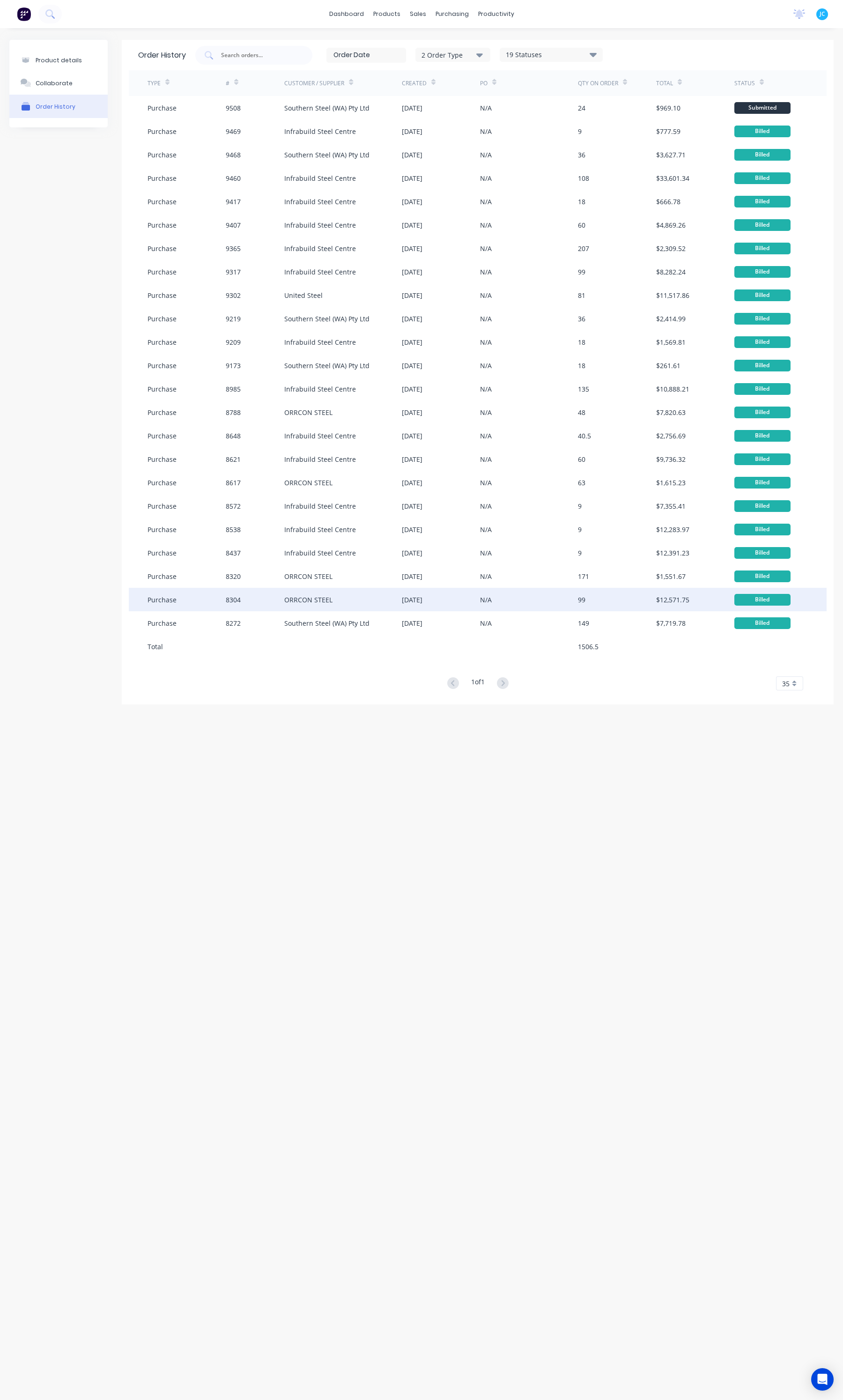
click at [293, 597] on div "ORRCON STEEL" at bounding box center [309, 600] width 48 height 10
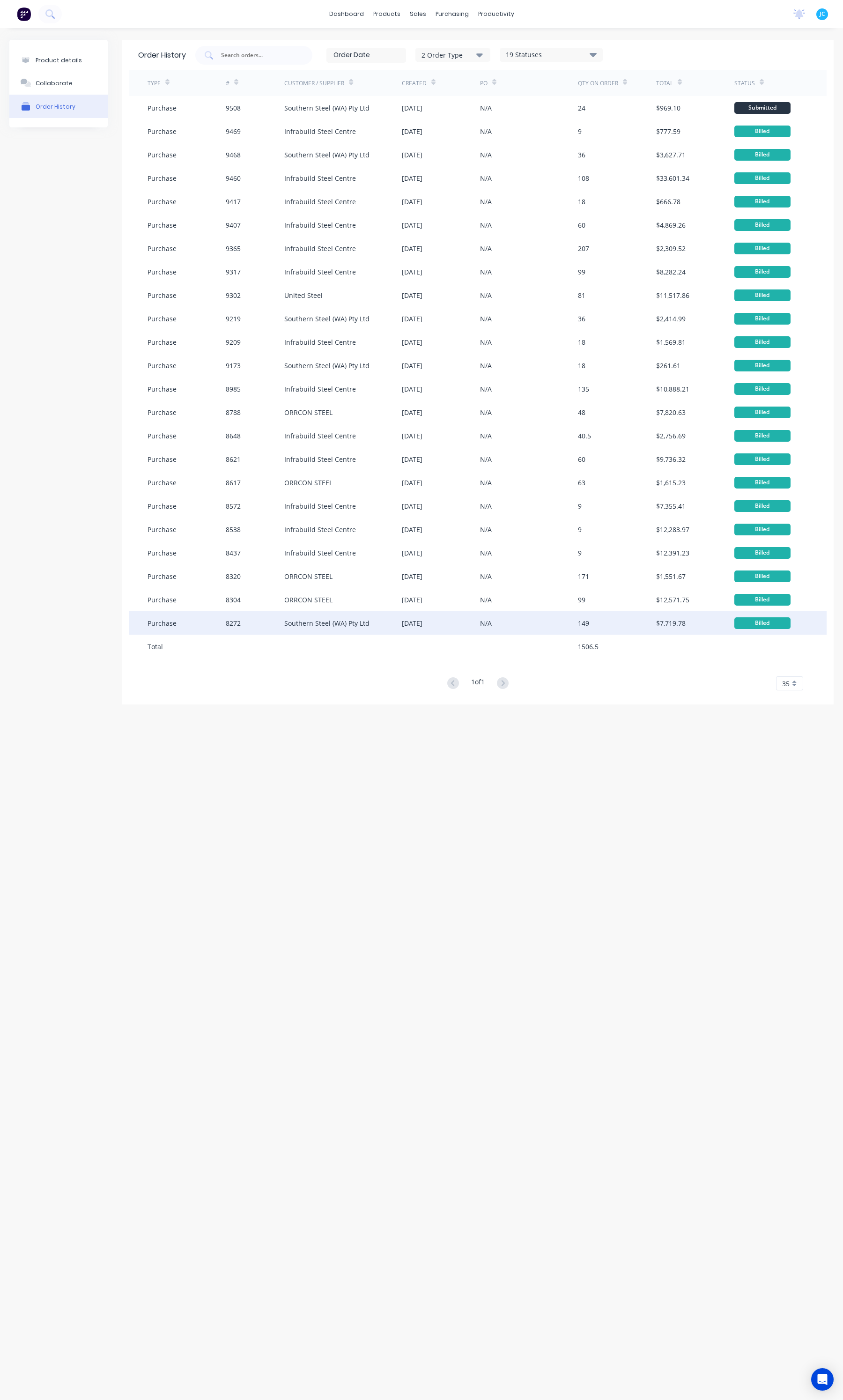
click at [293, 613] on div "Southern Steel (WA) Pty Ltd" at bounding box center [343, 623] width 118 height 24
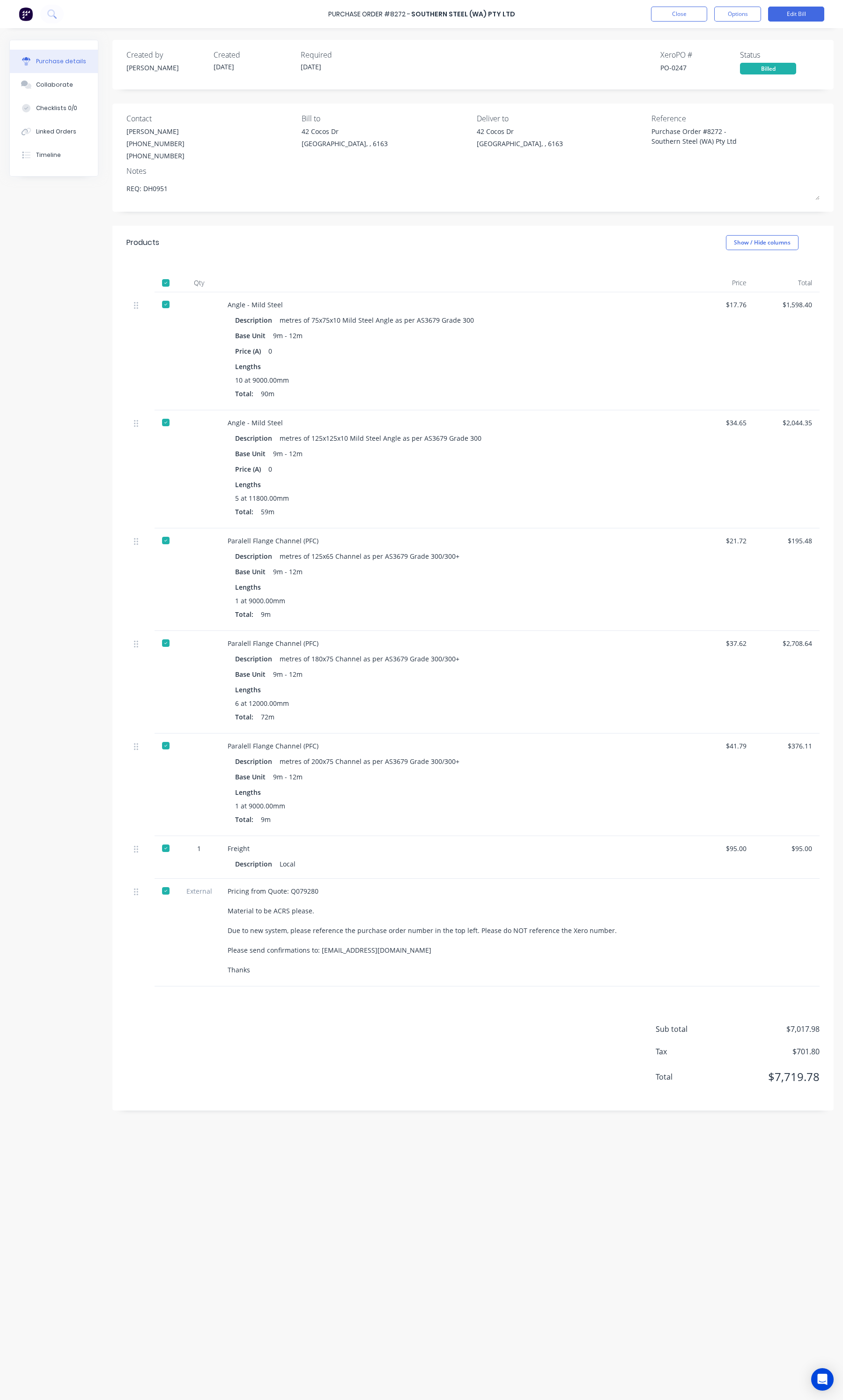
type textarea "x"
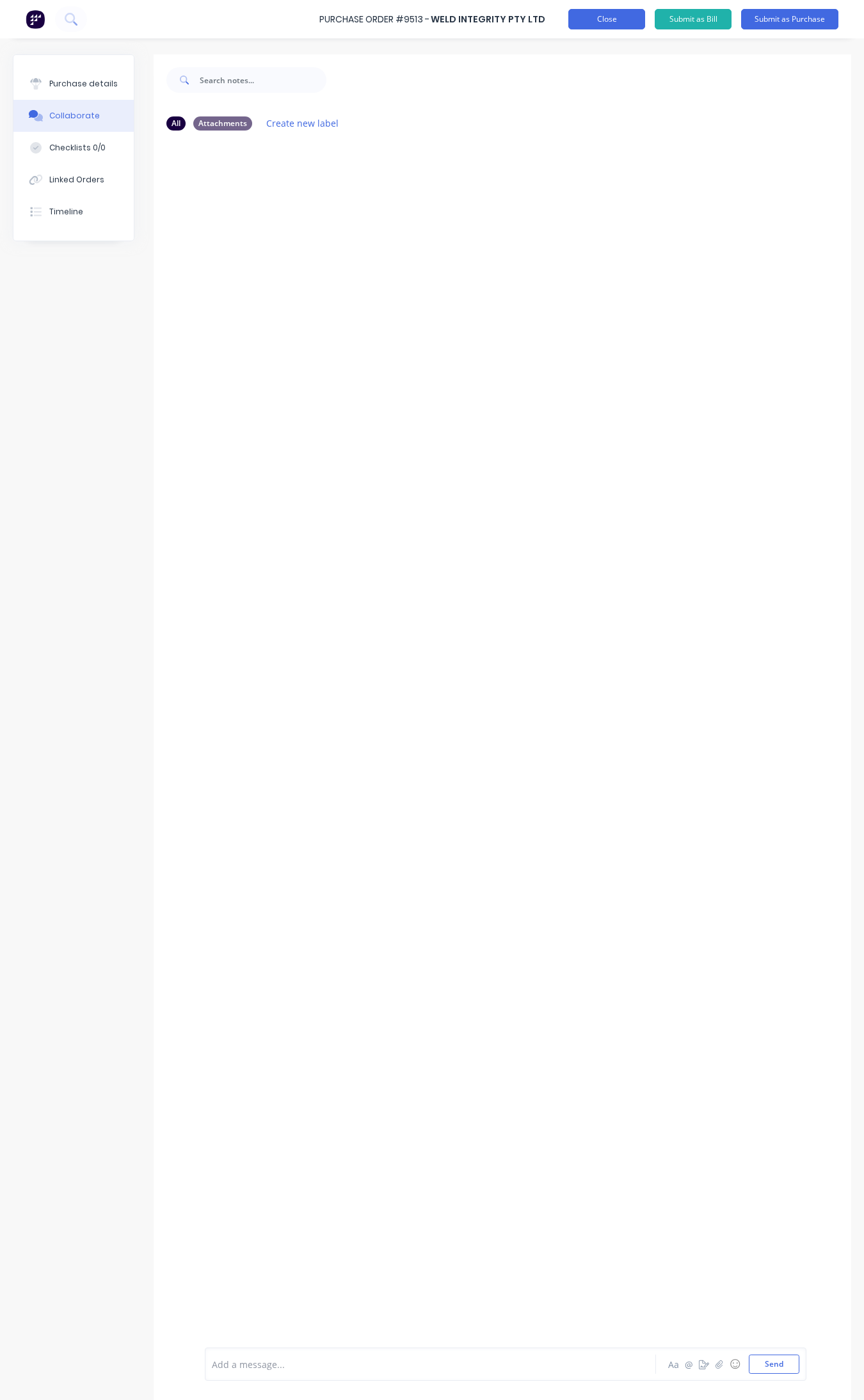
click at [591, 16] on button "Close" at bounding box center [607, 18] width 77 height 20
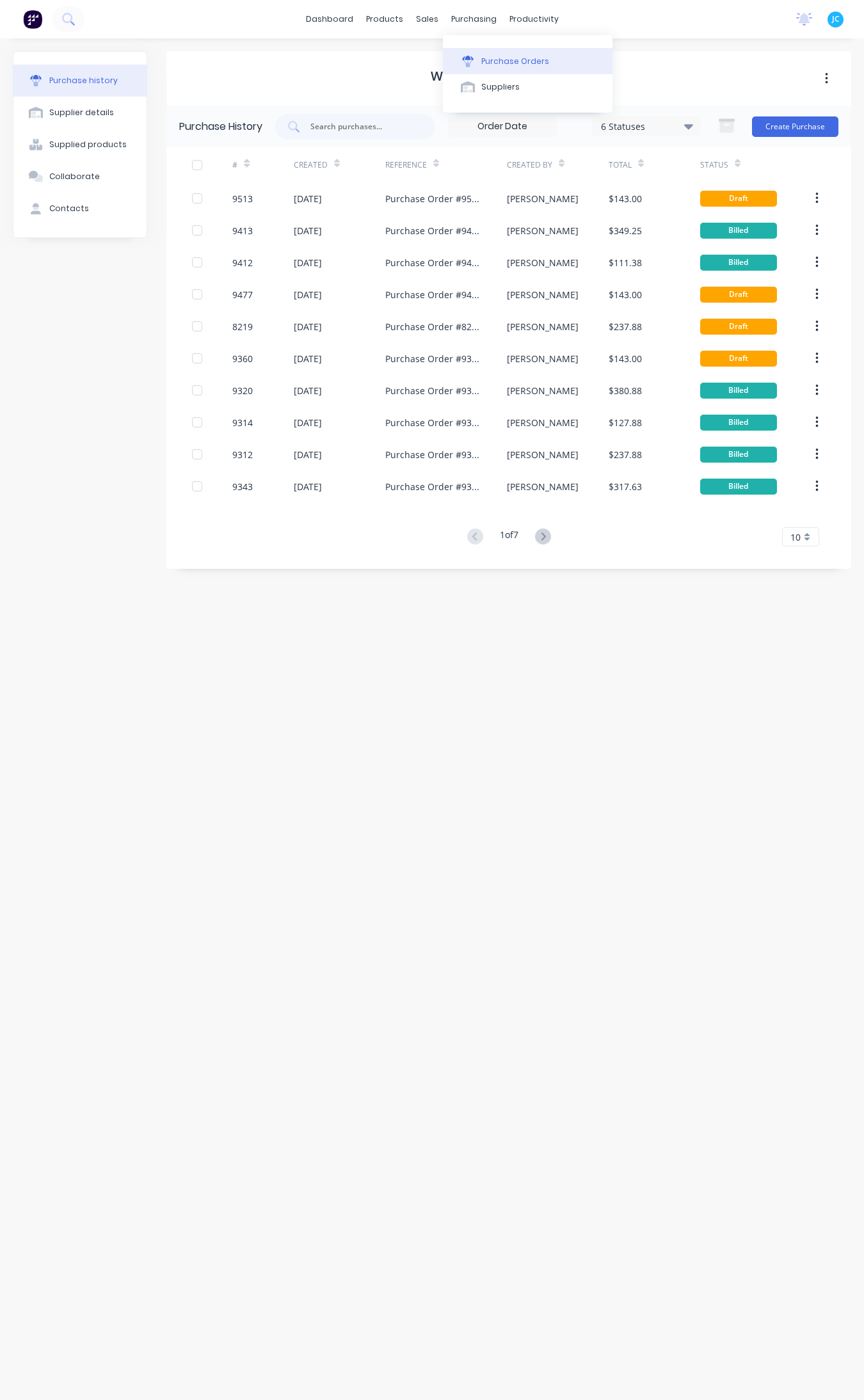
click at [475, 52] on button "Purchase Orders" at bounding box center [528, 60] width 169 height 25
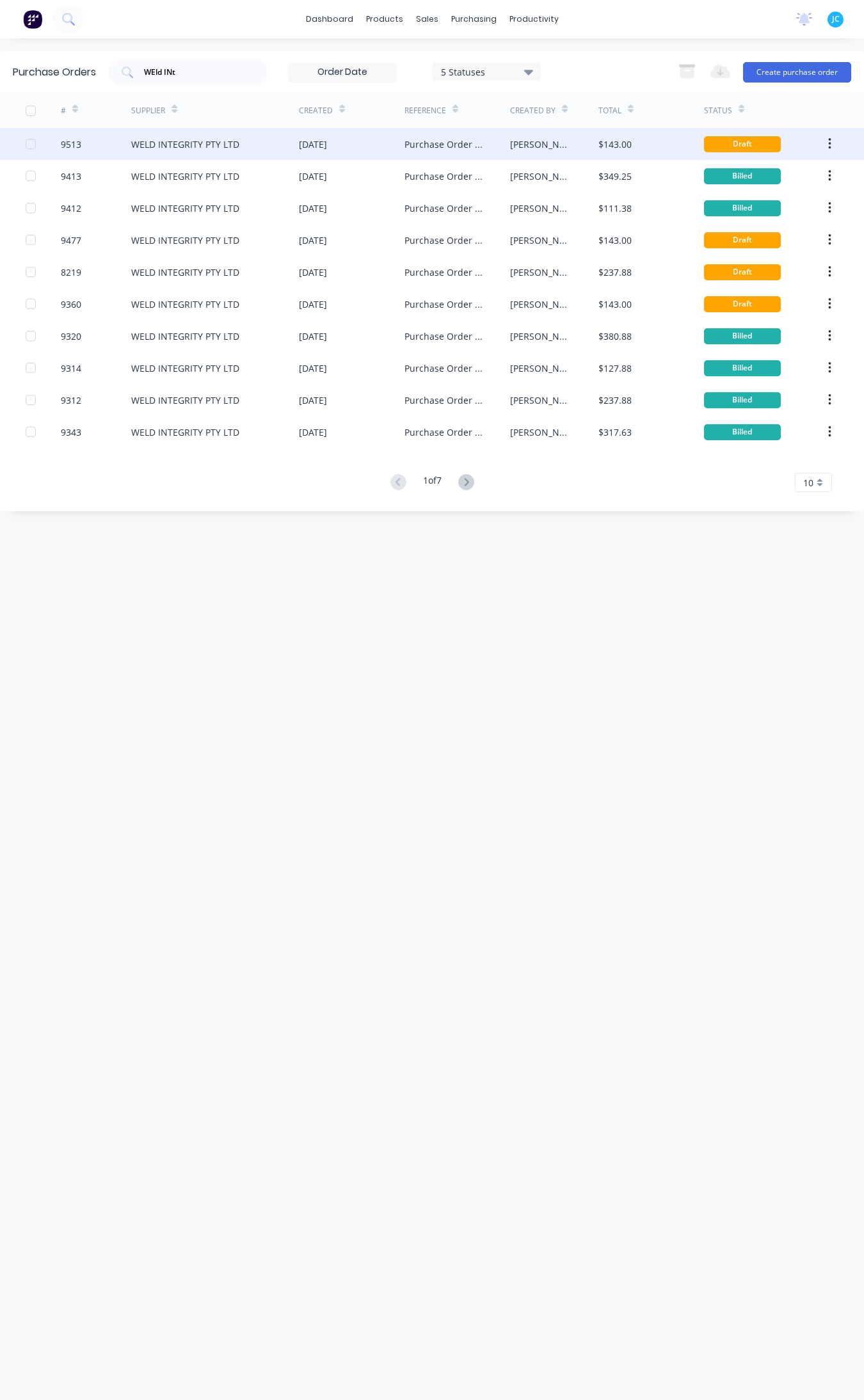
click at [181, 146] on div "WELD INTEGRITY PTY LTD" at bounding box center [185, 144] width 108 height 14
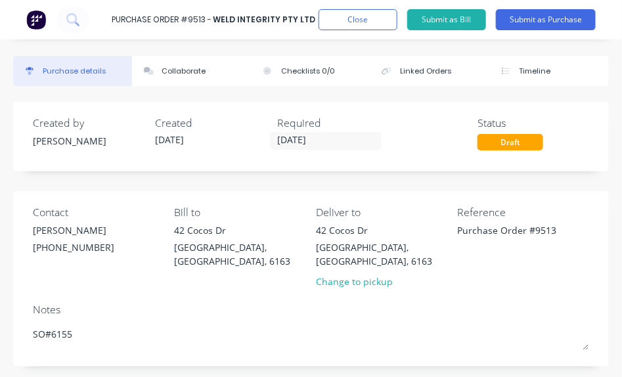
type textarea "x"
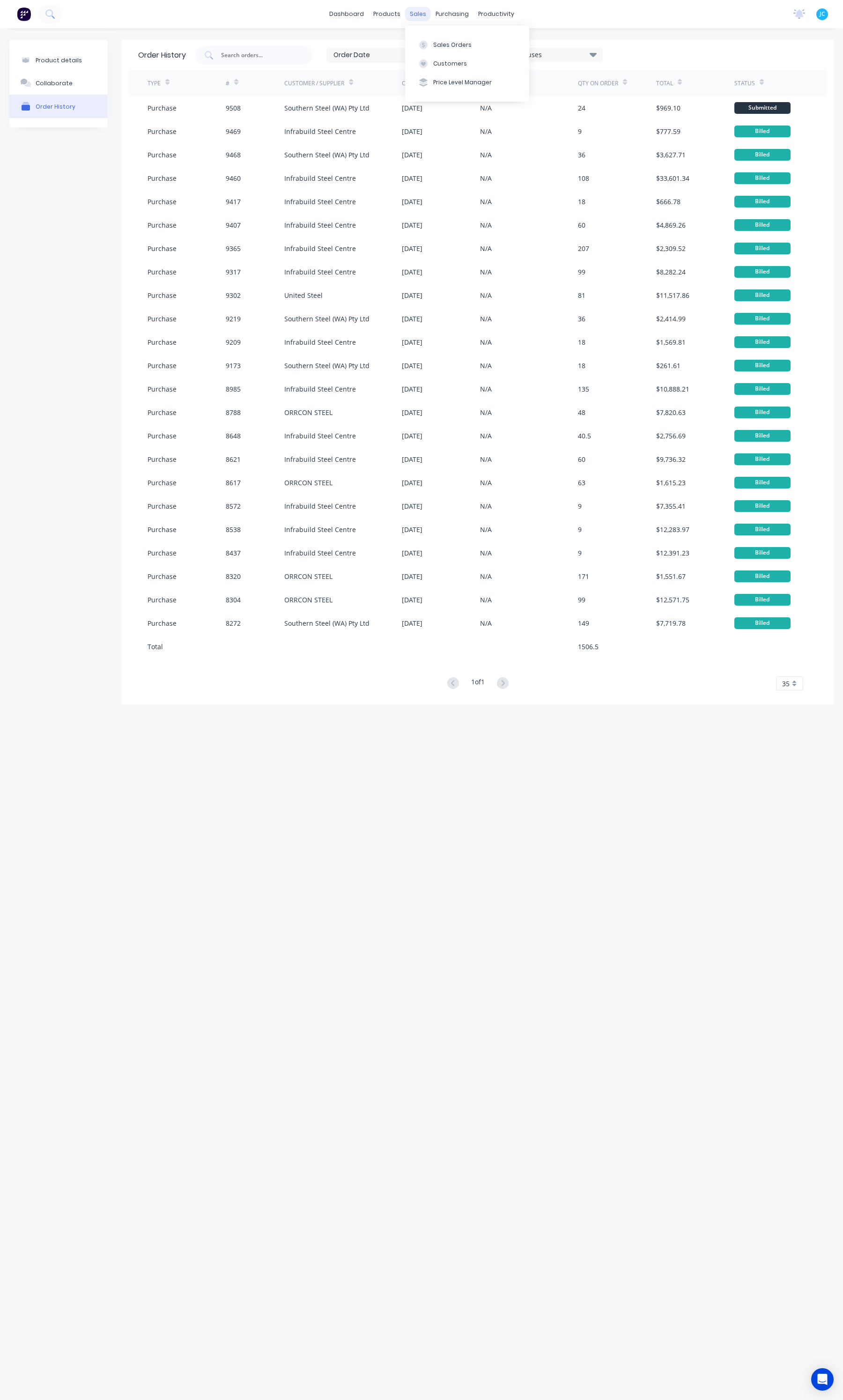
click at [422, 11] on div "sales" at bounding box center [418, 14] width 26 height 14
click at [433, 46] on div "Sales Orders" at bounding box center [452, 45] width 38 height 9
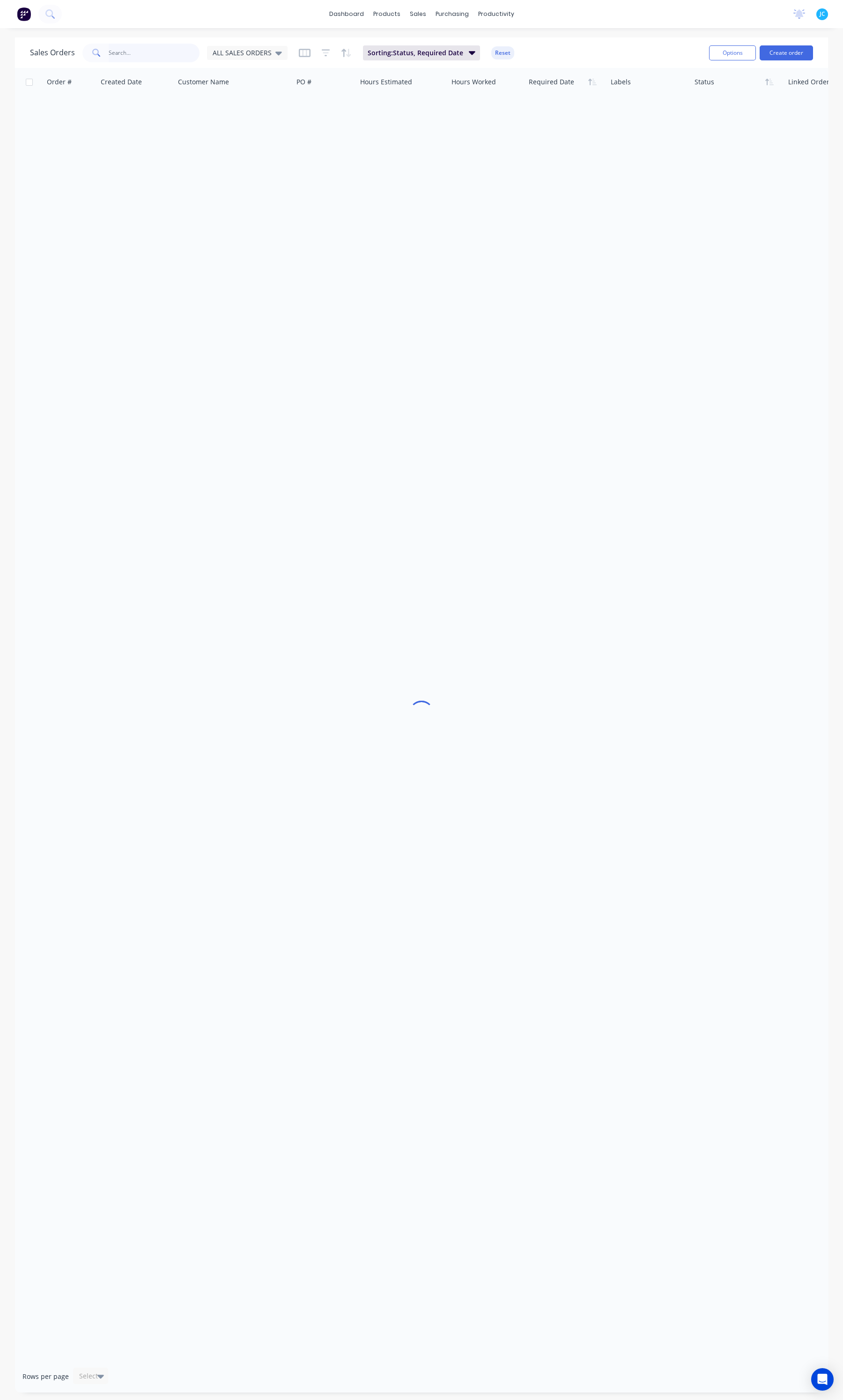
click at [150, 58] on input "text" at bounding box center [154, 53] width 91 height 19
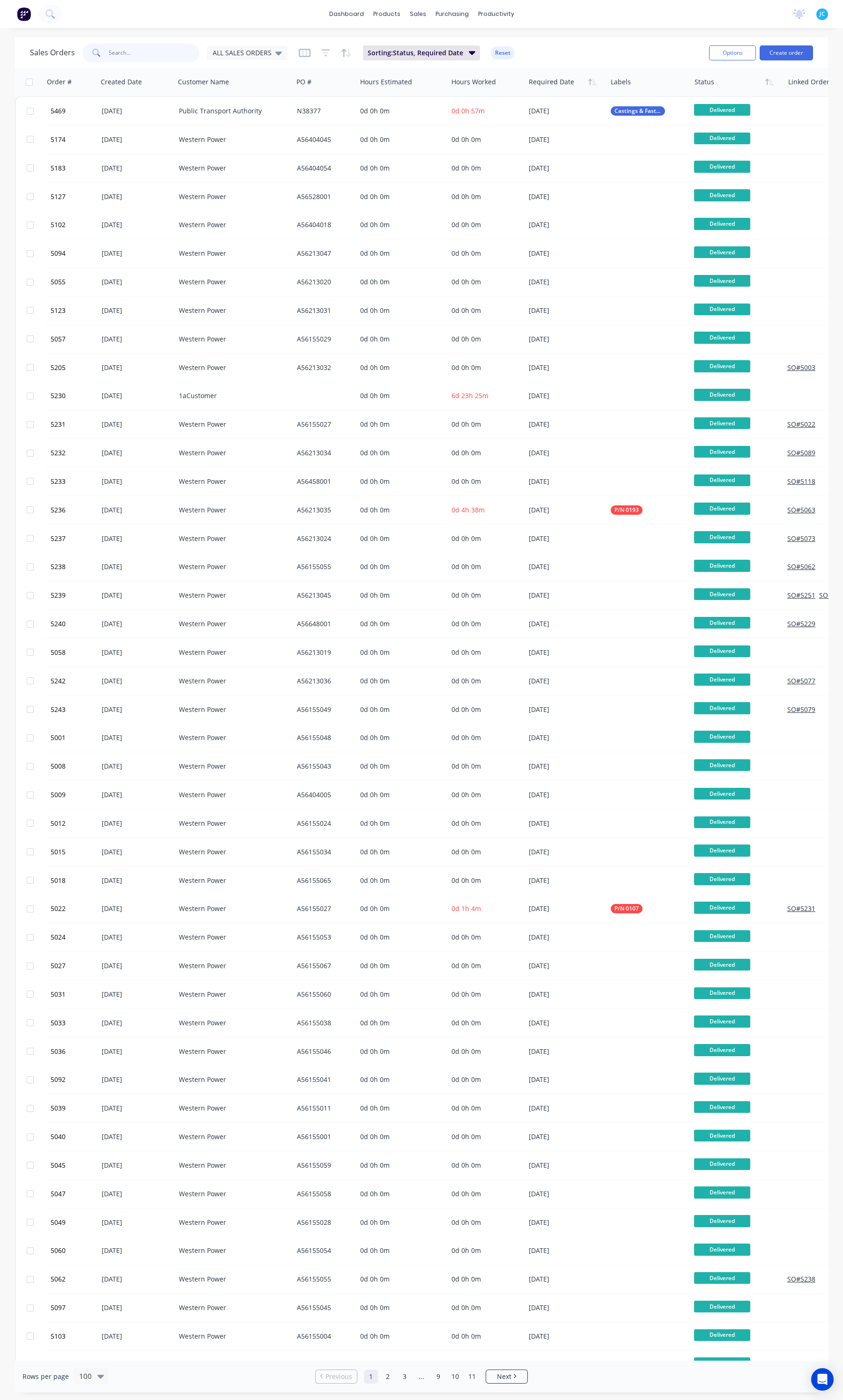
click at [182, 62] on input "text" at bounding box center [154, 53] width 91 height 19
click at [172, 53] on input "text" at bounding box center [154, 53] width 91 height 19
type input "6000"
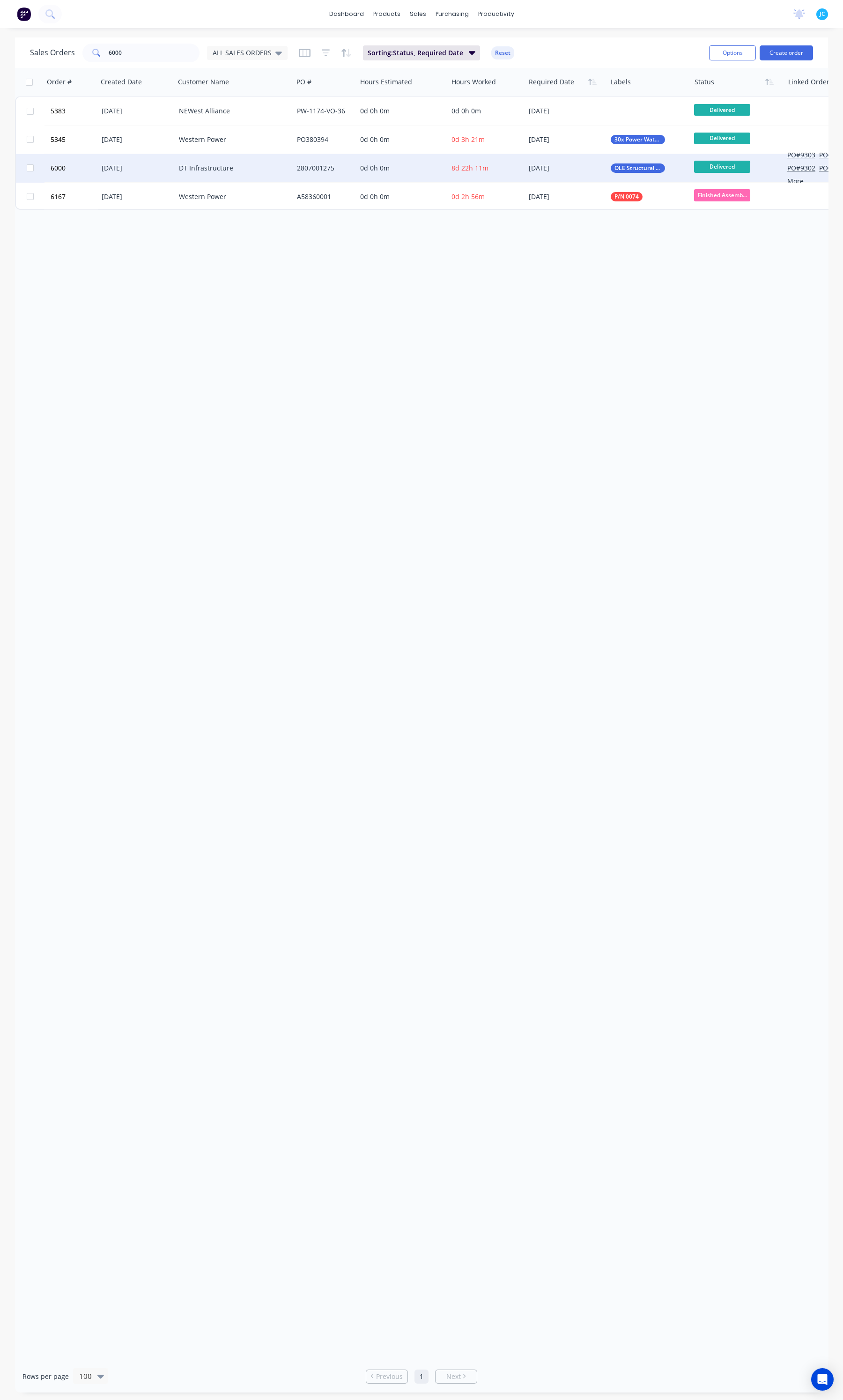
click at [215, 162] on div "DT Infrastructure" at bounding box center [234, 167] width 118 height 28
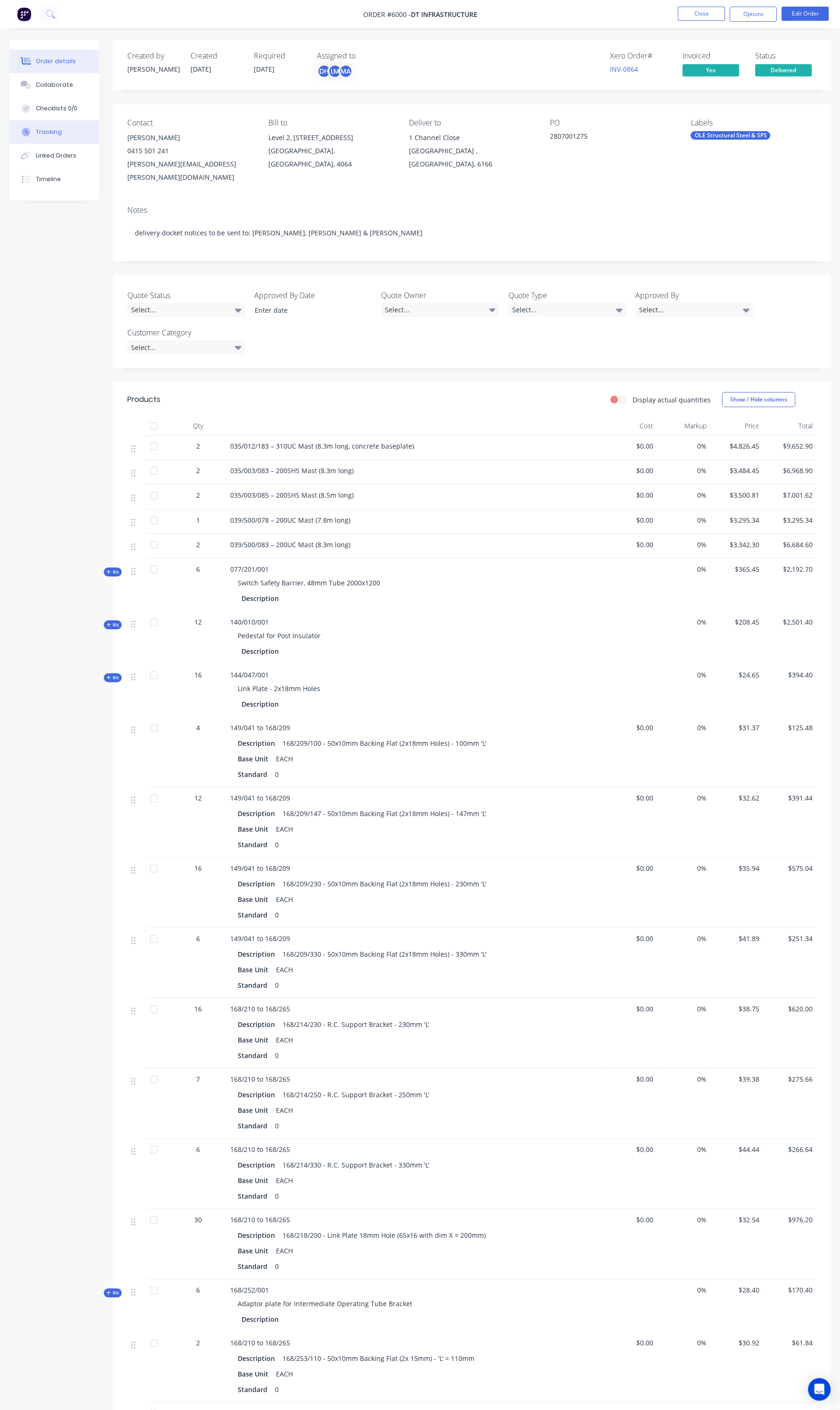
click at [47, 140] on button "Tracking" at bounding box center [54, 132] width 90 height 24
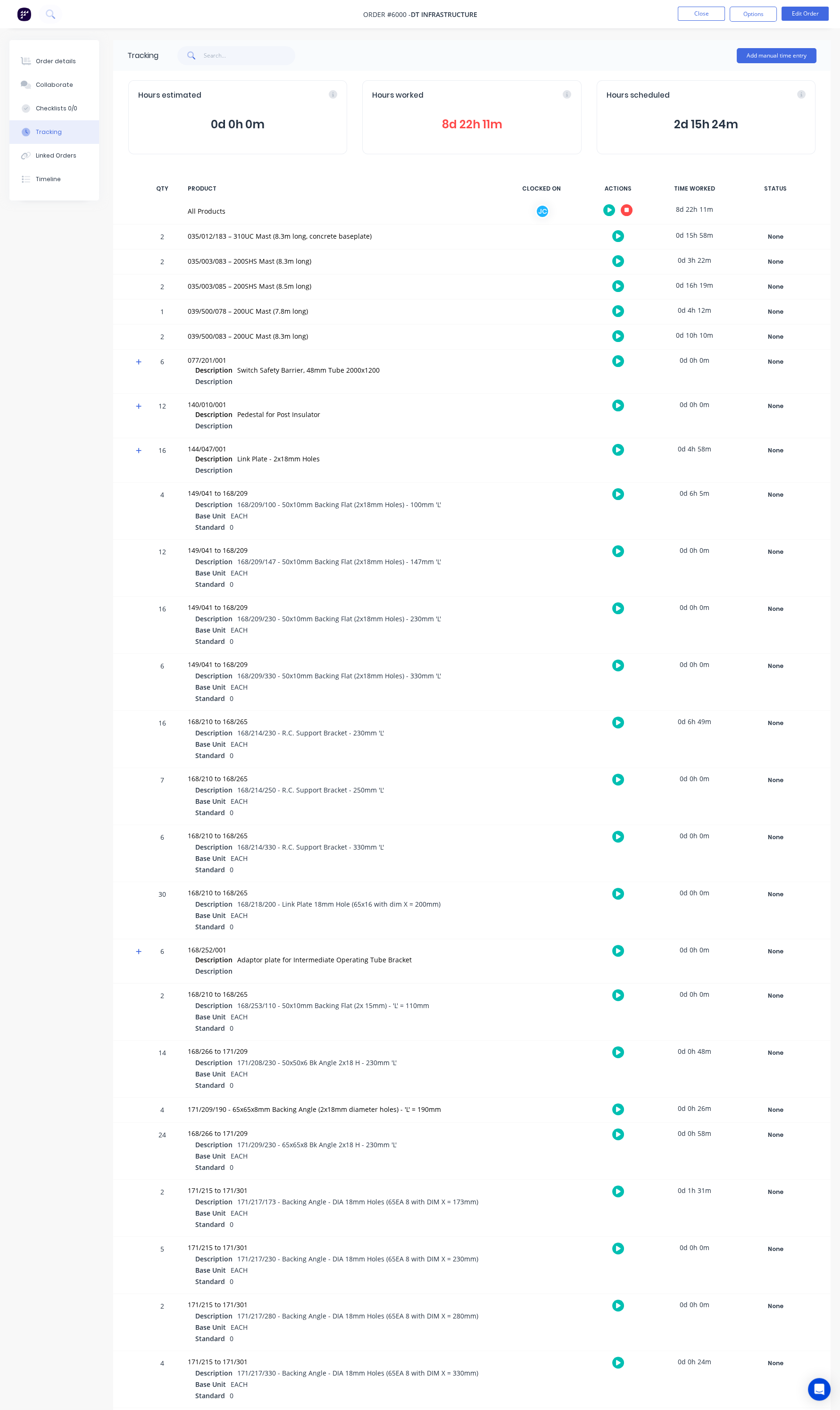
click at [623, 211] on button at bounding box center [626, 210] width 11 height 11
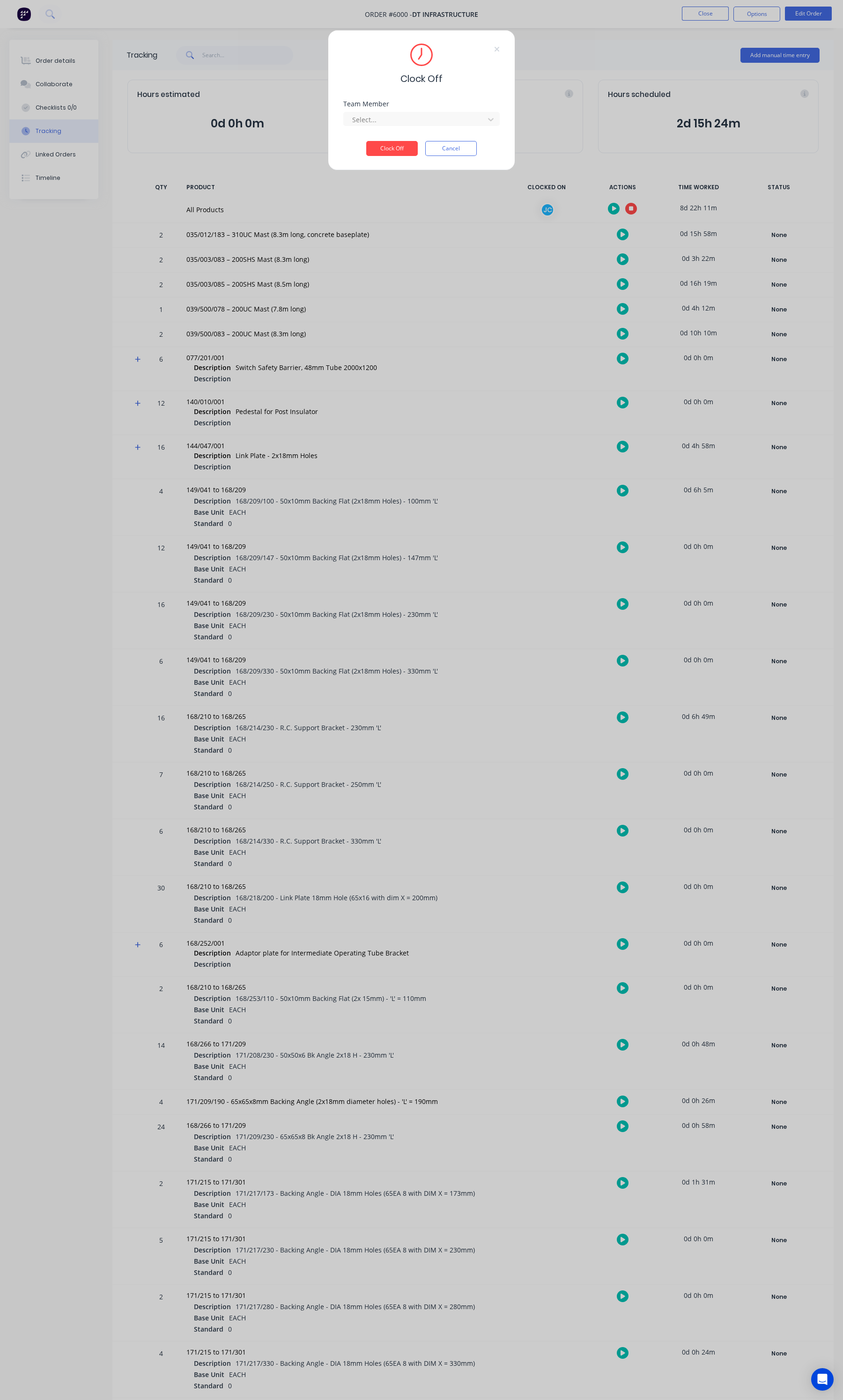
click at [428, 128] on div "Team Member Select..." at bounding box center [422, 120] width 157 height 41
click at [430, 120] on div at bounding box center [415, 120] width 128 height 11
click at [423, 142] on div "[PERSON_NAME] (Quality)" at bounding box center [422, 140] width 157 height 17
click at [397, 144] on button "Clock Off" at bounding box center [392, 148] width 51 height 15
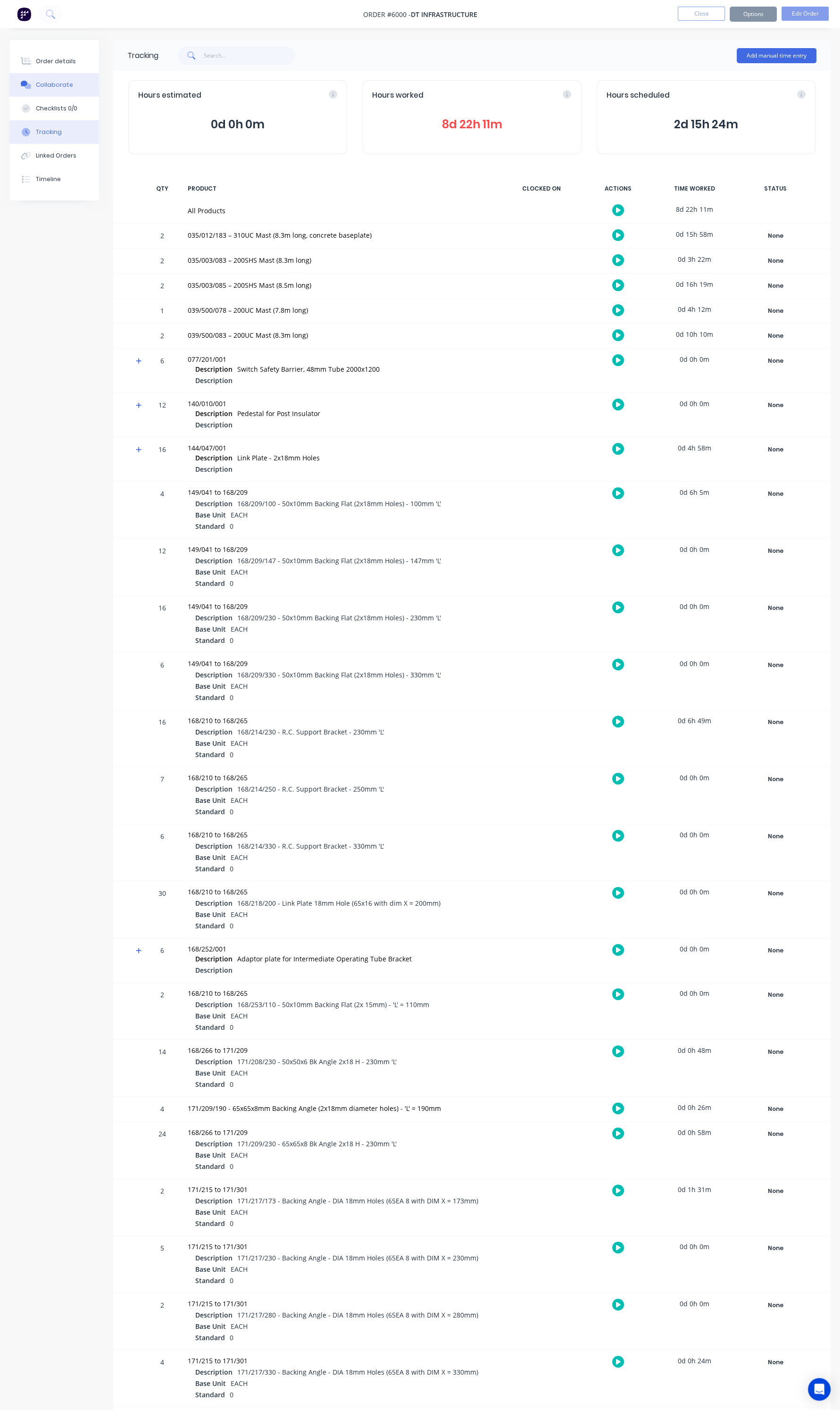
click at [59, 83] on div "Collaborate" at bounding box center [55, 85] width 37 height 9
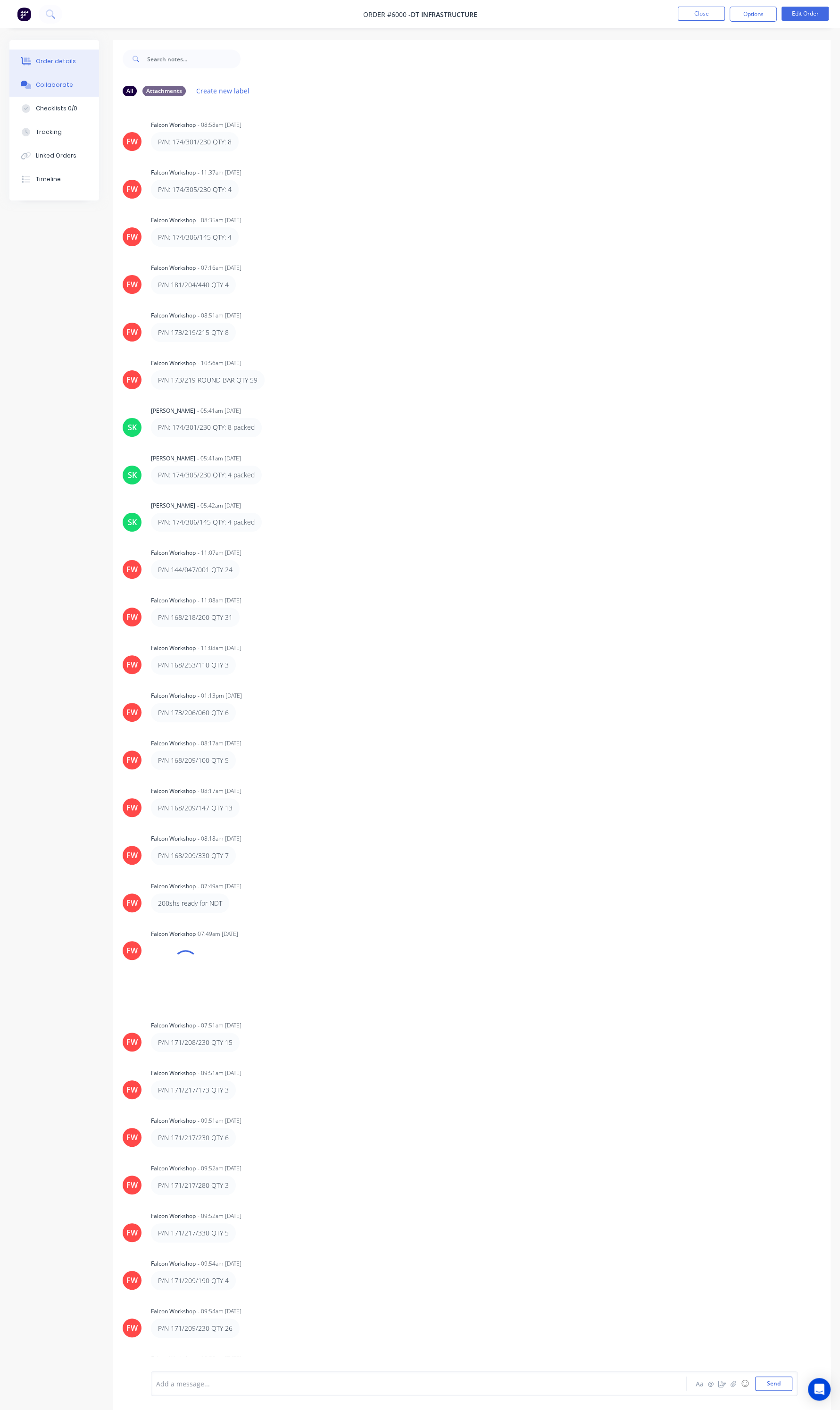
click at [62, 68] on button "Order details" at bounding box center [54, 61] width 90 height 24
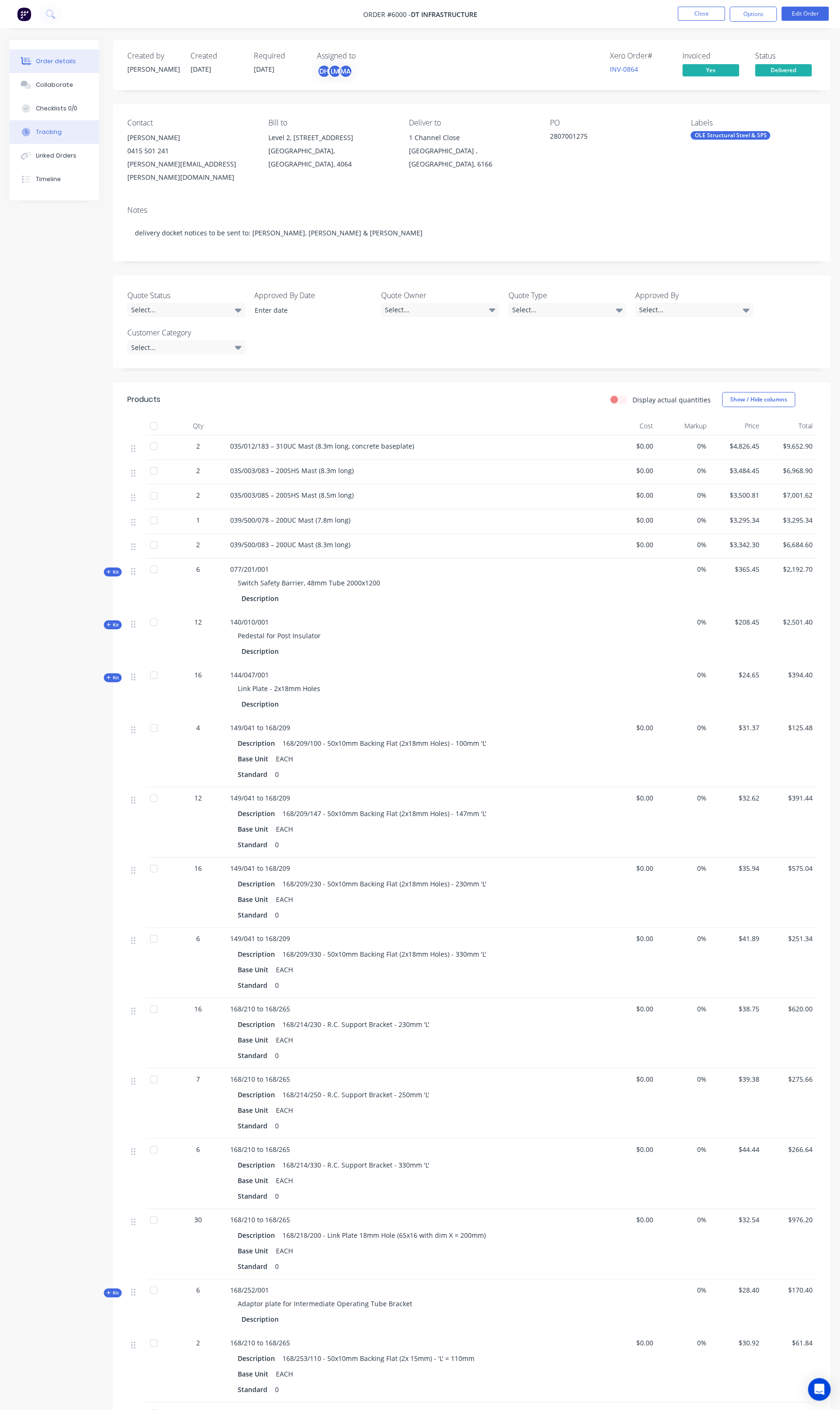
click at [68, 131] on button "Tracking" at bounding box center [54, 132] width 90 height 24
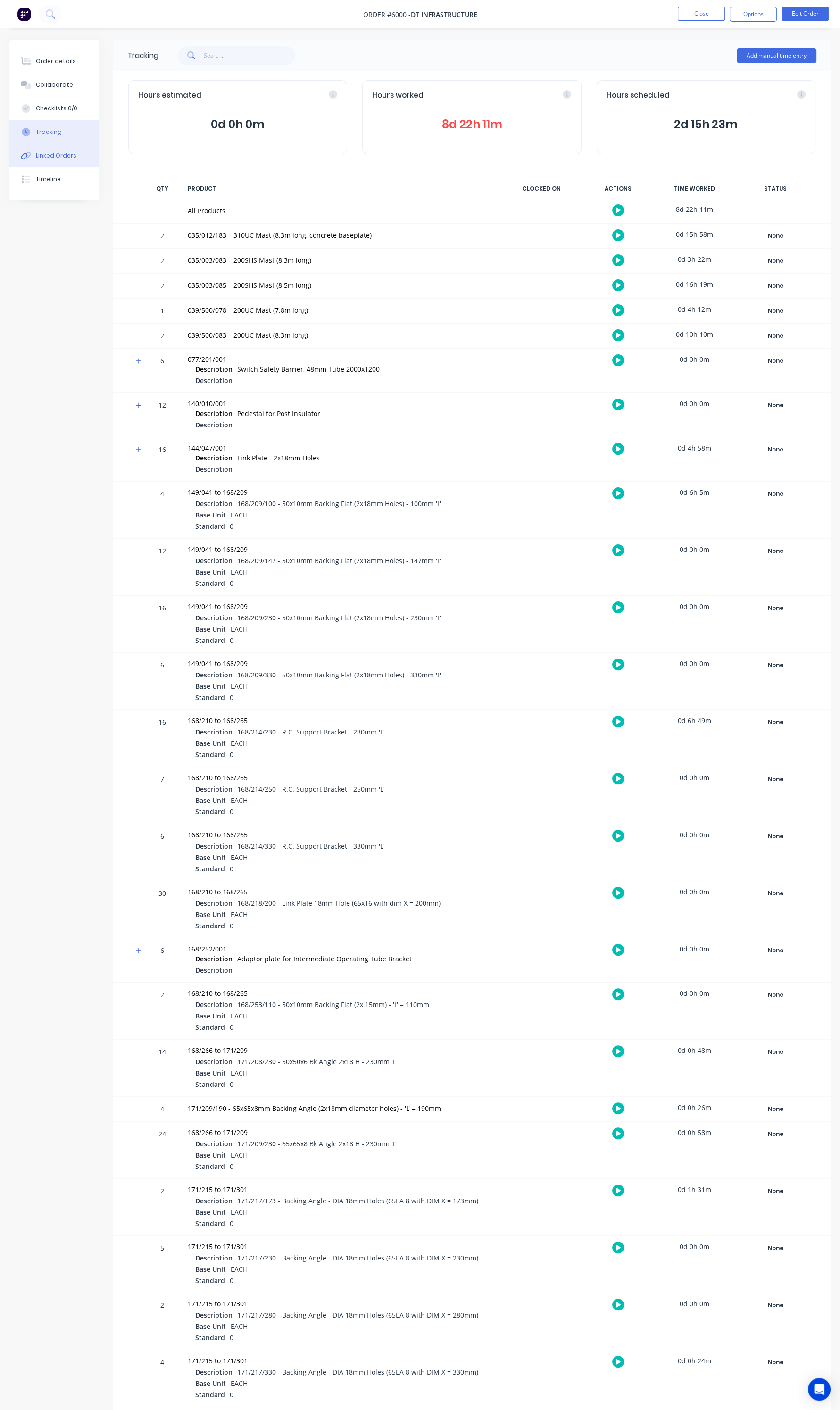
click at [66, 162] on button "Linked Orders" at bounding box center [54, 155] width 90 height 24
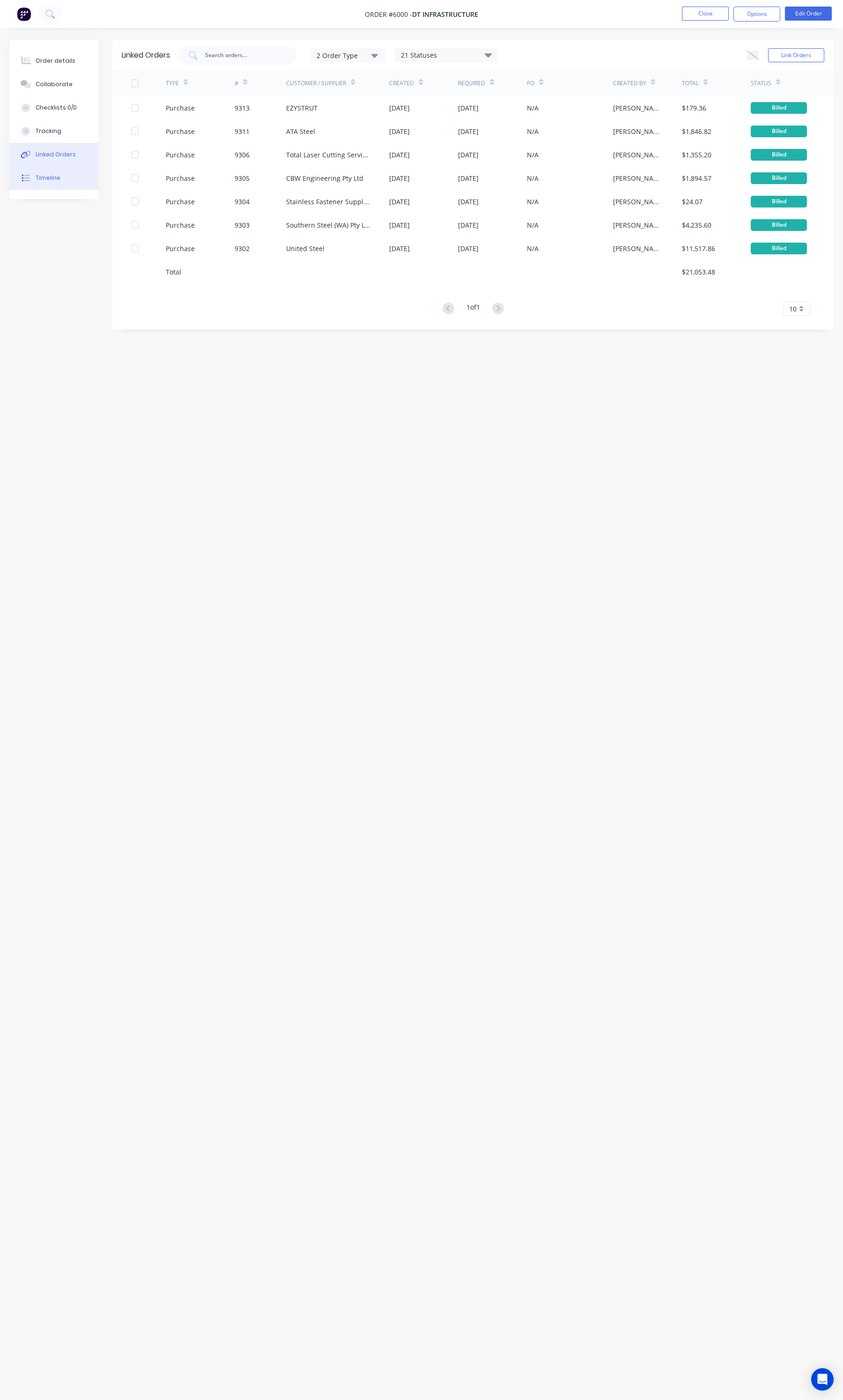
click at [65, 175] on button "Timeline" at bounding box center [53, 177] width 89 height 24
